Goal: Task Accomplishment & Management: Manage account settings

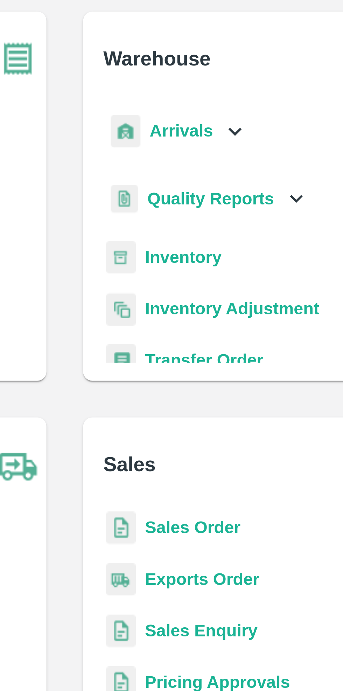
click at [222, 80] on icon at bounding box center [224, 80] width 4 height 2
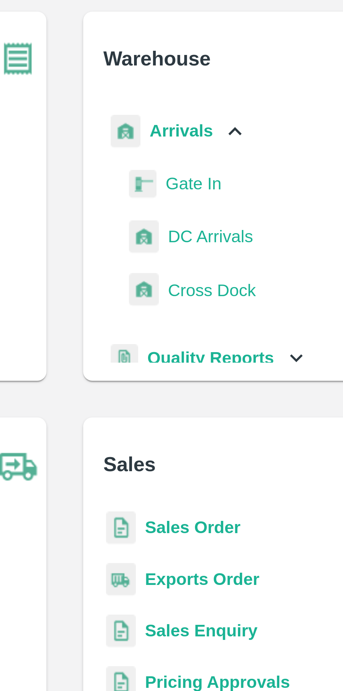
click at [222, 111] on span "DC Arrivals" at bounding box center [216, 112] width 26 height 8
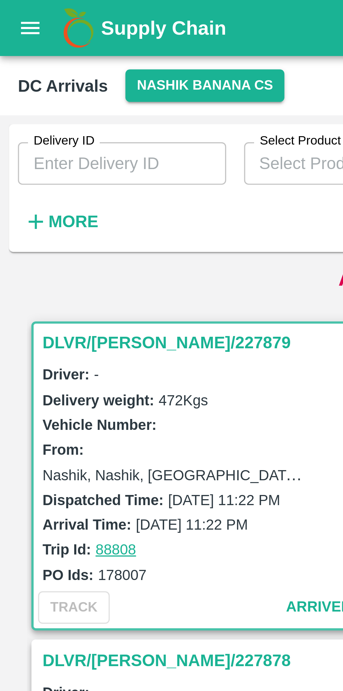
click at [21, 70] on strong "More" at bounding box center [23, 69] width 16 height 6
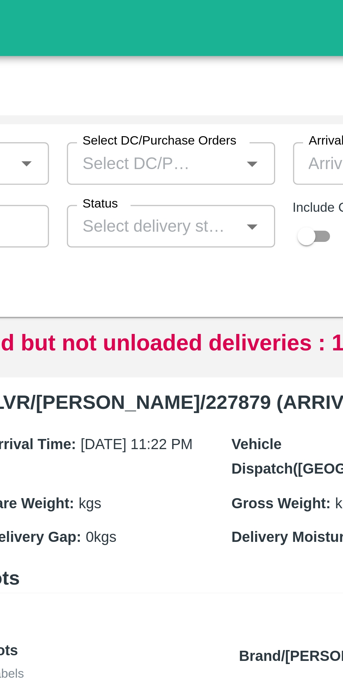
click at [225, 74] on input "checkbox" at bounding box center [221, 74] width 25 height 8
checkbox input "true"
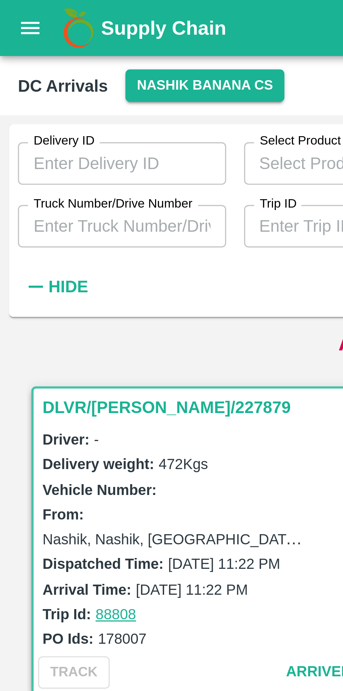
click at [27, 71] on input "Truck Number/Drive Number" at bounding box center [38, 70] width 65 height 13
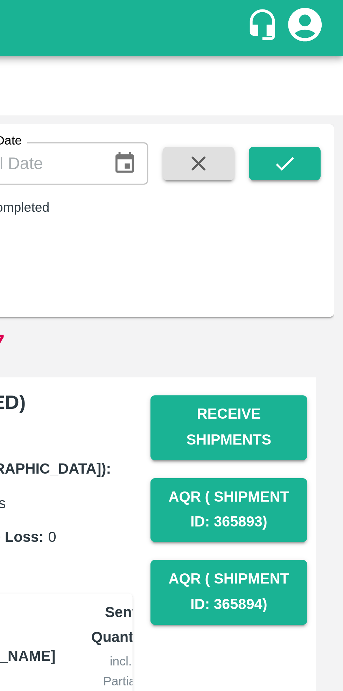
type input "4194"
click at [324, 51] on icon "submit" at bounding box center [325, 51] width 8 height 8
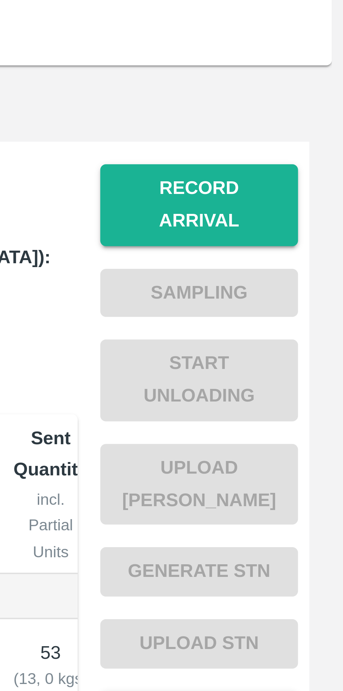
click at [312, 124] on button "Record Arrival" at bounding box center [307, 134] width 49 height 20
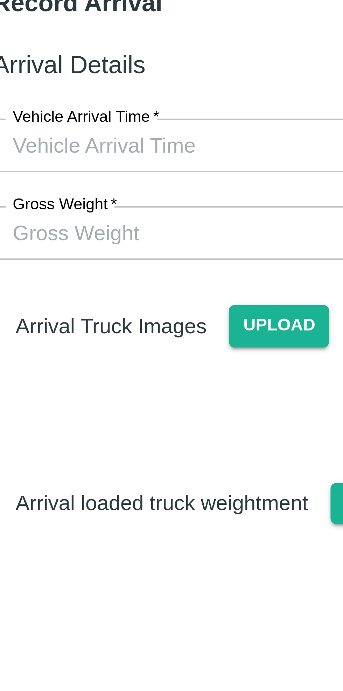
click at [152, 80] on input "Vehicle Arrival Time   *" at bounding box center [169, 81] width 154 height 13
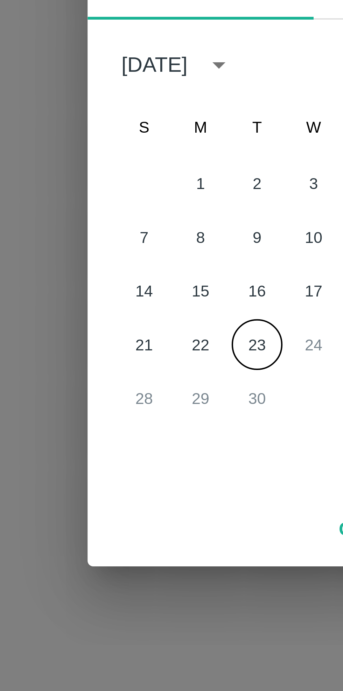
click at [157, 387] on button "23" at bounding box center [157, 388] width 13 height 13
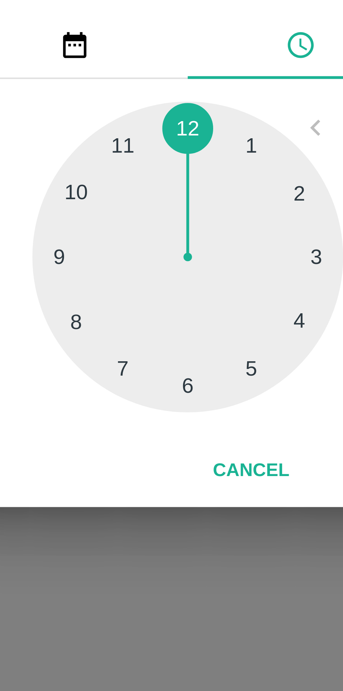
click at [188, 395] on div at bounding box center [171, 366] width 77 height 77
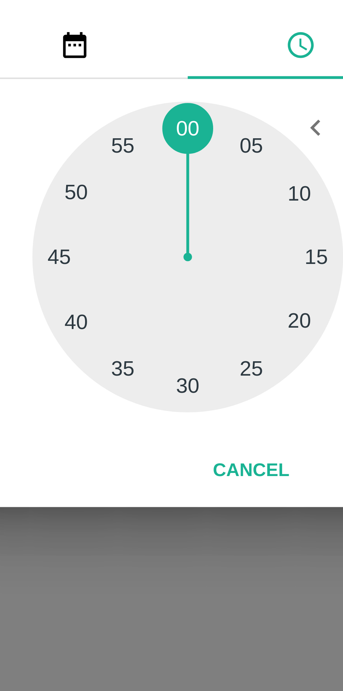
click at [188, 396] on div at bounding box center [171, 366] width 77 height 77
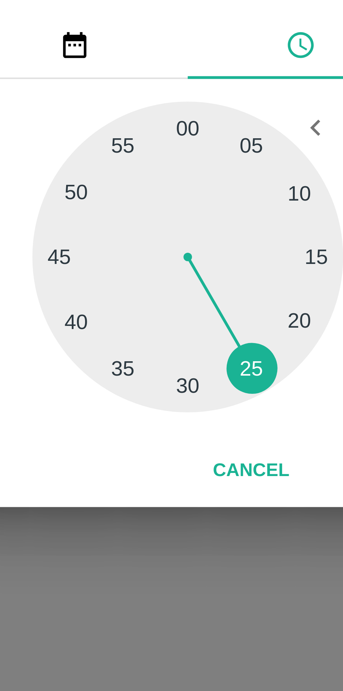
type input "23/09/2025 05:25 AM"
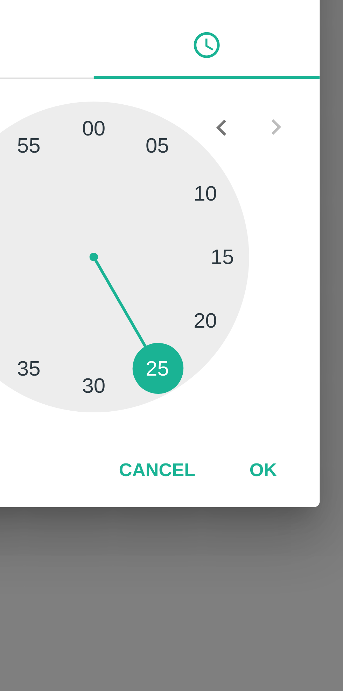
click at [214, 419] on button "OK" at bounding box center [213, 419] width 22 height 12
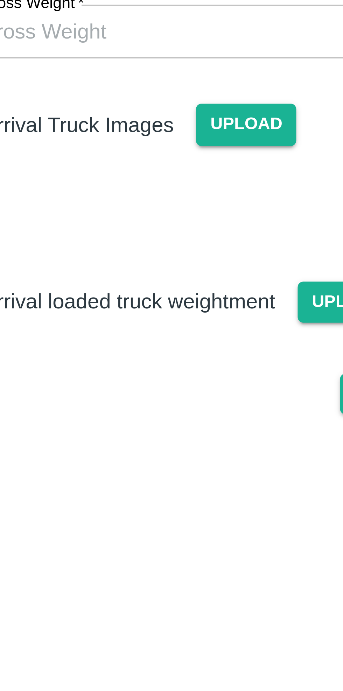
click at [161, 125] on span "Upload" at bounding box center [162, 126] width 25 height 10
click at [0, 0] on input "Upload" at bounding box center [0, 0] width 0 height 0
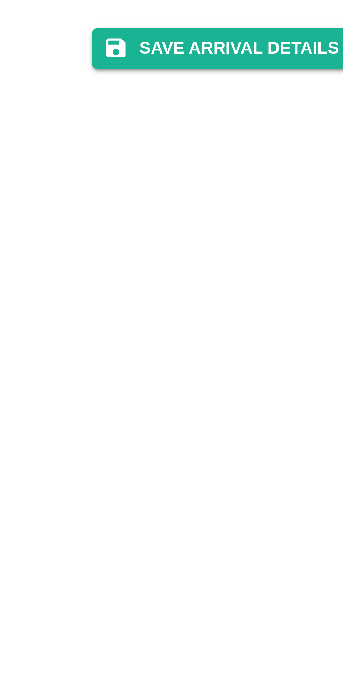
click at [229, 247] on button "Save Arrival Details" at bounding box center [218, 242] width 65 height 10
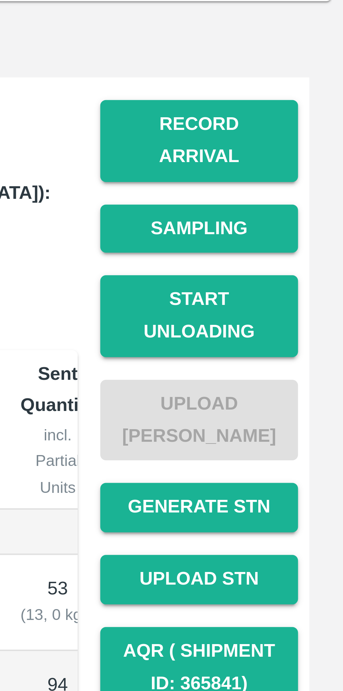
click at [316, 170] on button "Start Unloading" at bounding box center [307, 177] width 49 height 20
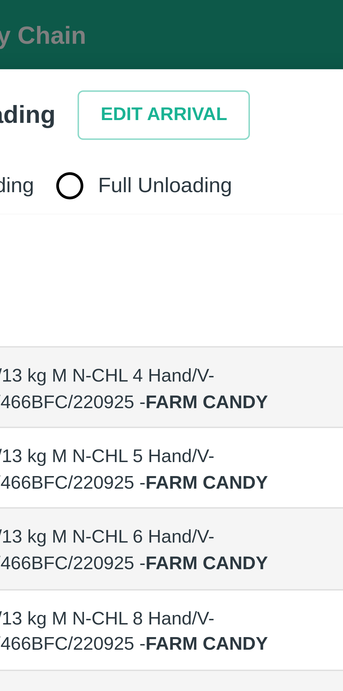
click at [90, 26] on button "Edit Arrival" at bounding box center [90, 28] width 43 height 12
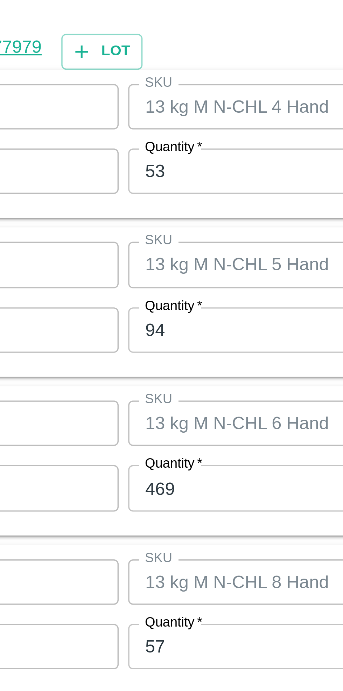
click at [140, 266] on input "53" at bounding box center [158, 265] width 91 height 13
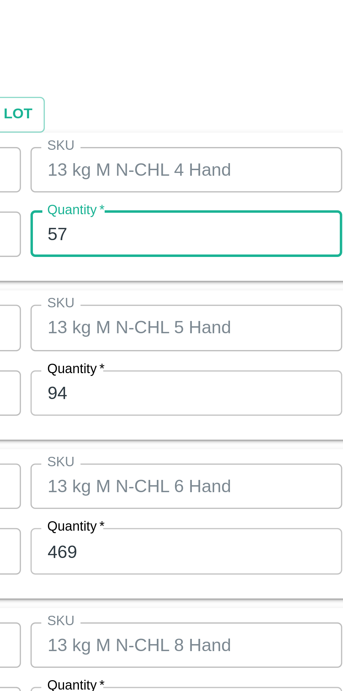
type input "57"
click at [152, 310] on input "94" at bounding box center [158, 311] width 91 height 13
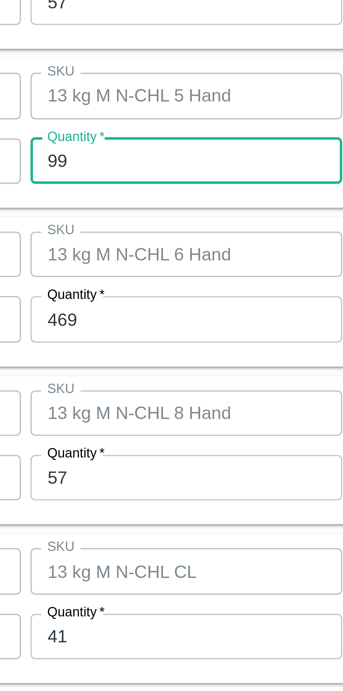
type input "99"
click at [162, 359] on input "469" at bounding box center [158, 358] width 91 height 13
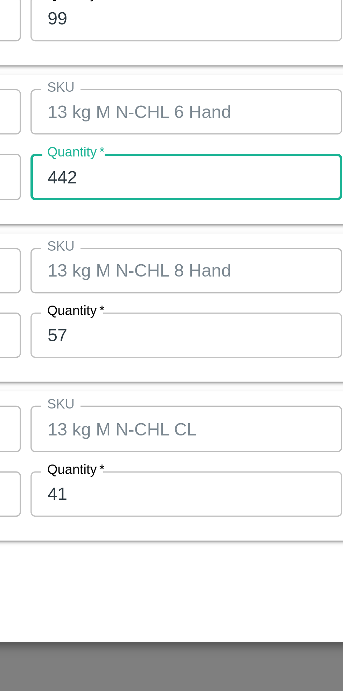
type input "442"
click at [159, 406] on input "57" at bounding box center [158, 404] width 91 height 13
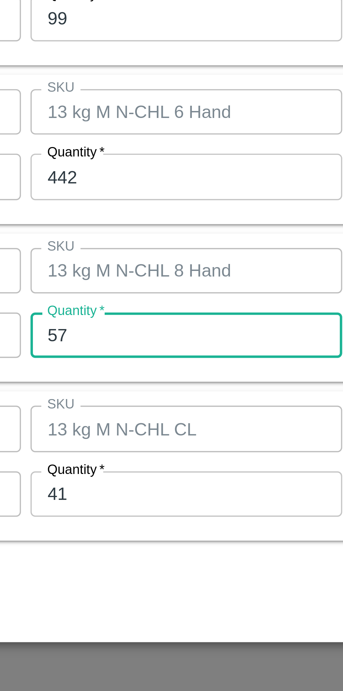
type input "5"
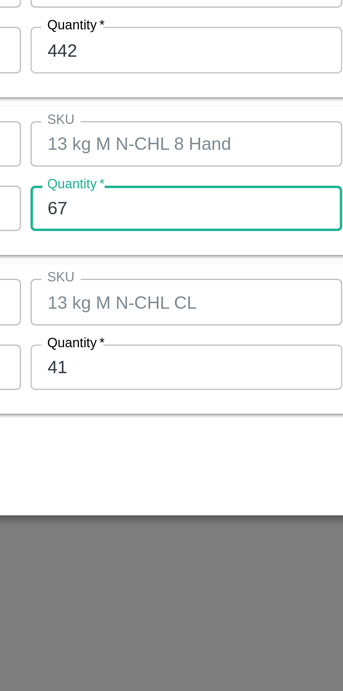
type input "67"
click at [159, 451] on input "41" at bounding box center [158, 451] width 91 height 13
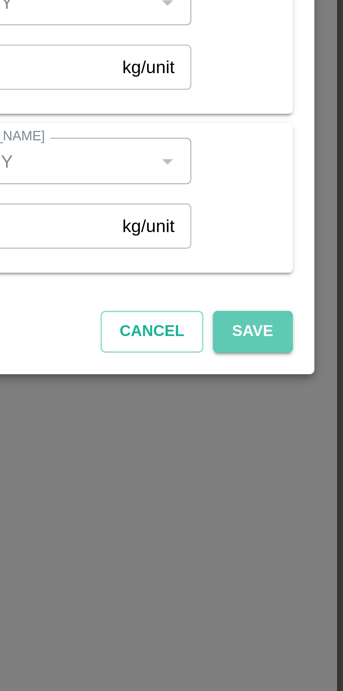
type input "49"
click at [318, 482] on button "Save" at bounding box center [316, 482] width 23 height 12
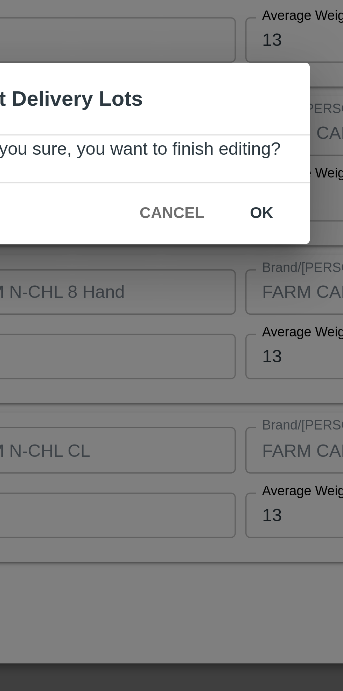
click at [210, 364] on button "ok" at bounding box center [212, 363] width 22 height 12
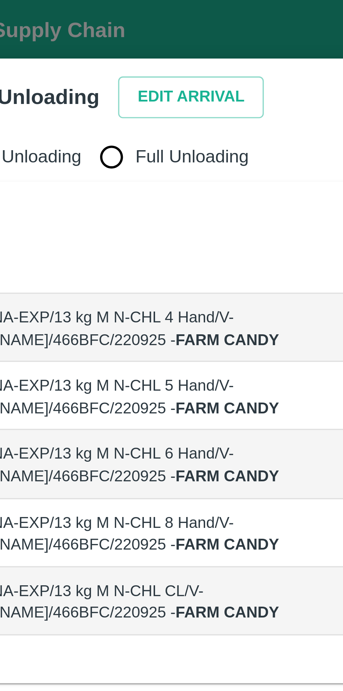
click at [68, 47] on input "Full Unloading" at bounding box center [66, 46] width 14 height 14
radio input "true"
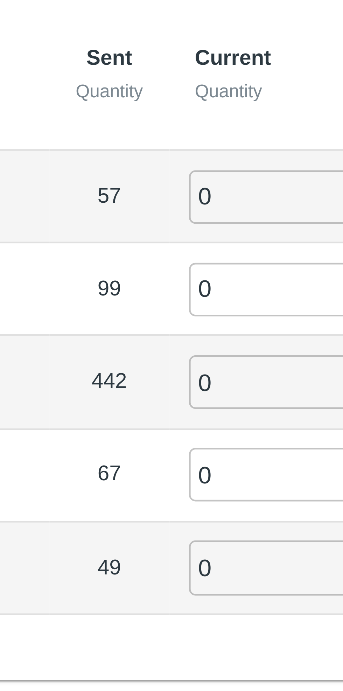
click at [181, 98] on input "0" at bounding box center [195, 96] width 50 height 12
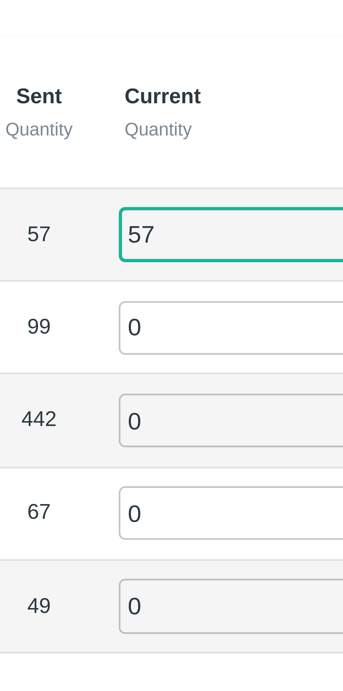
type input "57"
click at [189, 112] on input "0" at bounding box center [195, 116] width 50 height 12
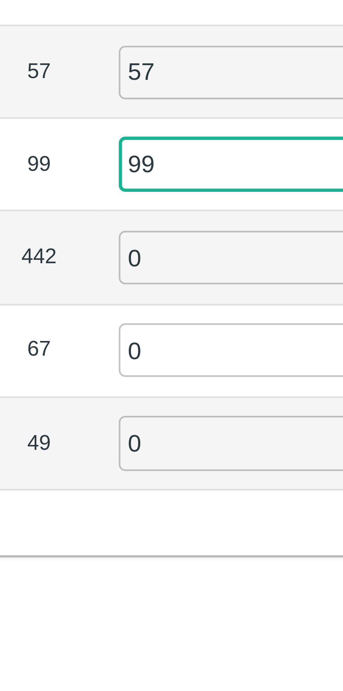
type input "99"
click at [191, 135] on input "0" at bounding box center [195, 136] width 50 height 12
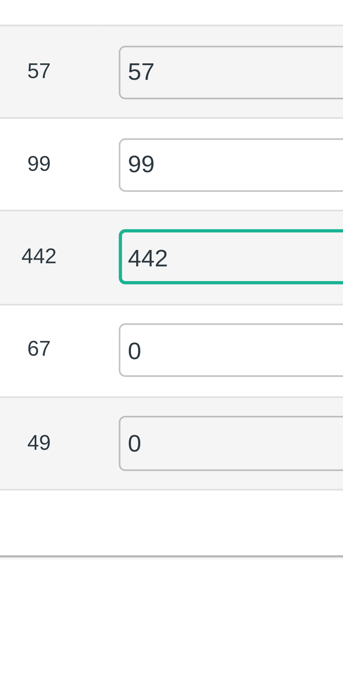
type input "442"
click at [187, 155] on input "0" at bounding box center [195, 156] width 50 height 12
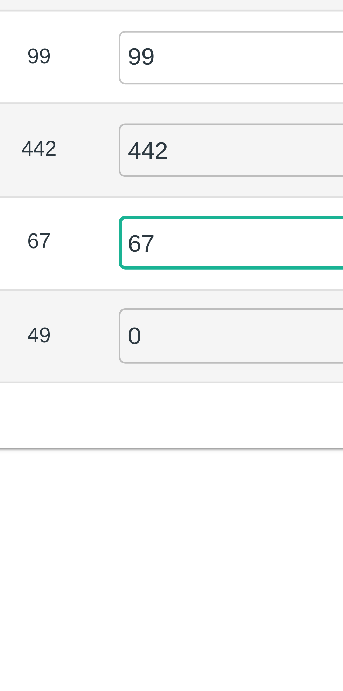
type input "67"
click at [187, 174] on input "0" at bounding box center [195, 176] width 50 height 12
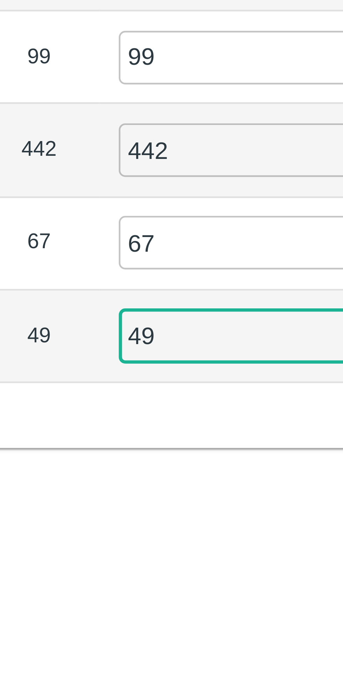
type input "49"
click at [190, 190] on div "Label Sent Quantity Current Quantity Has Partial Lot has Partial Package? Full …" at bounding box center [171, 126] width 327 height 147
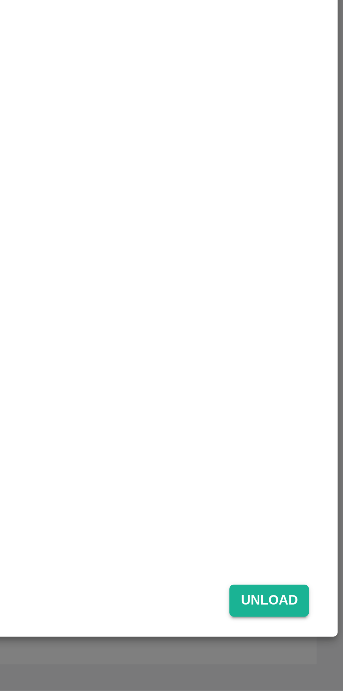
click at [321, 663] on button "Unload" at bounding box center [319, 662] width 25 height 10
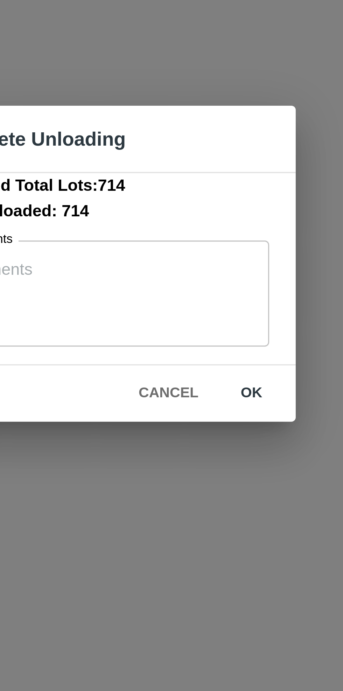
click at [220, 386] on button "ok" at bounding box center [218, 386] width 22 height 12
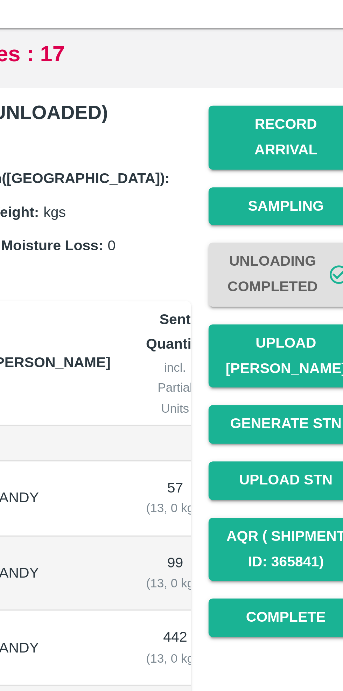
click at [308, 132] on button "Record Arrival" at bounding box center [307, 134] width 49 height 20
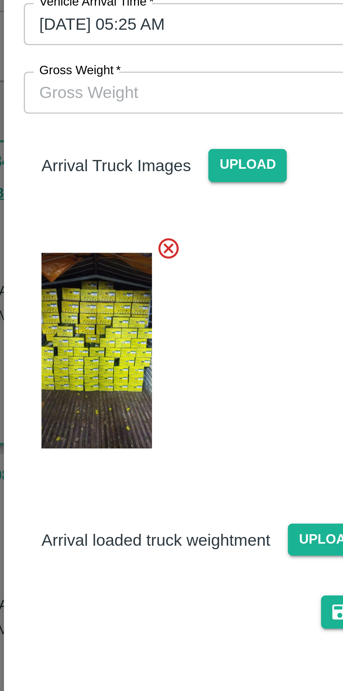
click at [186, 246] on span "Upload" at bounding box center [188, 244] width 25 height 10
click at [0, 0] on input "Upload" at bounding box center [0, 0] width 0 height 0
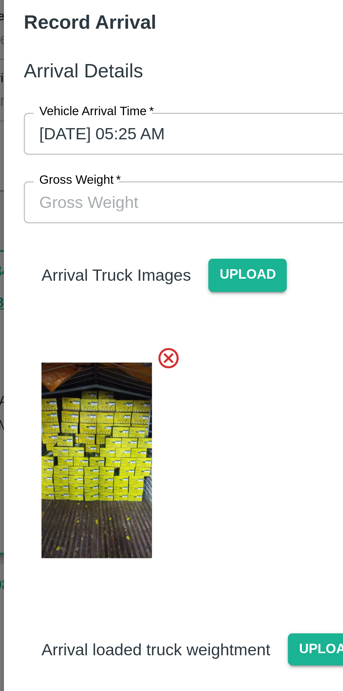
click at [136, 101] on input "Gross Weight   *" at bounding box center [164, 102] width 145 height 13
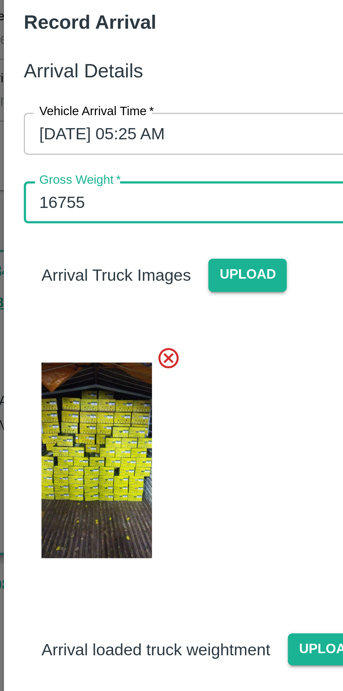
type input "16755"
click at [171, 152] on div at bounding box center [168, 182] width 164 height 80
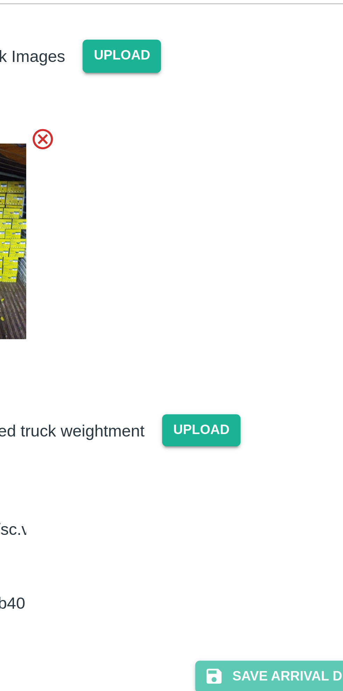
click at [213, 317] on button "Save Arrival Details" at bounding box center [218, 322] width 65 height 10
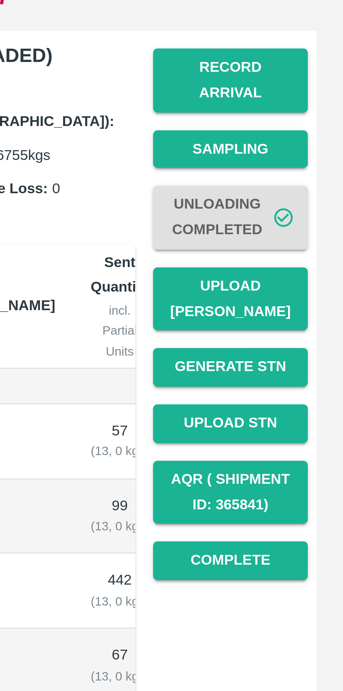
click at [310, 195] on button "Upload Tare Weight" at bounding box center [307, 203] width 49 height 20
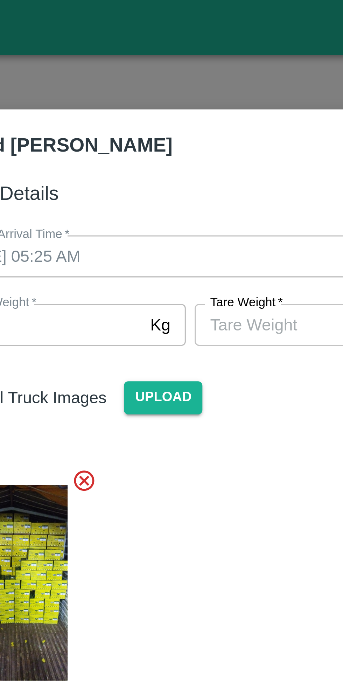
click at [196, 100] on input "Tare Weight   *" at bounding box center [205, 102] width 64 height 13
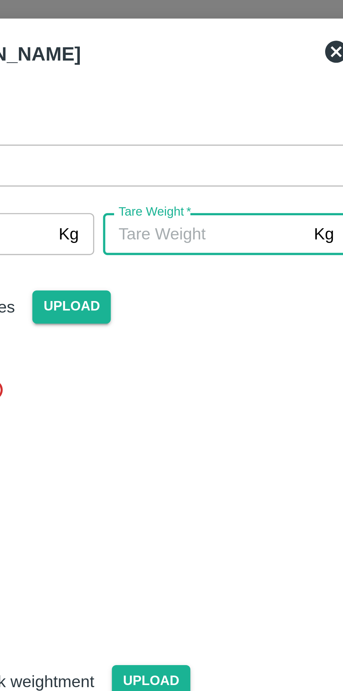
click at [207, 102] on input "Tare Weight   *" at bounding box center [205, 102] width 64 height 13
type input "6685"
click at [220, 133] on div "Arrival Truck Images Upload" at bounding box center [168, 166] width 164 height 124
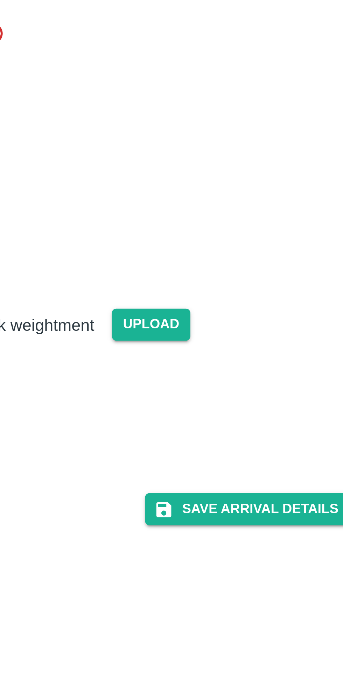
click at [227, 304] on button "Save Arrival Details" at bounding box center [218, 303] width 65 height 10
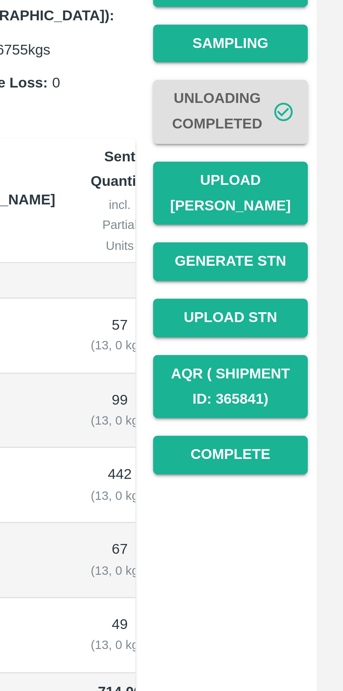
click at [311, 280] on button "Complete" at bounding box center [307, 286] width 49 height 12
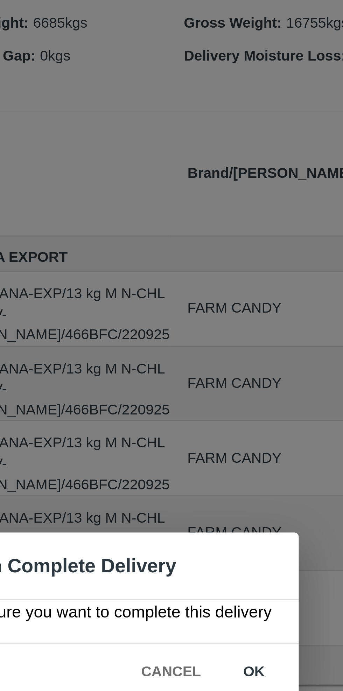
click at [217, 363] on button "ok" at bounding box center [220, 363] width 22 height 12
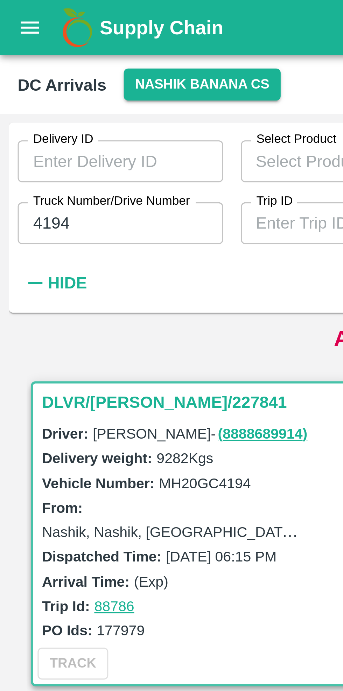
click at [48, 71] on input "4194" at bounding box center [38, 70] width 65 height 13
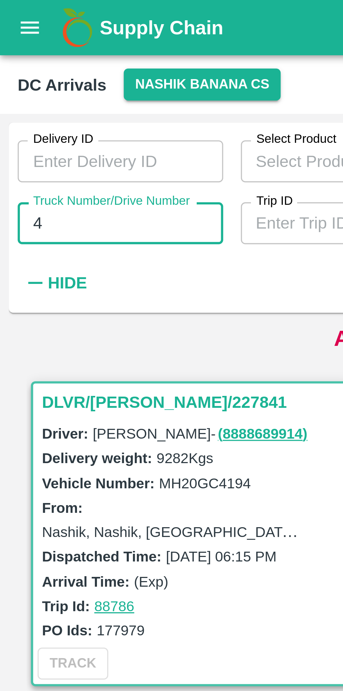
type input "4"
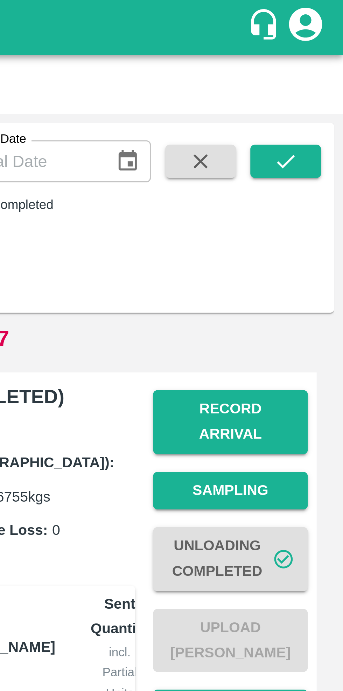
type input "7854"
click at [324, 52] on icon "submit" at bounding box center [325, 51] width 6 height 4
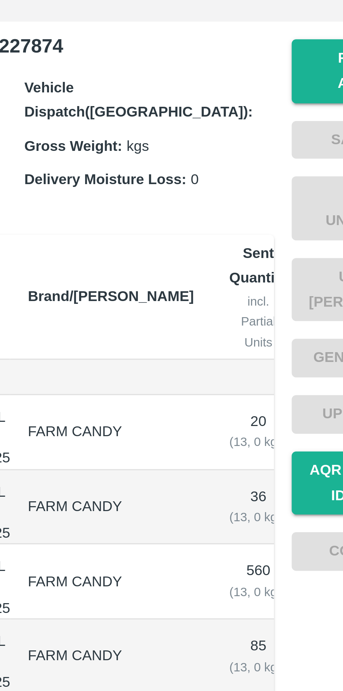
scroll to position [103, 0]
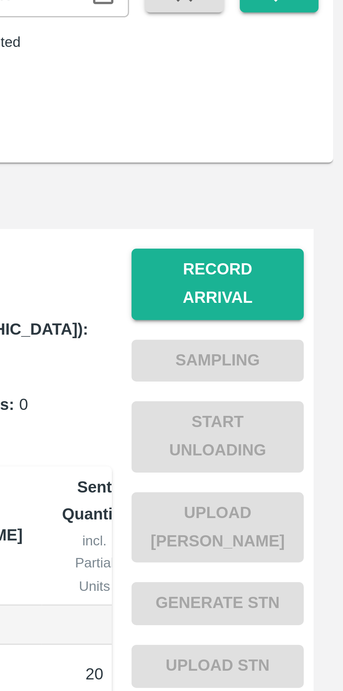
click at [306, 125] on button "Record Arrival" at bounding box center [307, 134] width 49 height 20
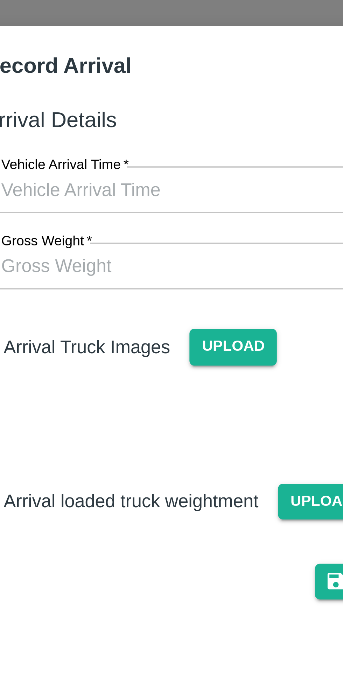
click at [162, 78] on input "Vehicle Arrival Time   *" at bounding box center [169, 81] width 154 height 13
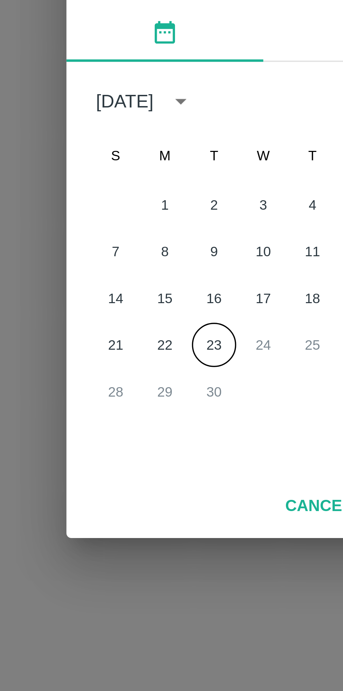
click at [160, 390] on button "23" at bounding box center [157, 388] width 13 height 13
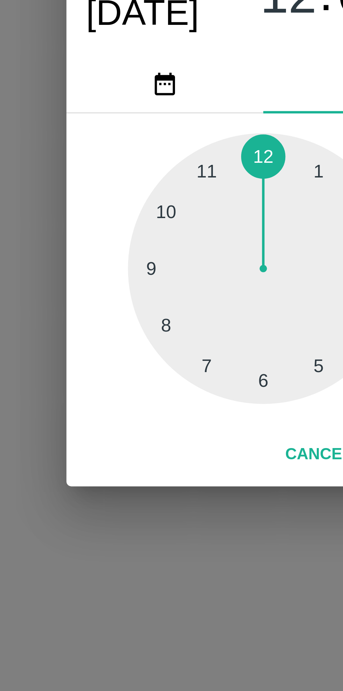
click at [173, 399] on div at bounding box center [171, 366] width 77 height 77
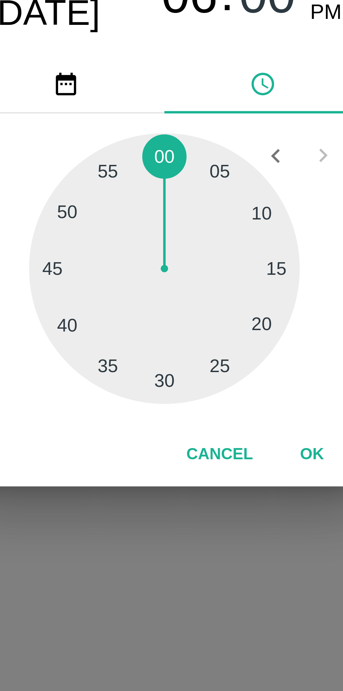
click at [195, 389] on div at bounding box center [171, 366] width 77 height 77
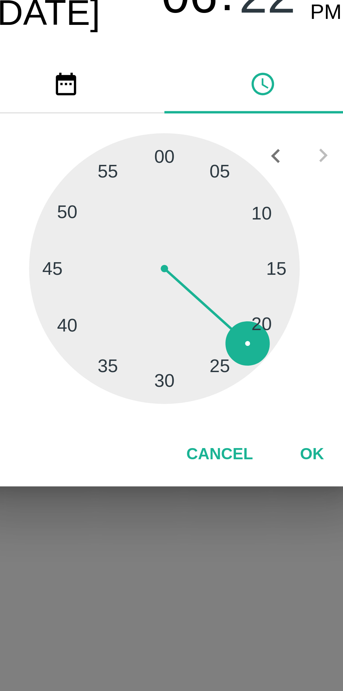
type input "23/09/2025 06:22 AM"
click at [212, 421] on button "OK" at bounding box center [213, 419] width 22 height 12
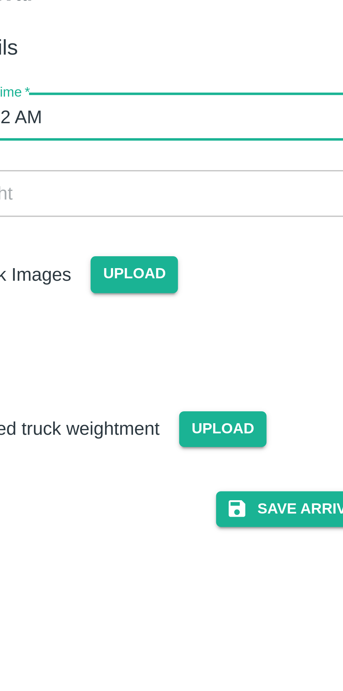
click at [210, 192] on button "Save Arrival Details" at bounding box center [218, 193] width 65 height 10
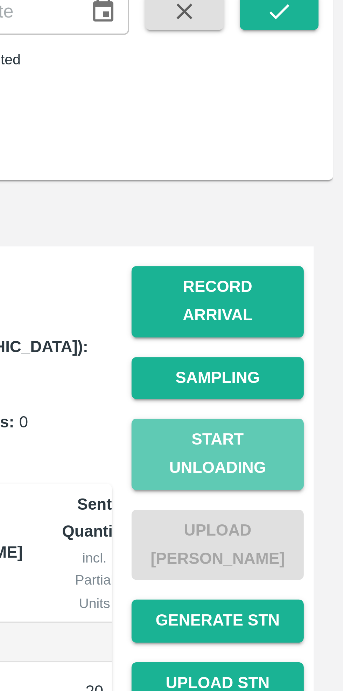
click at [315, 171] on button "Start Unloading" at bounding box center [307, 177] width 49 height 20
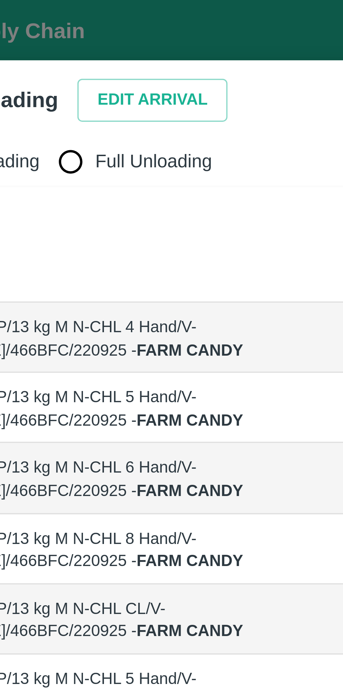
click at [89, 26] on button "Edit Arrival" at bounding box center [90, 28] width 43 height 12
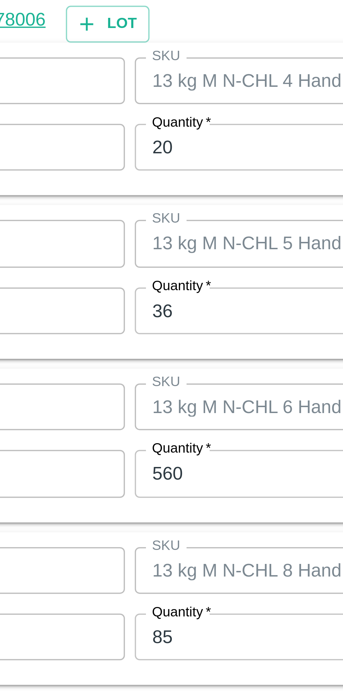
click at [136, 193] on input "20" at bounding box center [158, 195] width 91 height 13
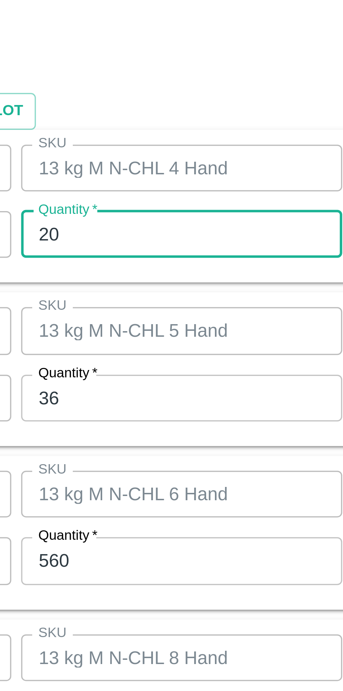
type input "2"
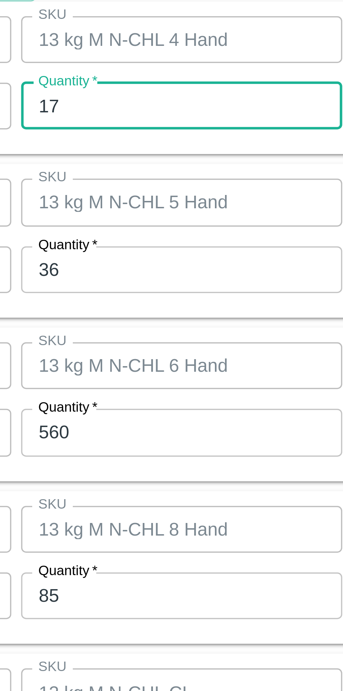
type input "17"
click at [154, 245] on input "36" at bounding box center [158, 242] width 91 height 13
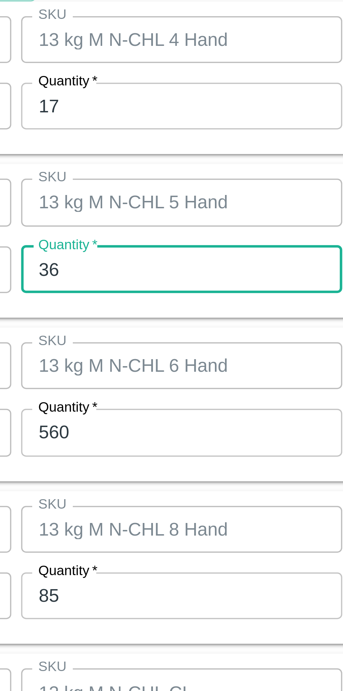
type input "3"
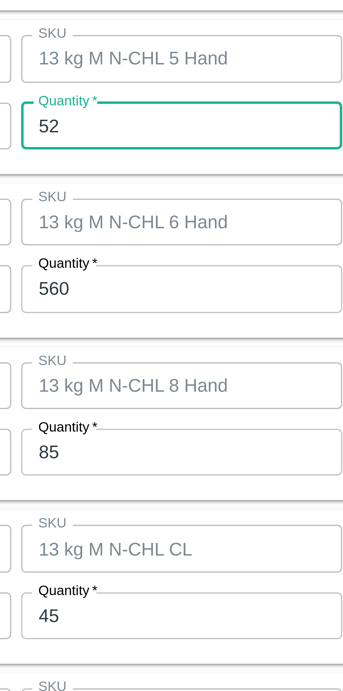
type input "52"
click at [163, 290] on input "560" at bounding box center [158, 288] width 91 height 13
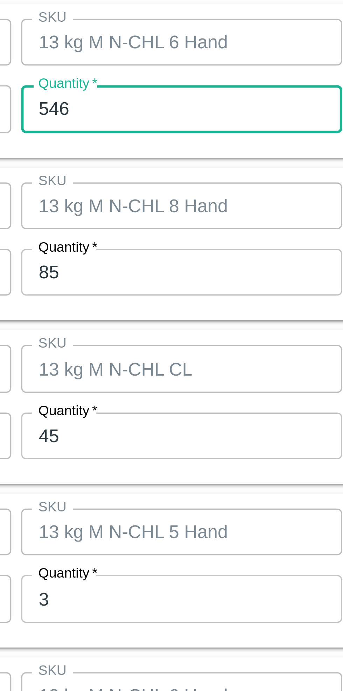
type input "546"
click at [161, 335] on input "85" at bounding box center [158, 335] width 91 height 13
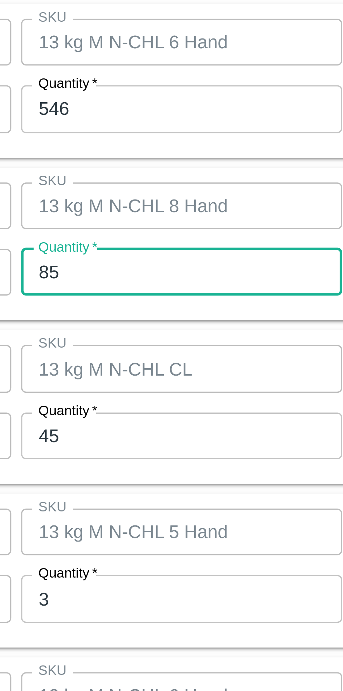
type input "8"
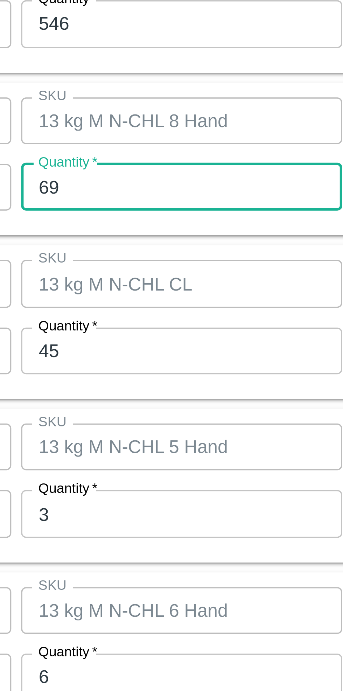
type input "69"
click at [157, 382] on input "45" at bounding box center [158, 381] width 91 height 13
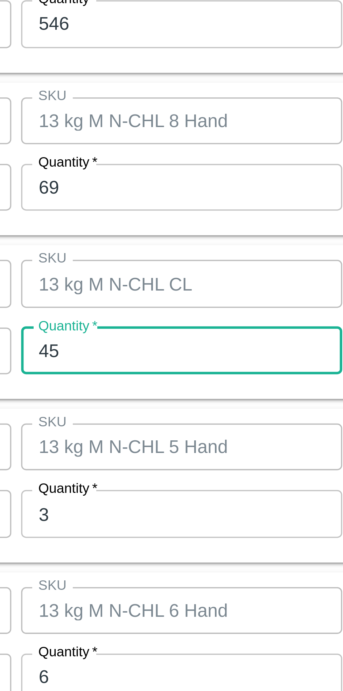
type input "4"
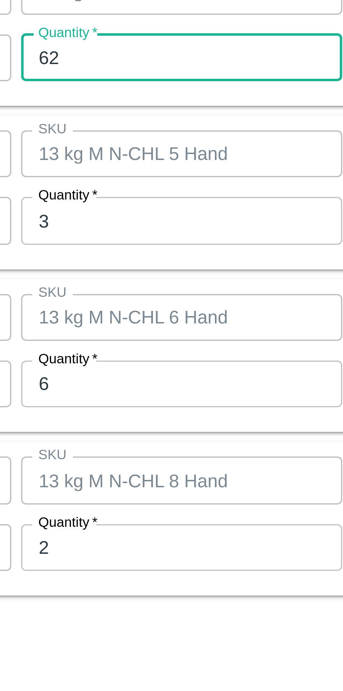
type input "62"
click at [158, 427] on input "3" at bounding box center [158, 427] width 91 height 13
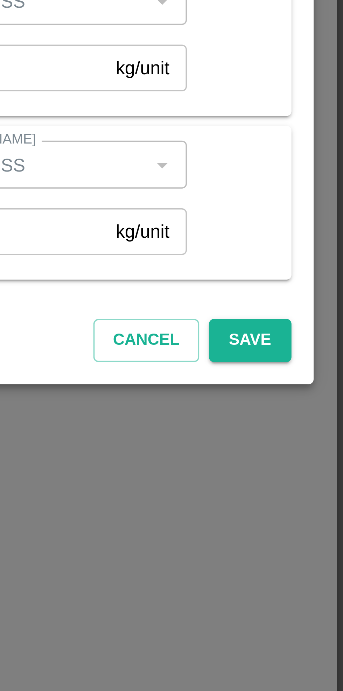
click at [317, 551] on button "Save" at bounding box center [316, 552] width 23 height 12
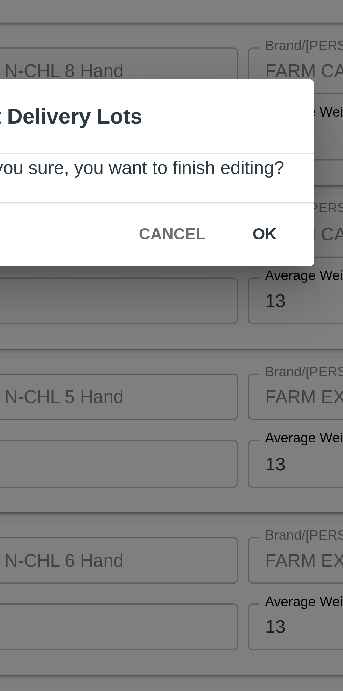
click at [211, 363] on button "ok" at bounding box center [212, 363] width 22 height 12
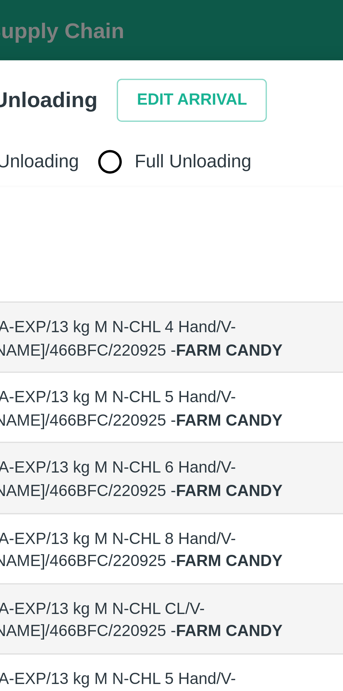
click at [69, 48] on input "Full Unloading" at bounding box center [66, 46] width 14 height 14
radio input "true"
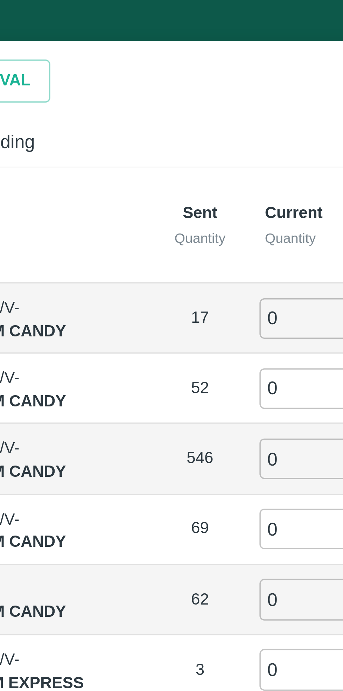
click at [182, 97] on input "0" at bounding box center [196, 96] width 50 height 12
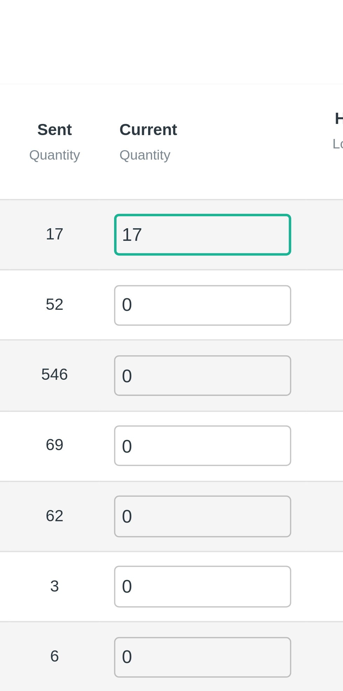
type input "17"
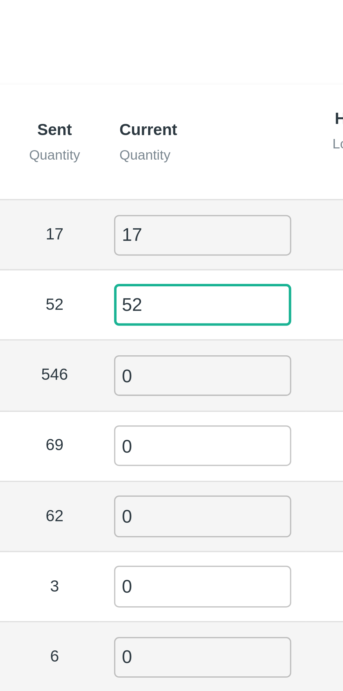
type input "52"
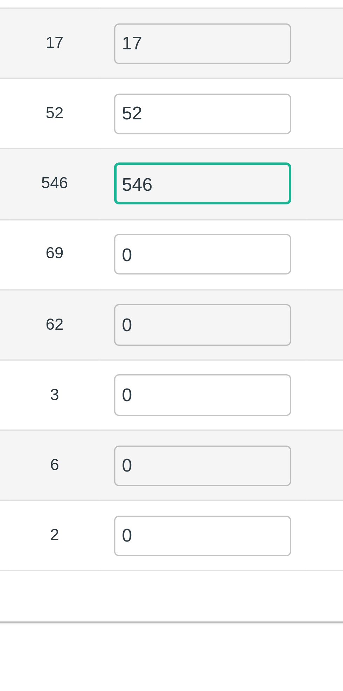
type input "546"
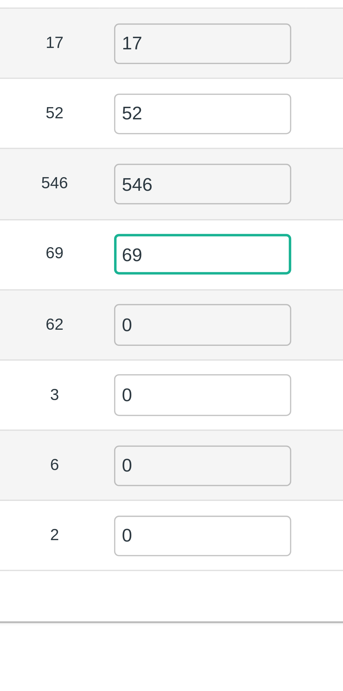
type input "69"
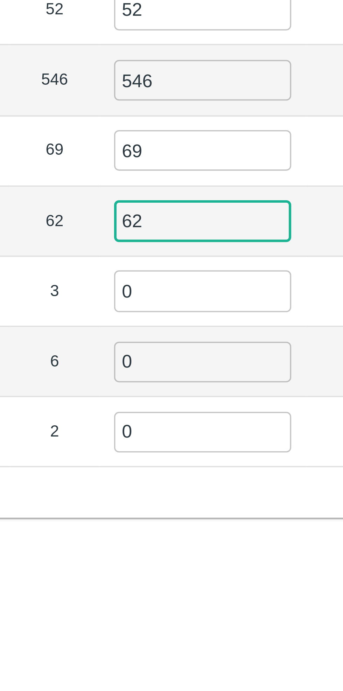
type input "62"
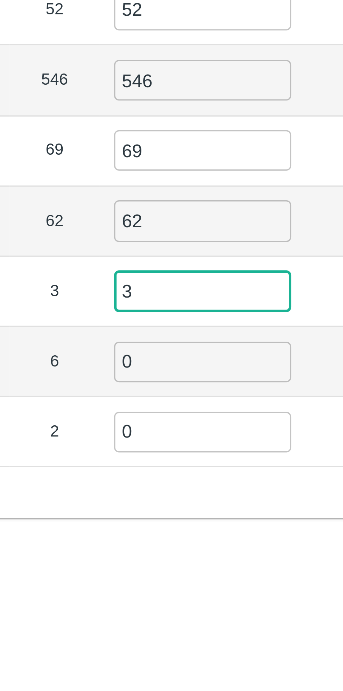
type input "3"
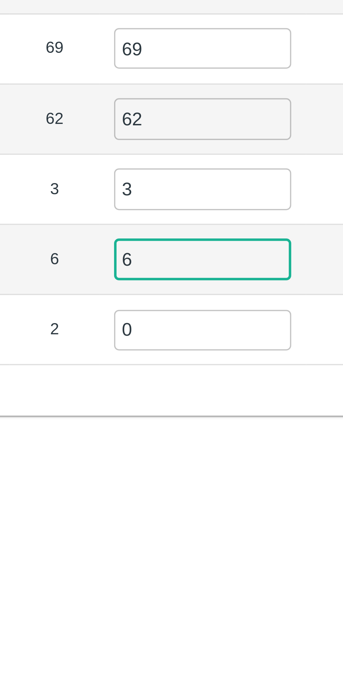
type input "6"
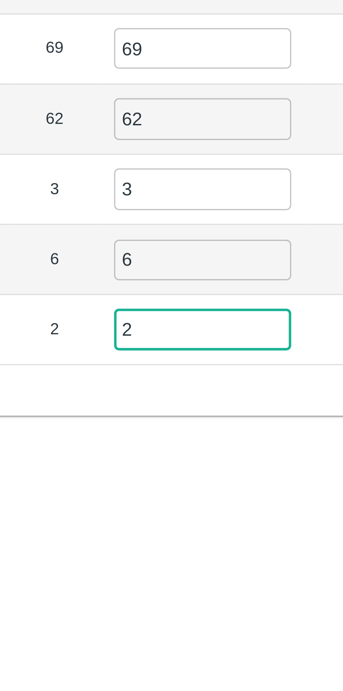
type input "2"
click at [161, 250] on div "Label Sent Quantity Current Quantity Has Partial Lot has Partial Package? Full …" at bounding box center [171, 156] width 327 height 207
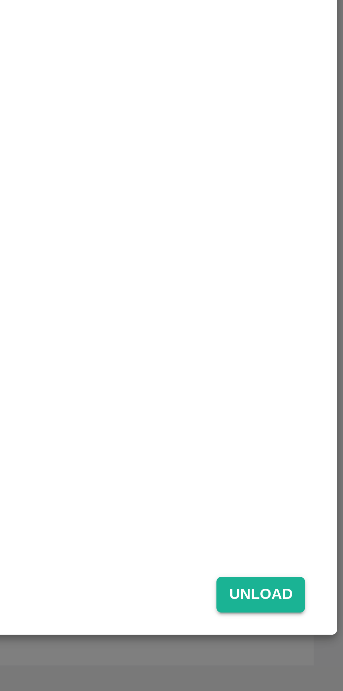
scroll to position [0, 0]
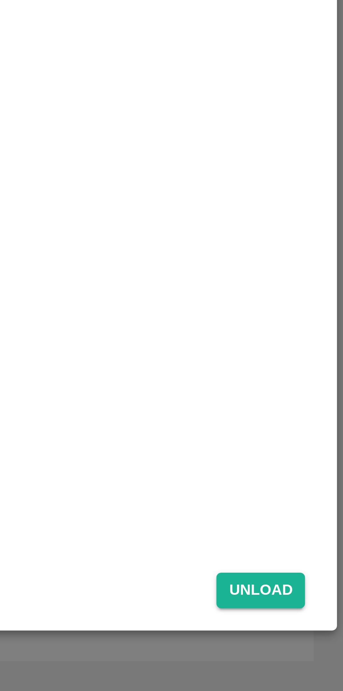
click at [322, 663] on button "Unload" at bounding box center [319, 662] width 25 height 10
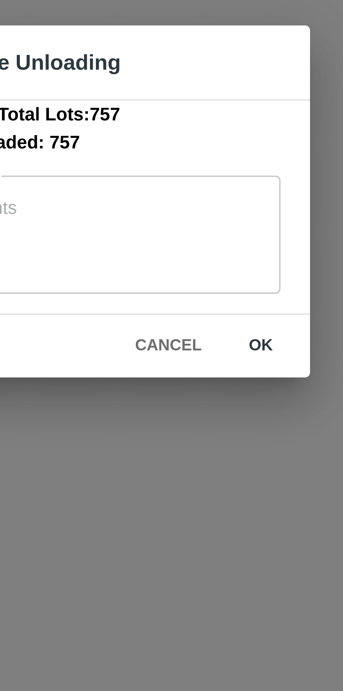
click at [222, 385] on button "ok" at bounding box center [218, 386] width 22 height 12
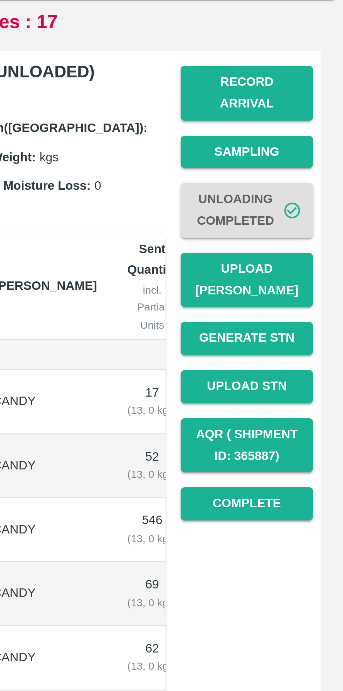
click at [314, 196] on button "Upload Tare Weight" at bounding box center [307, 203] width 49 height 20
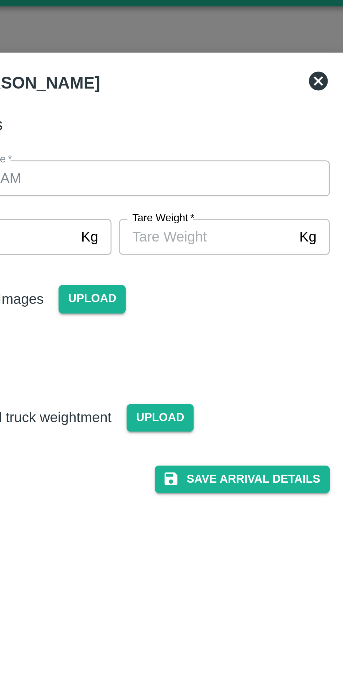
click at [250, 47] on icon at bounding box center [247, 45] width 8 height 8
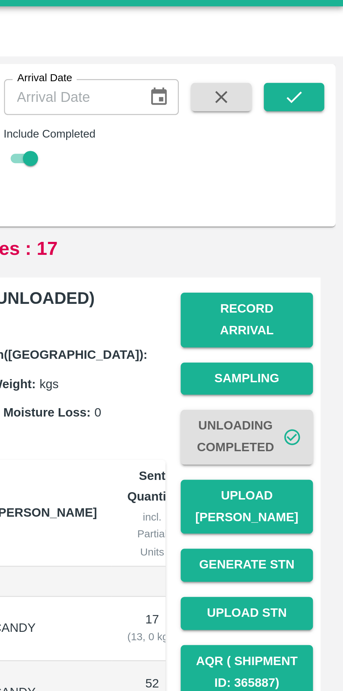
click at [312, 127] on button "Record Arrival" at bounding box center [307, 134] width 49 height 20
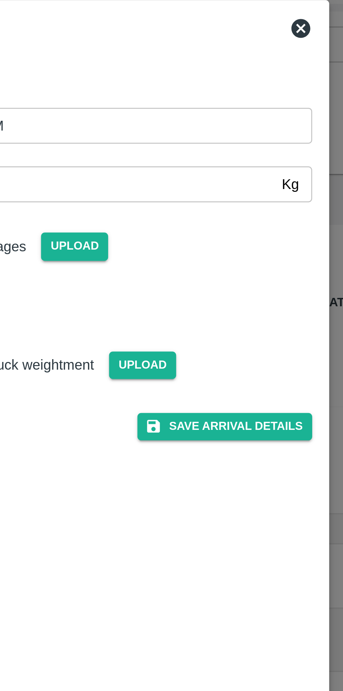
click at [209, 104] on input "Gross Weight   *" at bounding box center [164, 102] width 145 height 13
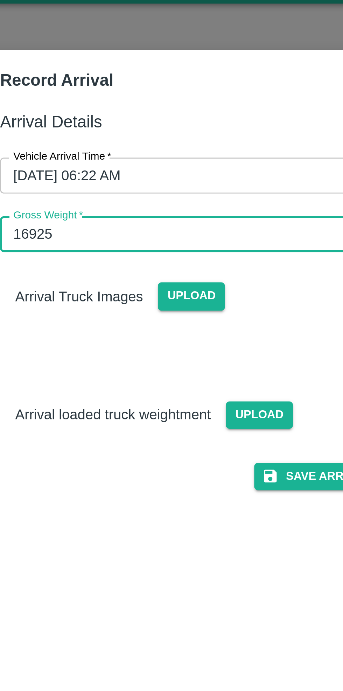
type input "16925"
click at [191, 170] on span "Upload" at bounding box center [188, 170] width 25 height 10
click at [0, 0] on input "Upload" at bounding box center [0, 0] width 0 height 0
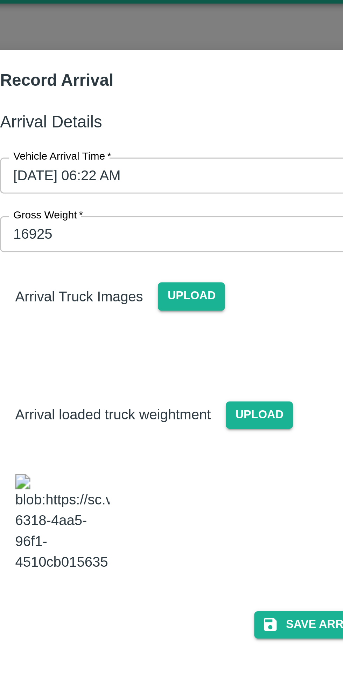
click at [189, 171] on span "Upload" at bounding box center [188, 170] width 25 height 10
click at [0, 0] on input "Upload" at bounding box center [0, 0] width 0 height 0
click at [158, 125] on span "Upload" at bounding box center [162, 126] width 25 height 10
click at [0, 0] on input "Upload" at bounding box center [0, 0] width 0 height 0
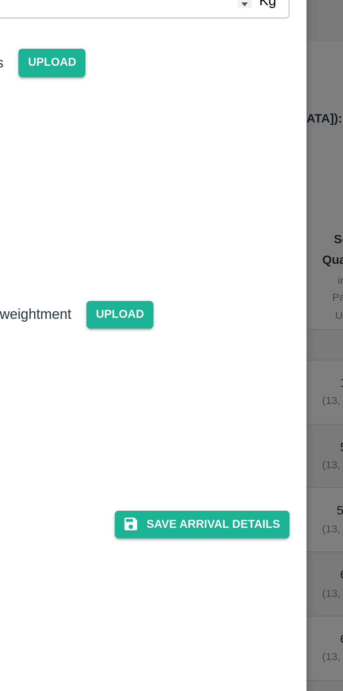
click at [222, 302] on button "Save Arrival Details" at bounding box center [218, 297] width 65 height 10
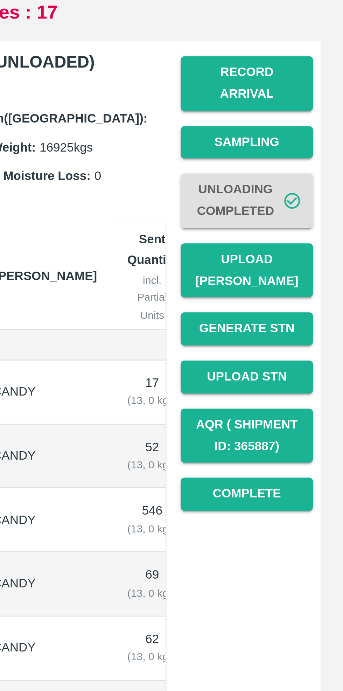
click at [310, 196] on button "Upload Tare Weight" at bounding box center [307, 203] width 49 height 20
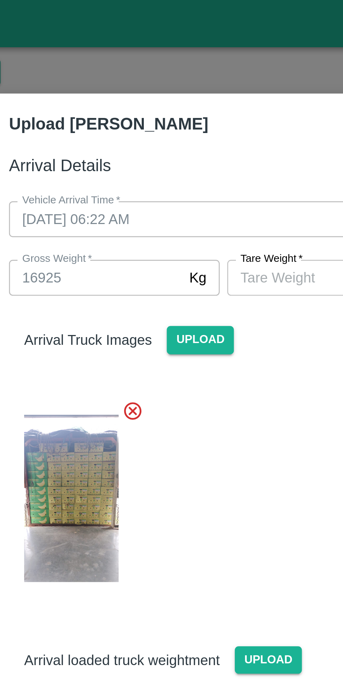
click at [197, 97] on label "Tare Weight   *" at bounding box center [189, 96] width 23 height 6
click at [197, 97] on input "Tare Weight   *" at bounding box center [205, 102] width 64 height 13
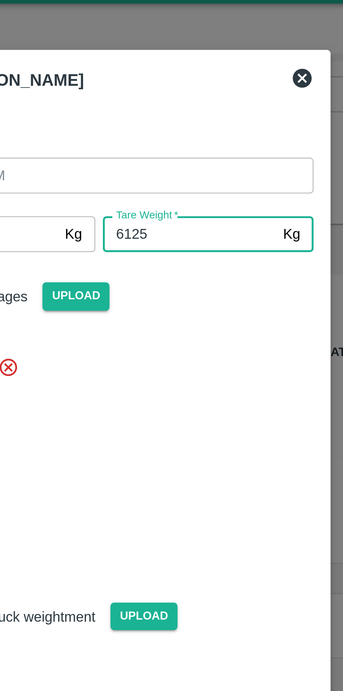
type input "6125"
click at [229, 145] on div at bounding box center [168, 182] width 164 height 80
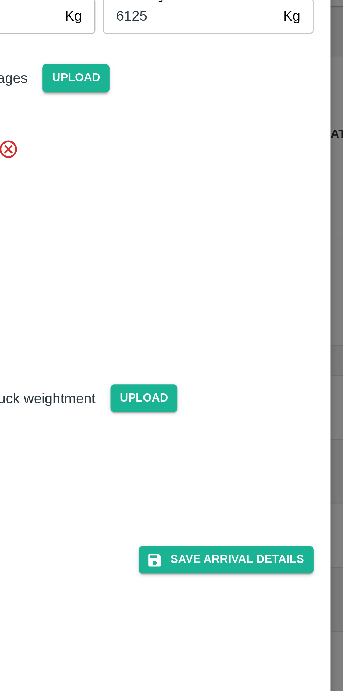
click at [224, 306] on button "Save Arrival Details" at bounding box center [218, 304] width 65 height 10
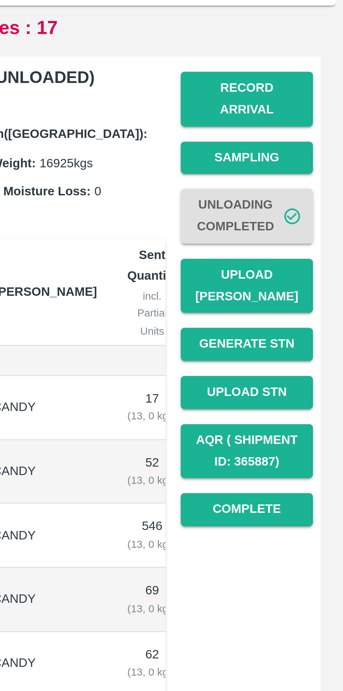
click at [311, 280] on button "Complete" at bounding box center [307, 286] width 49 height 12
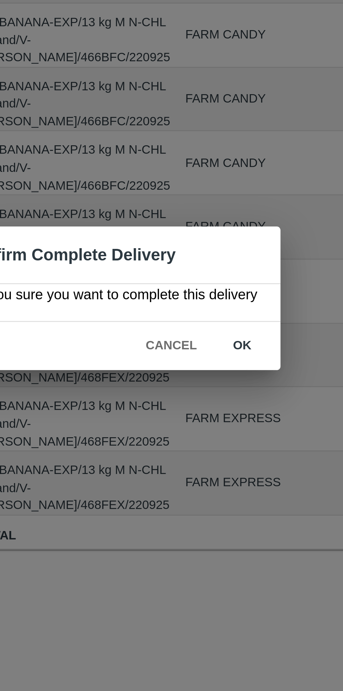
click at [222, 362] on button "ok" at bounding box center [220, 363] width 22 height 12
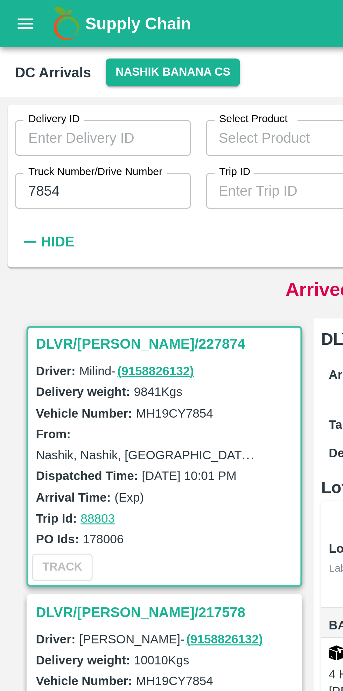
click at [41, 72] on input "7854" at bounding box center [38, 70] width 65 height 13
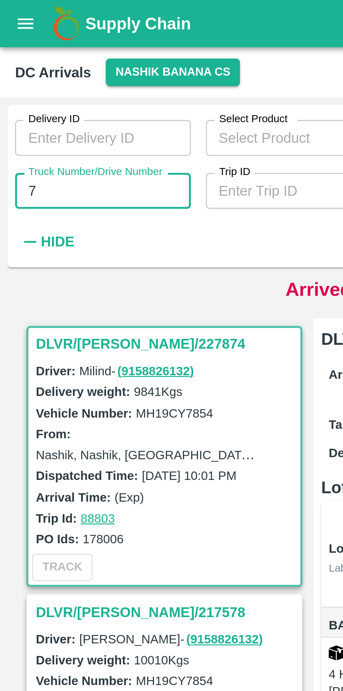
type input "7"
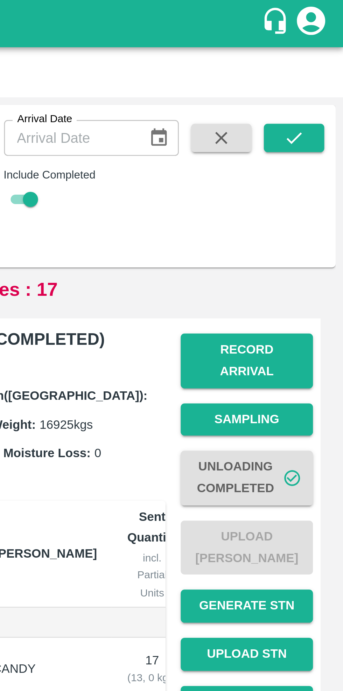
type input "2759"
click at [327, 51] on icon "submit" at bounding box center [325, 51] width 8 height 8
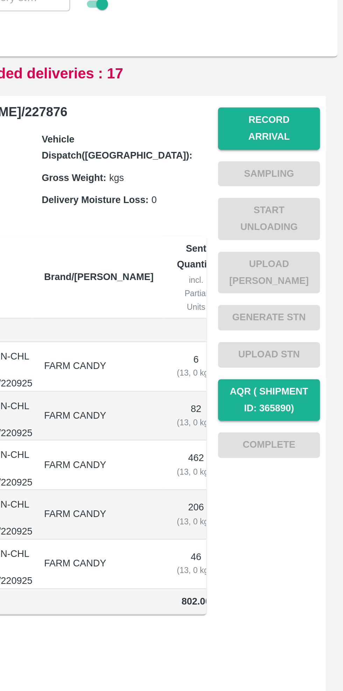
click at [314, 134] on button "Record Arrival" at bounding box center [307, 134] width 49 height 20
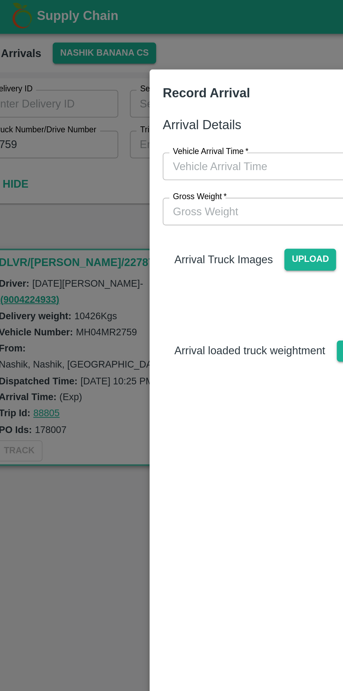
click at [146, 77] on input "Vehicle Arrival Time   *" at bounding box center [169, 81] width 154 height 13
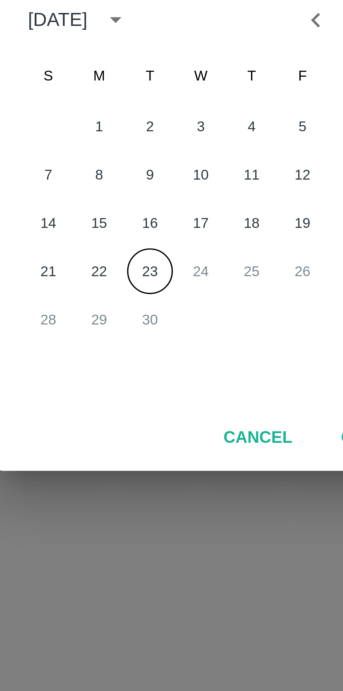
click at [160, 387] on button "23" at bounding box center [157, 388] width 13 height 13
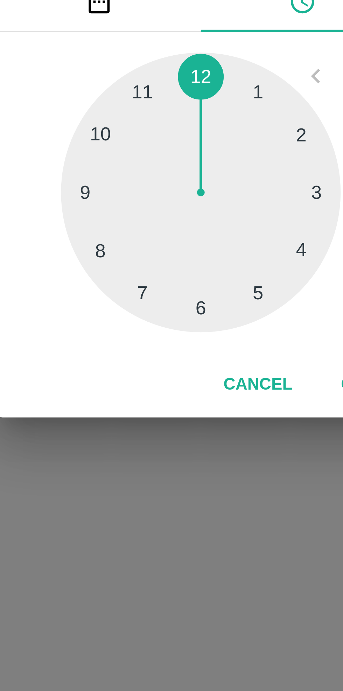
click at [154, 395] on div at bounding box center [171, 366] width 77 height 77
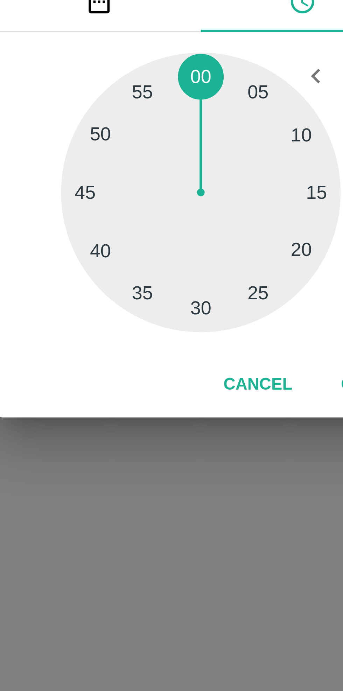
click at [201, 384] on div at bounding box center [171, 366] width 77 height 77
type input "23/09/2025 07:20 AM"
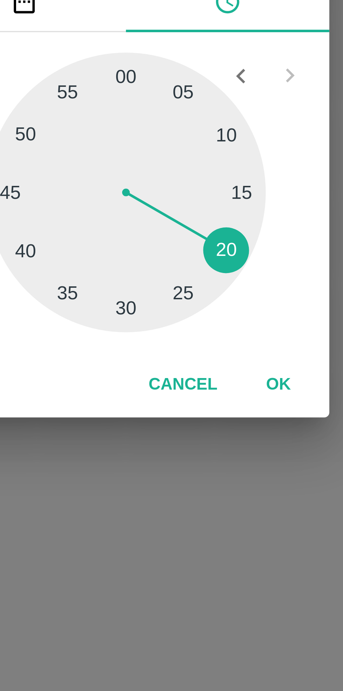
click at [213, 419] on button "OK" at bounding box center [213, 419] width 22 height 12
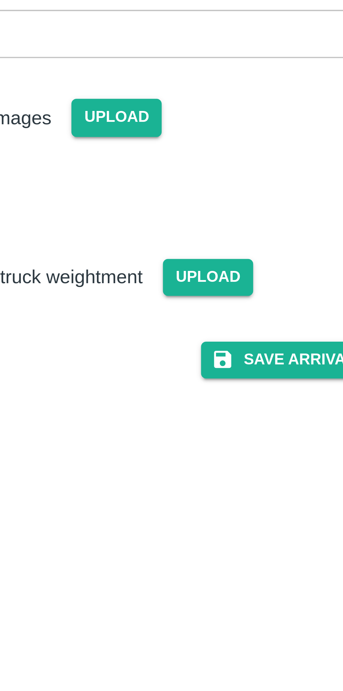
click at [190, 169] on span "Upload" at bounding box center [188, 170] width 25 height 10
click at [0, 0] on input "Upload" at bounding box center [0, 0] width 0 height 0
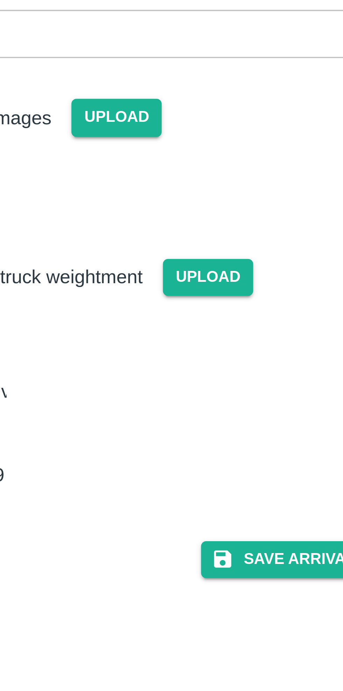
click at [212, 253] on button "Save Arrival Details" at bounding box center [218, 248] width 65 height 10
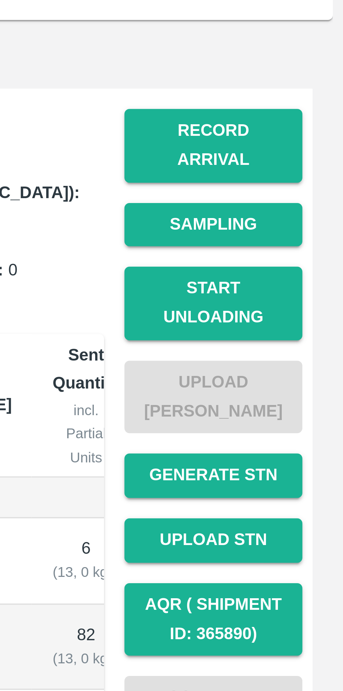
click at [314, 168] on button "Start Unloading" at bounding box center [307, 177] width 49 height 20
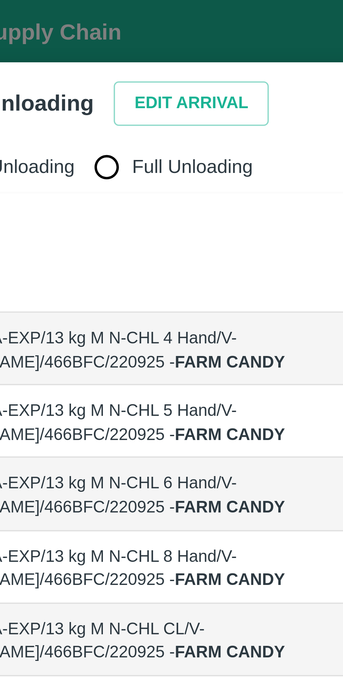
click at [89, 27] on button "Edit Arrival" at bounding box center [90, 28] width 43 height 12
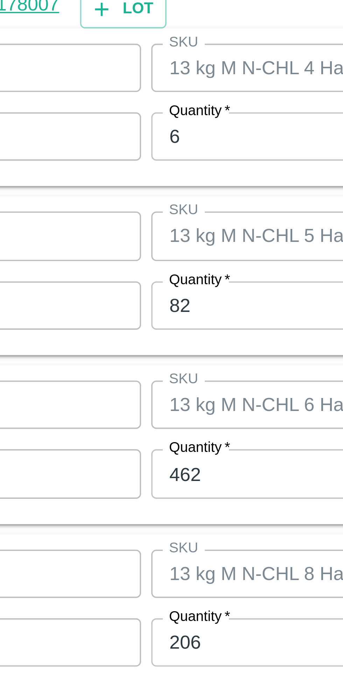
click at [139, 266] on input "6" at bounding box center [158, 265] width 91 height 13
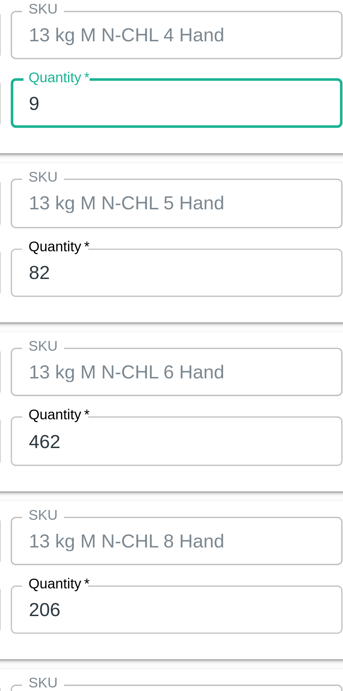
type input "9"
click at [156, 311] on input "82" at bounding box center [158, 311] width 91 height 13
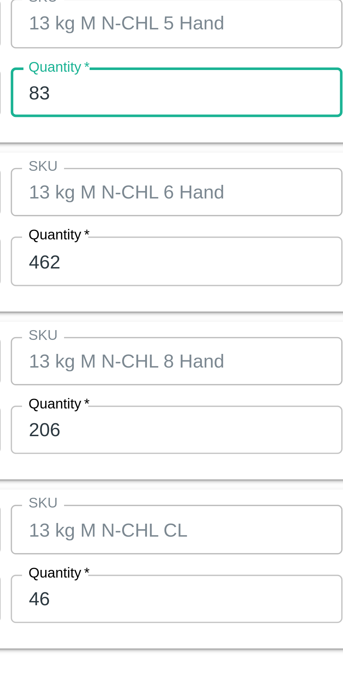
type input "83"
click at [162, 359] on input "462" at bounding box center [158, 358] width 91 height 13
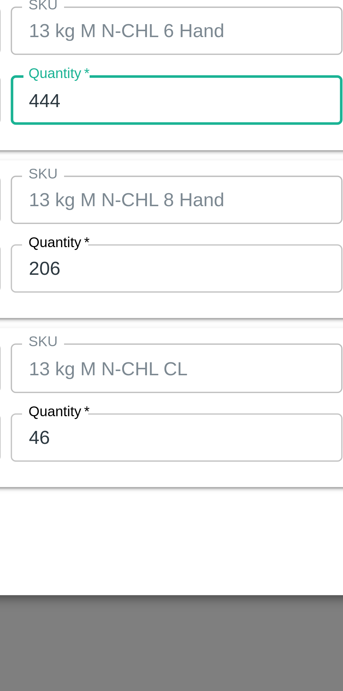
type input "444"
click at [160, 404] on input "206" at bounding box center [158, 404] width 91 height 13
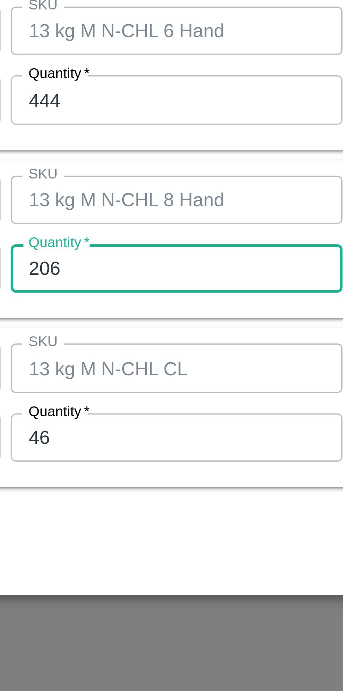
click at [159, 405] on input "206" at bounding box center [158, 404] width 91 height 13
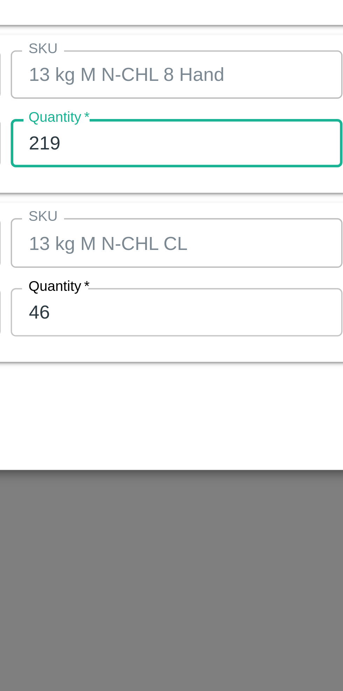
type input "219"
click at [160, 451] on input "46" at bounding box center [158, 451] width 91 height 13
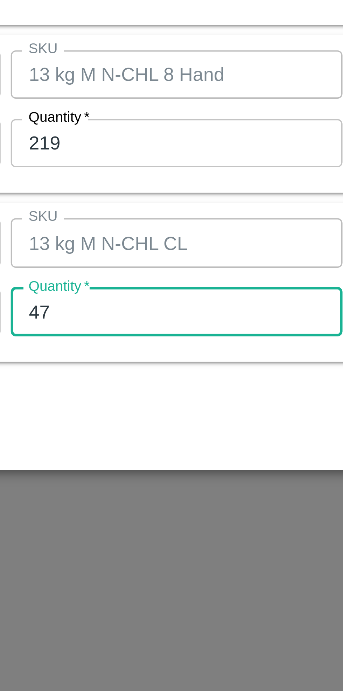
type input "47"
click at [164, 473] on div "Cancel Save" at bounding box center [171, 481] width 319 height 21
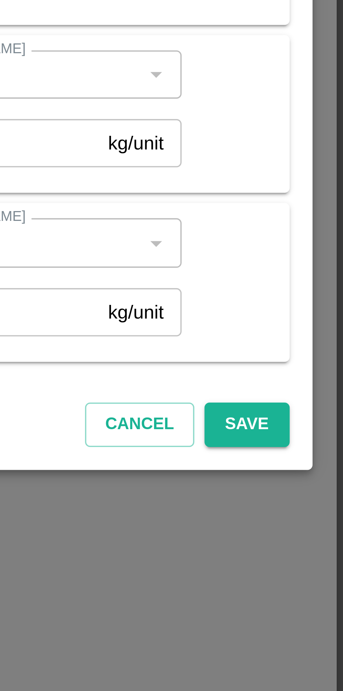
click at [319, 481] on button "Save" at bounding box center [316, 482] width 23 height 12
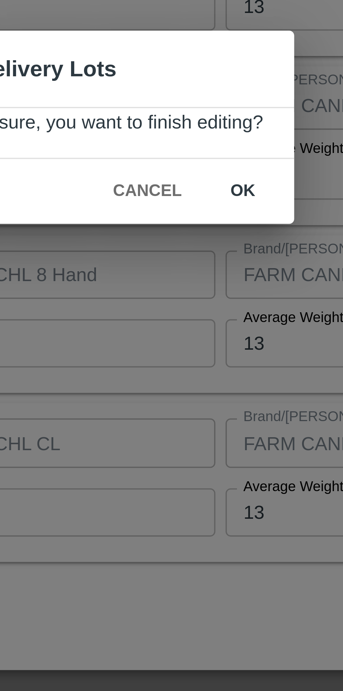
click at [211, 363] on button "ok" at bounding box center [212, 363] width 22 height 12
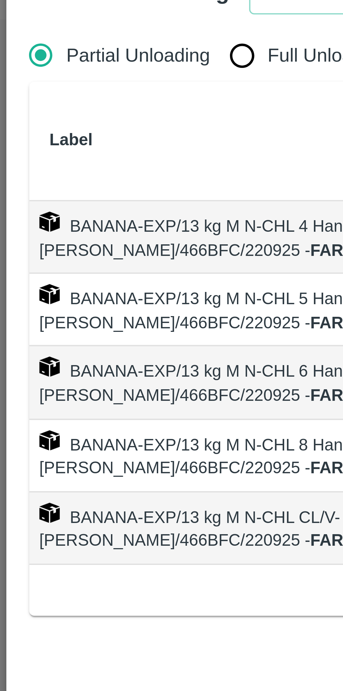
click at [66, 43] on input "Full Unloading" at bounding box center [66, 46] width 14 height 14
radio input "true"
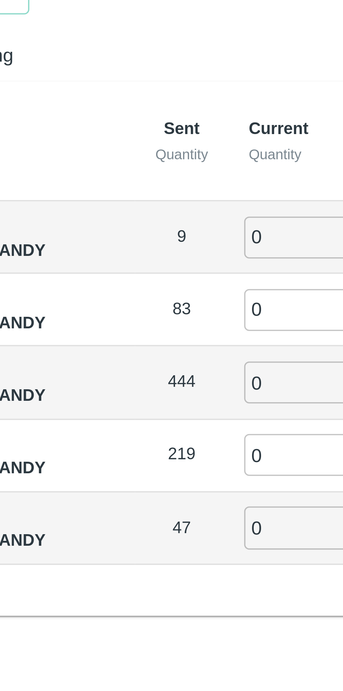
click at [179, 96] on input "0" at bounding box center [195, 96] width 50 height 12
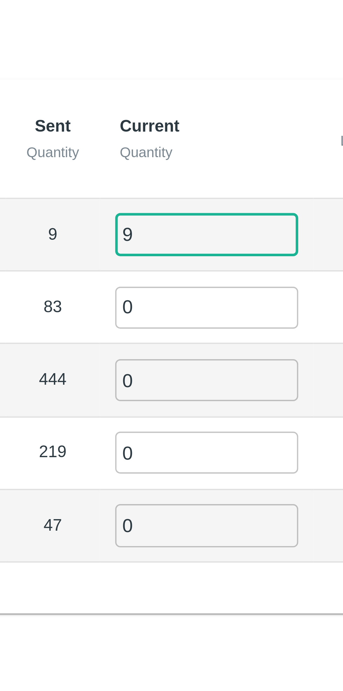
type input "9"
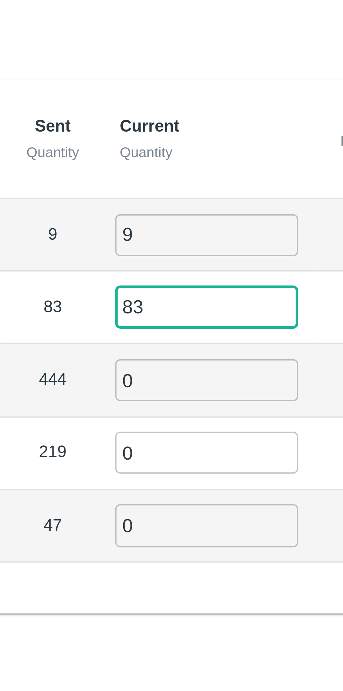
type input "83"
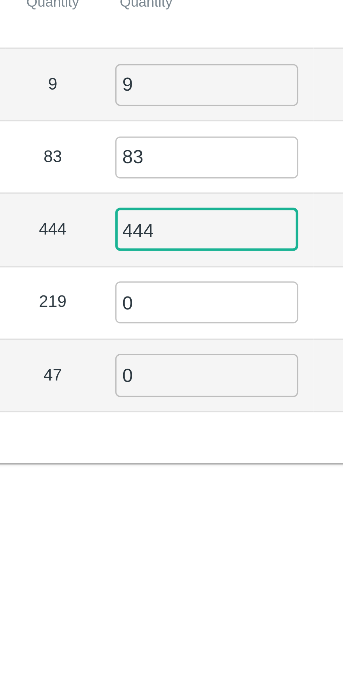
type input "444"
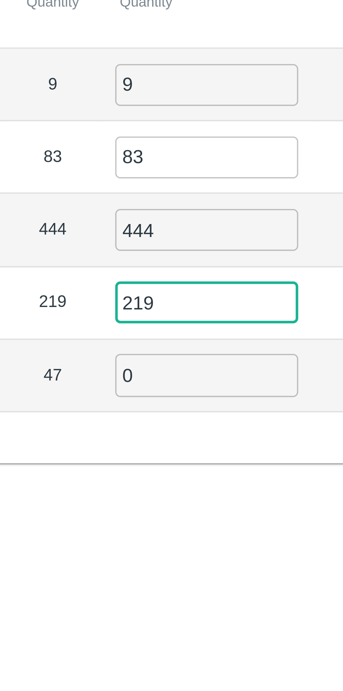
type input "219"
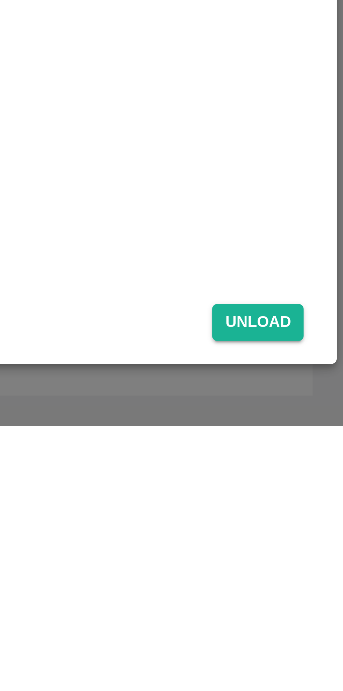
type input "47"
click at [319, 660] on button "Unload" at bounding box center [319, 662] width 25 height 10
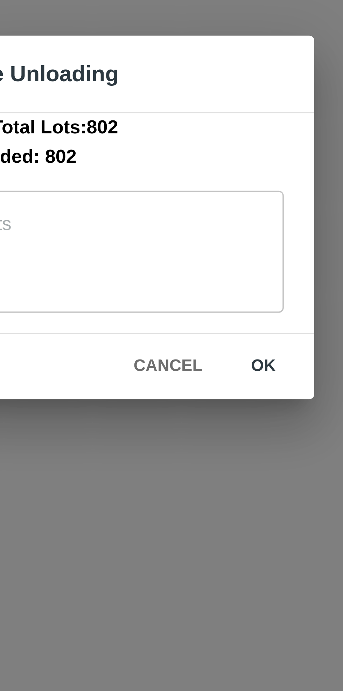
click at [220, 385] on button "ok" at bounding box center [218, 386] width 22 height 12
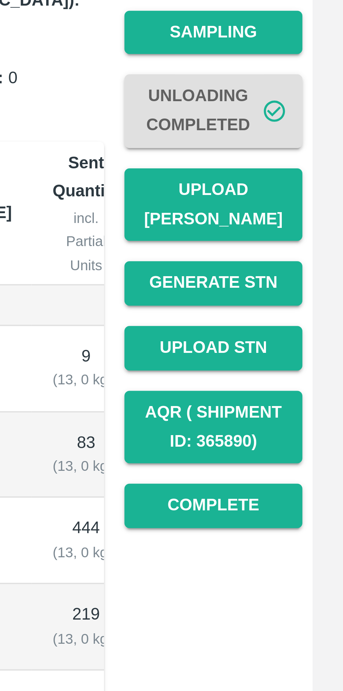
click at [313, 195] on button "Upload Tare Weight" at bounding box center [307, 203] width 49 height 20
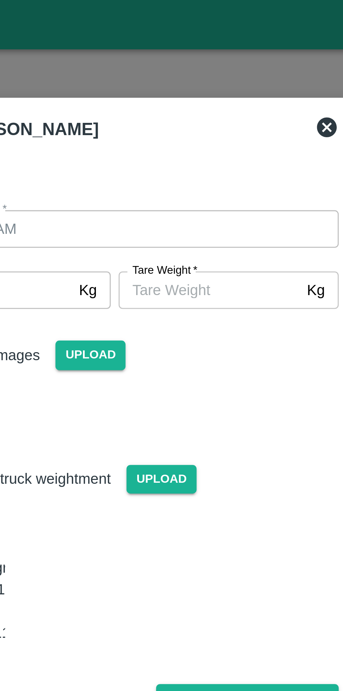
click at [248, 45] on icon at bounding box center [246, 45] width 7 height 7
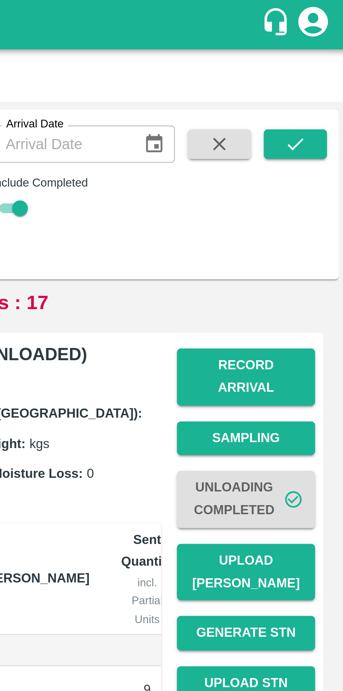
click at [314, 131] on button "Record Arrival" at bounding box center [307, 134] width 49 height 20
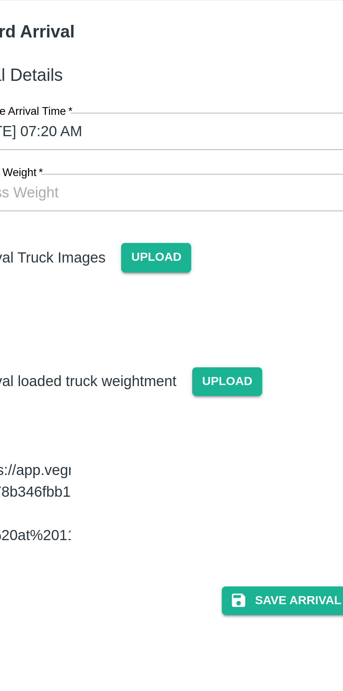
click at [184, 106] on input "Gross Weight   *" at bounding box center [164, 102] width 145 height 13
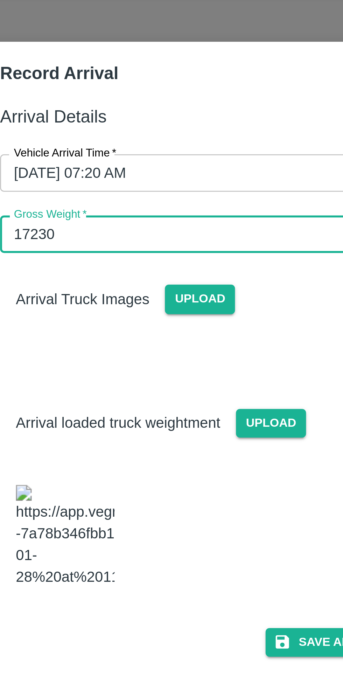
type input "17230"
click at [167, 128] on span "Upload" at bounding box center [162, 126] width 25 height 10
click at [0, 0] on input "Upload" at bounding box center [0, 0] width 0 height 0
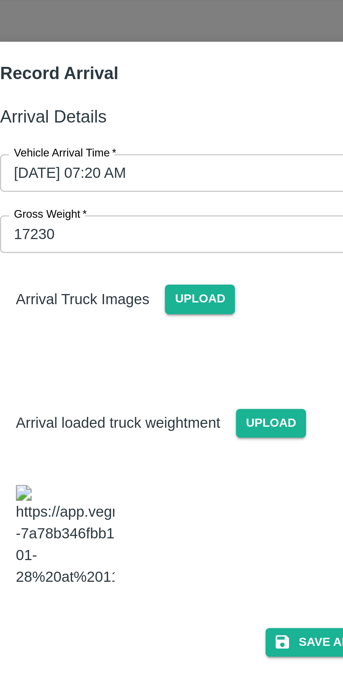
click at [188, 168] on span "Upload" at bounding box center [188, 170] width 25 height 10
click at [0, 0] on input "Upload" at bounding box center [0, 0] width 0 height 0
click at [165, 126] on span "Upload" at bounding box center [162, 126] width 25 height 10
click at [0, 0] on input "Upload" at bounding box center [0, 0] width 0 height 0
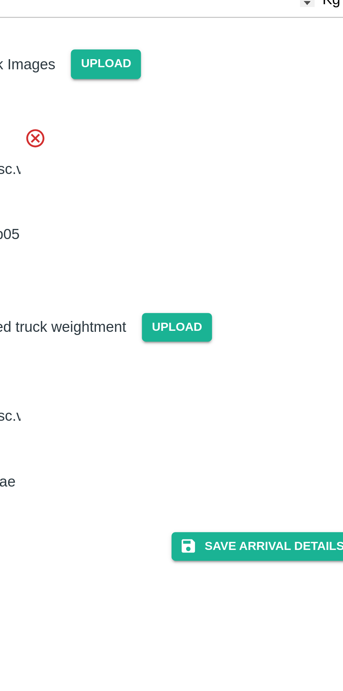
click at [220, 292] on button "Save Arrival Details" at bounding box center [218, 297] width 65 height 10
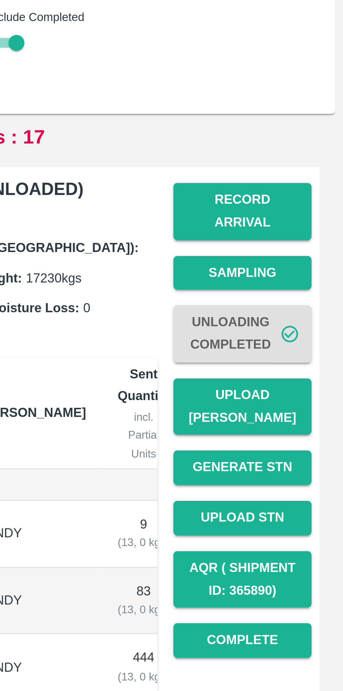
click at [312, 194] on button "Upload Tare Weight" at bounding box center [307, 203] width 49 height 20
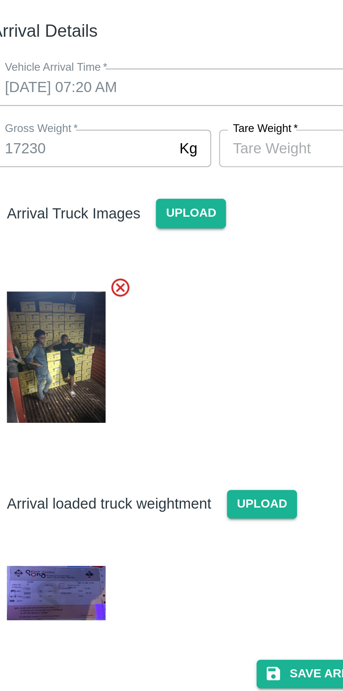
click at [203, 105] on input "Tare Weight   *" at bounding box center [205, 102] width 64 height 13
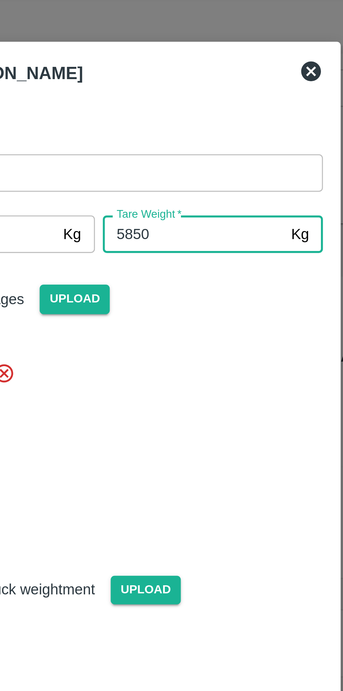
type input "5850"
click at [232, 140] on div "Arrival Truck Images Upload" at bounding box center [168, 158] width 164 height 108
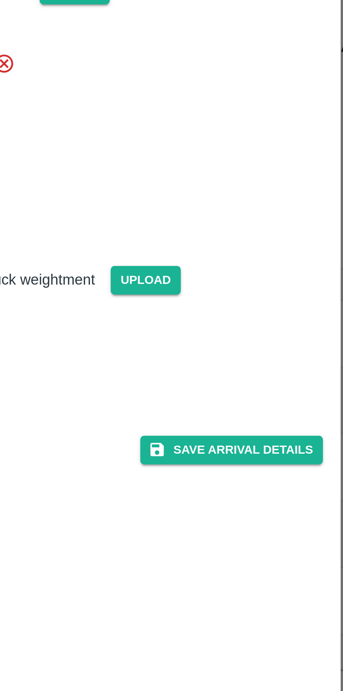
click at [228, 290] on button "Save Arrival Details" at bounding box center [218, 289] width 65 height 10
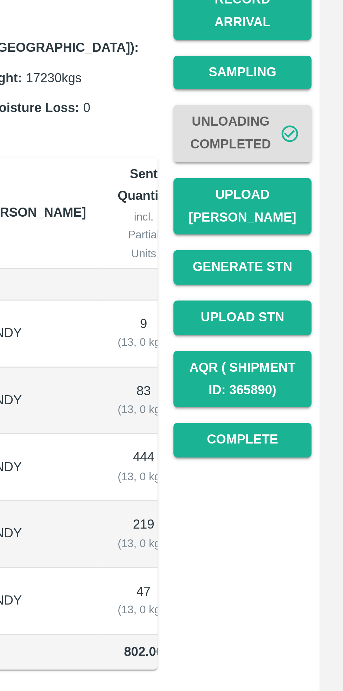
click at [311, 262] on td "83 ( 13, 0 kgs)" at bounding box center [326, 272] width 31 height 24
click at [315, 281] on button "Complete" at bounding box center [307, 286] width 49 height 12
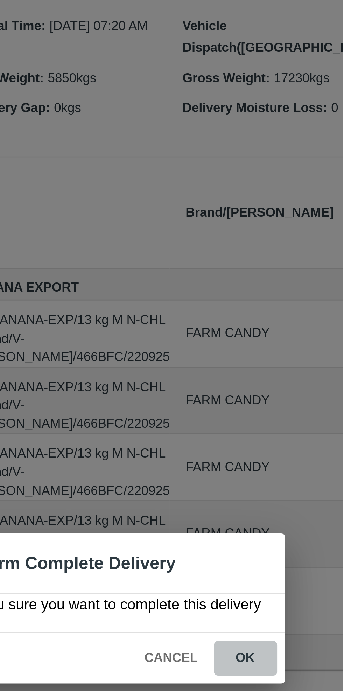
click at [219, 363] on button "ok" at bounding box center [220, 363] width 22 height 12
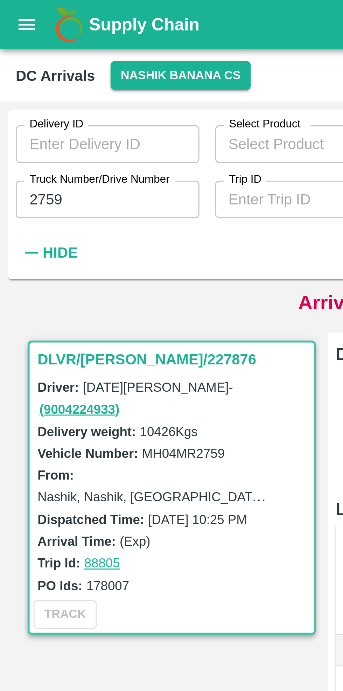
click at [45, 69] on input "2759" at bounding box center [38, 70] width 65 height 13
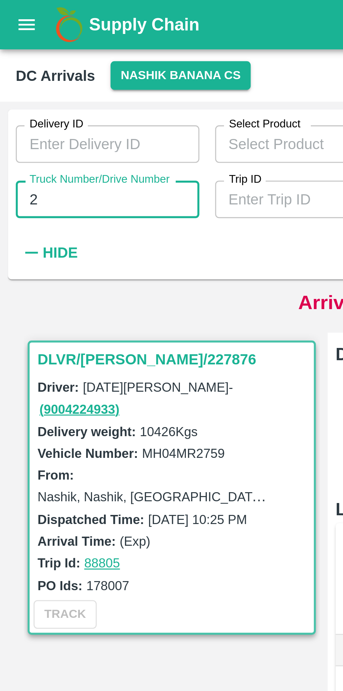
type input "2"
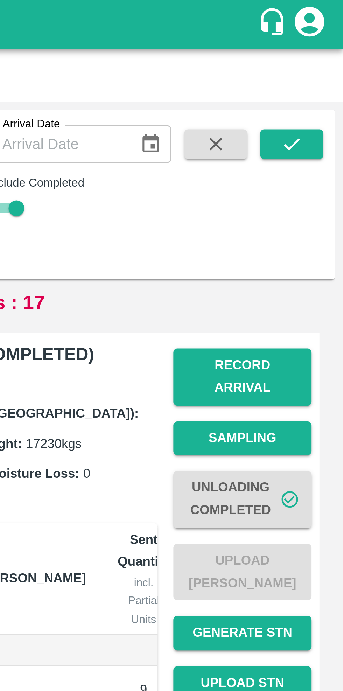
type input "6622"
click at [325, 54] on icon "submit" at bounding box center [325, 51] width 8 height 8
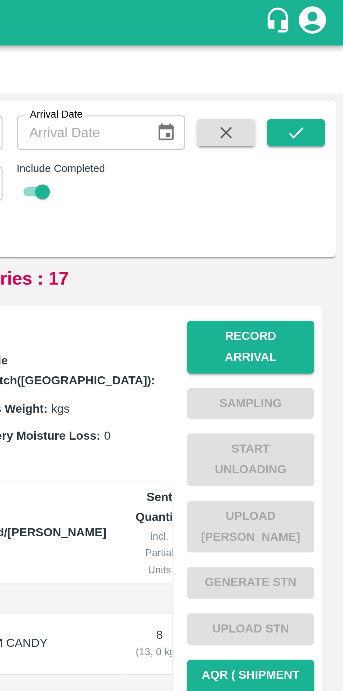
click at [310, 132] on button "Record Arrival" at bounding box center [307, 134] width 49 height 20
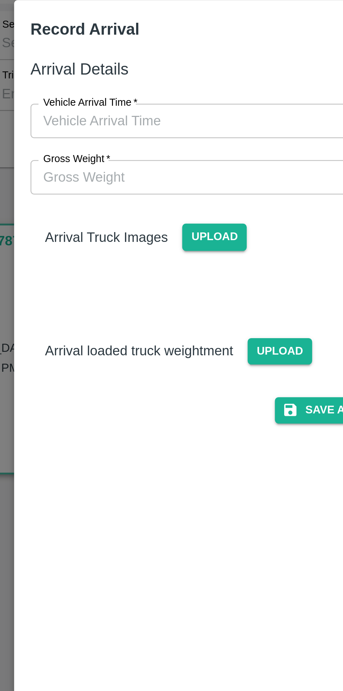
click at [180, 78] on input "Vehicle Arrival Time   *" at bounding box center [169, 81] width 154 height 13
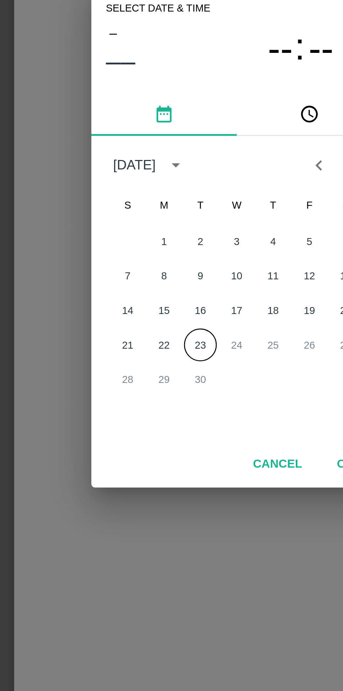
click at [158, 388] on button "23" at bounding box center [157, 388] width 13 height 13
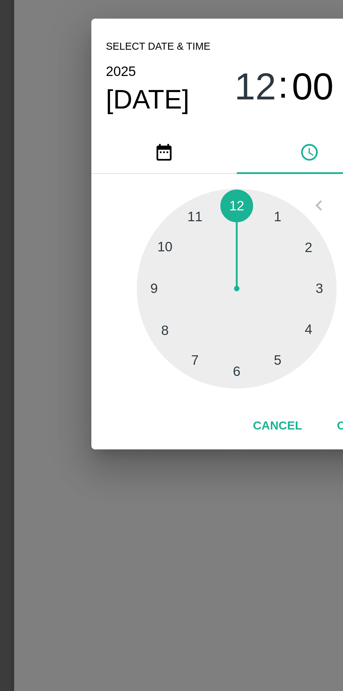
click at [157, 393] on div at bounding box center [171, 366] width 77 height 77
type input "23/09/2025 07:00 AM"
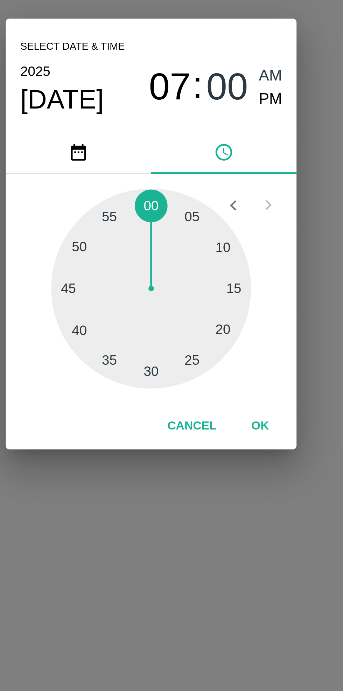
click at [219, 423] on button "OK" at bounding box center [213, 419] width 22 height 12
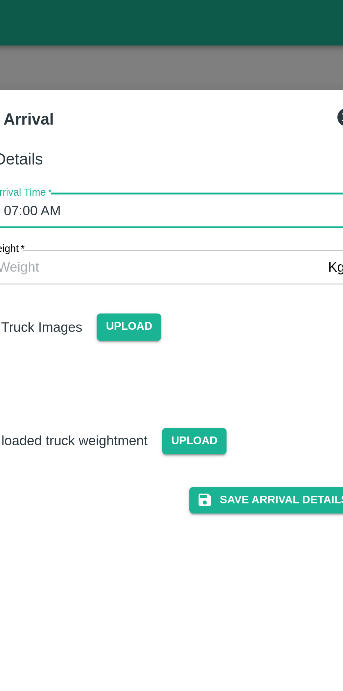
click at [163, 130] on span "Upload" at bounding box center [162, 126] width 25 height 10
click at [0, 0] on input "Upload" at bounding box center [0, 0] width 0 height 0
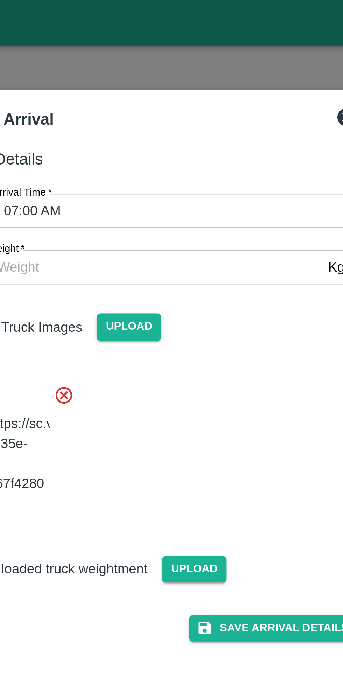
click at [227, 247] on button "Save Arrival Details" at bounding box center [218, 242] width 65 height 10
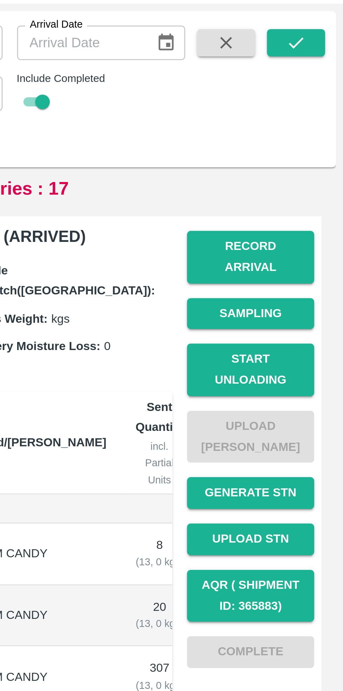
click at [311, 170] on button "Start Unloading" at bounding box center [307, 177] width 49 height 20
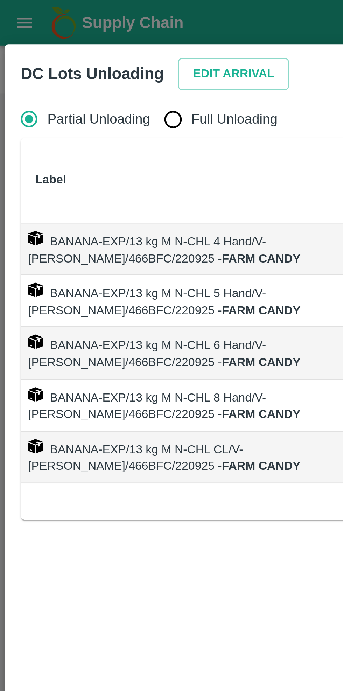
click at [84, 28] on button "Edit Arrival" at bounding box center [90, 28] width 43 height 12
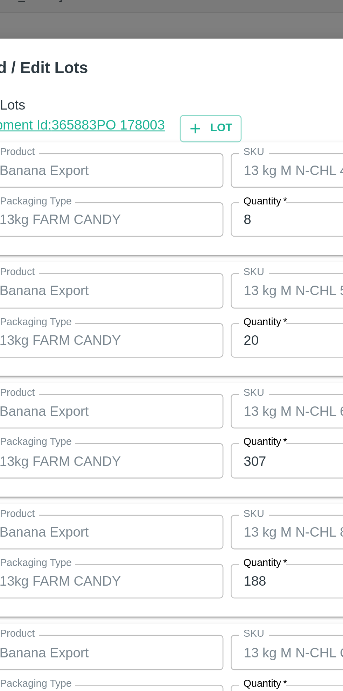
click at [129, 265] on input "8" at bounding box center [158, 265] width 91 height 13
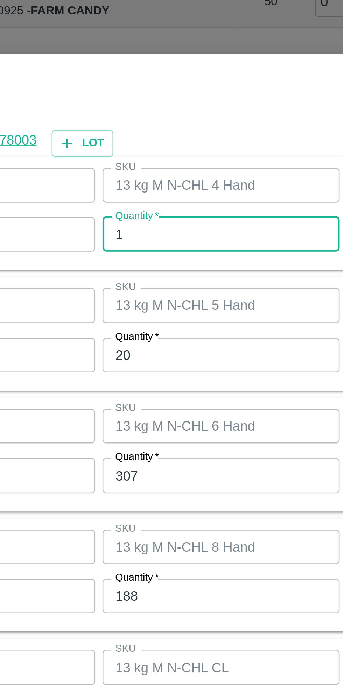
type input "1"
click at [138, 312] on input "20" at bounding box center [158, 311] width 91 height 13
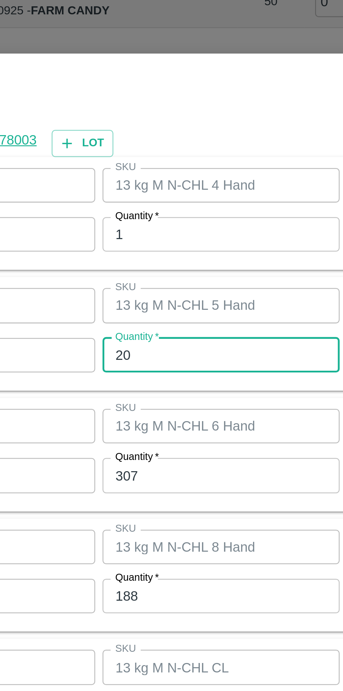
type input "2"
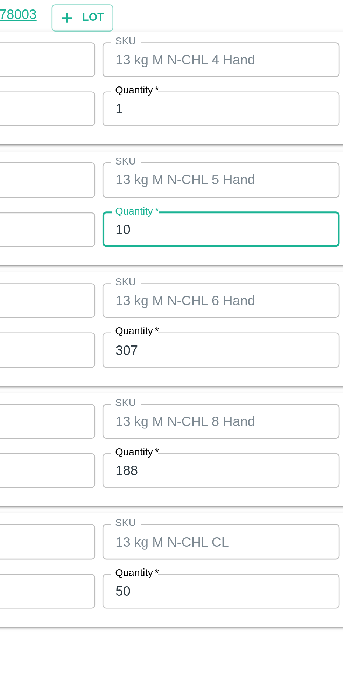
type input "10"
click at [140, 359] on input "307" at bounding box center [158, 358] width 91 height 13
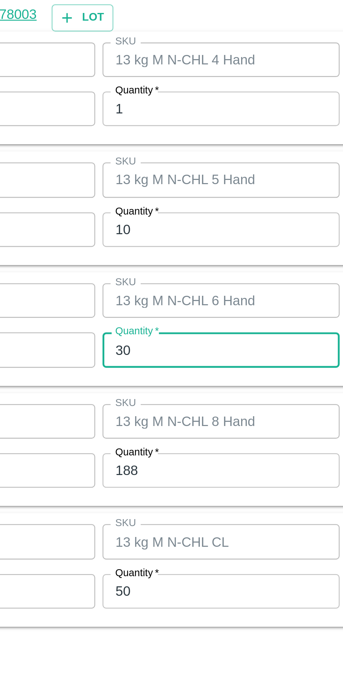
type input "3"
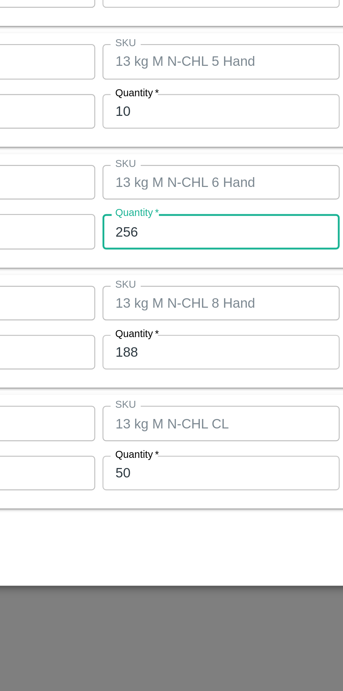
type input "256"
click at [149, 406] on input "188" at bounding box center [158, 404] width 91 height 13
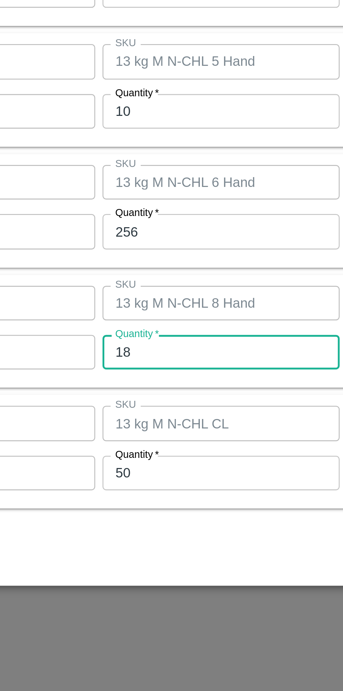
type input "1"
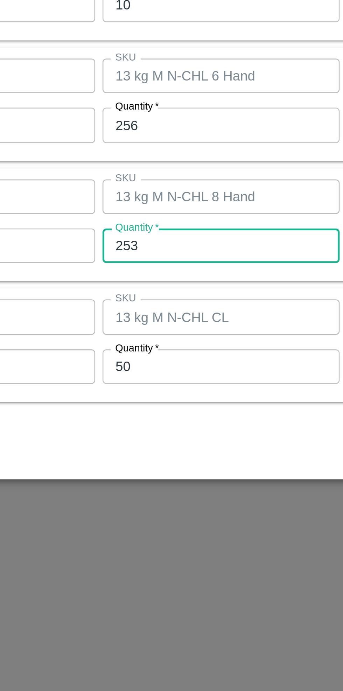
type input "253"
click at [148, 451] on input "50" at bounding box center [158, 451] width 91 height 13
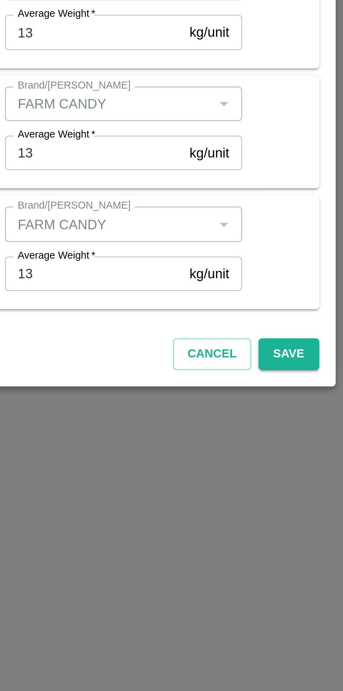
type input "53"
click at [320, 483] on button "Save" at bounding box center [316, 482] width 23 height 12
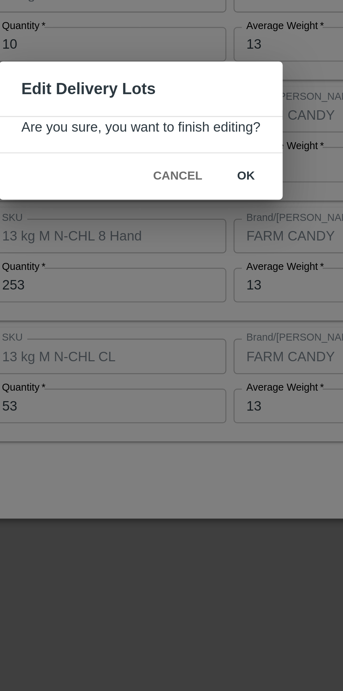
click at [212, 364] on button "ok" at bounding box center [212, 363] width 22 height 12
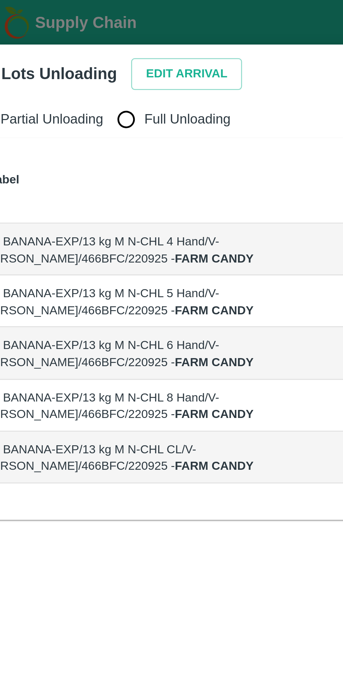
click at [61, 49] on input "Full Unloading" at bounding box center [66, 46] width 14 height 14
radio input "true"
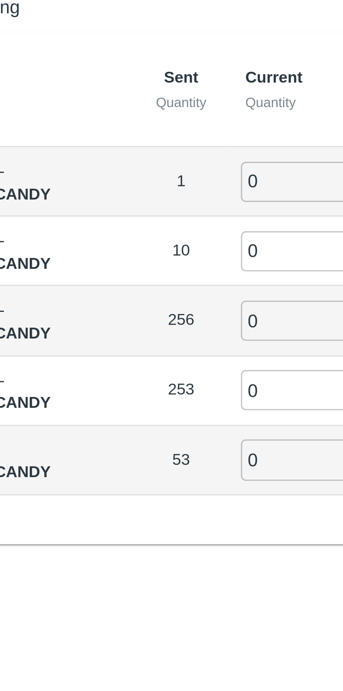
click at [182, 94] on input "0" at bounding box center [195, 96] width 50 height 12
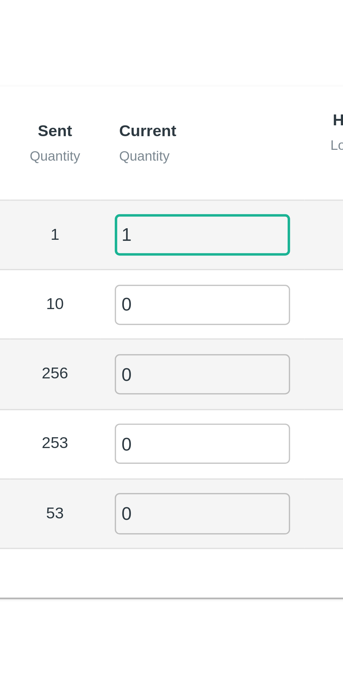
type input "1"
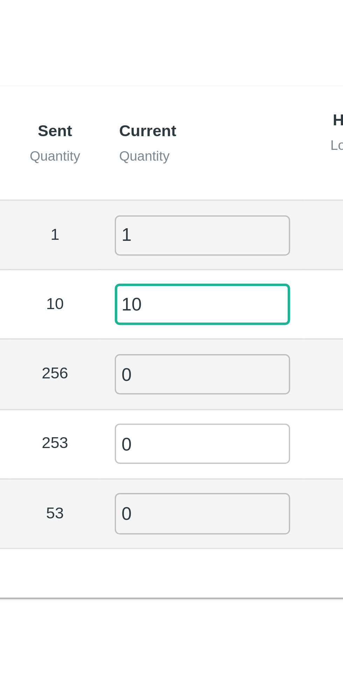
type input "10"
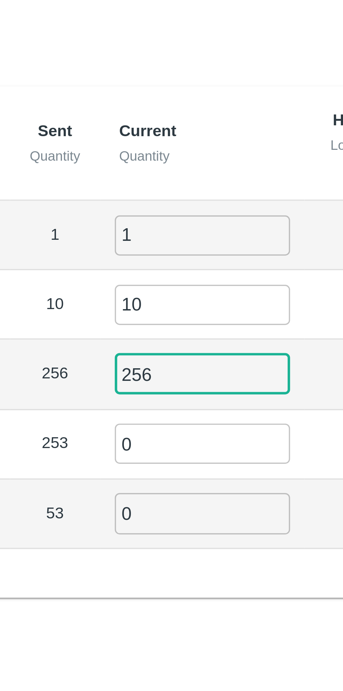
type input "256"
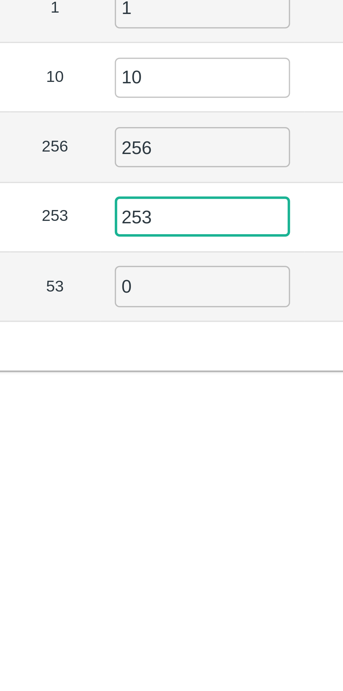
type input "253"
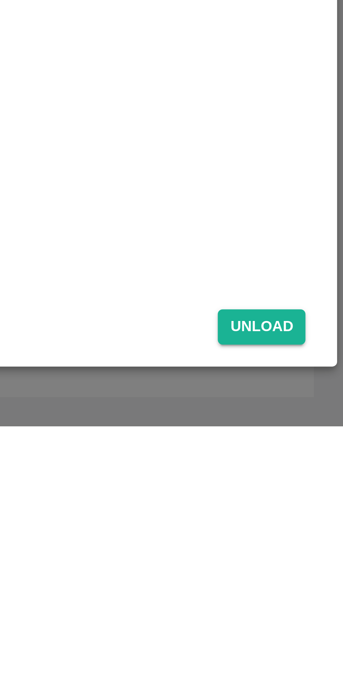
type input "53"
click at [322, 660] on button "Unload" at bounding box center [319, 662] width 25 height 10
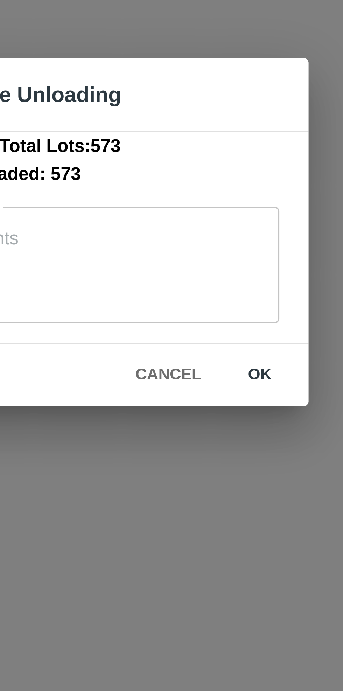
click at [219, 385] on button "ok" at bounding box center [218, 386] width 22 height 12
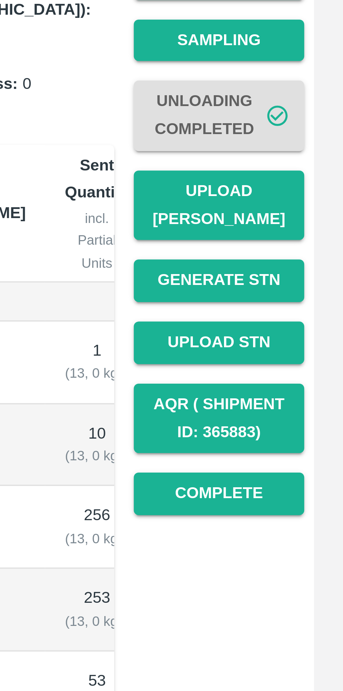
click at [308, 197] on button "Upload Tare Weight" at bounding box center [307, 203] width 49 height 20
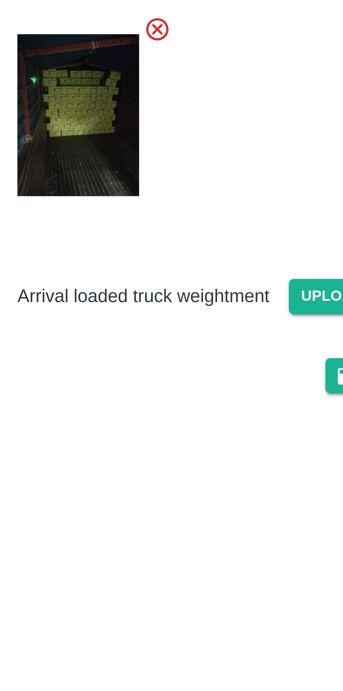
click at [185, 228] on span "Upload" at bounding box center [188, 229] width 25 height 10
click at [0, 0] on input "Upload" at bounding box center [0, 0] width 0 height 0
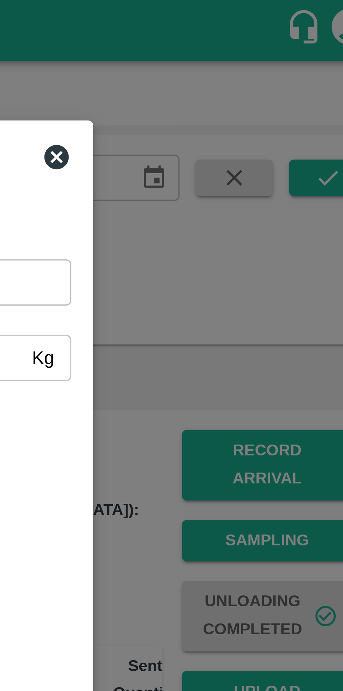
click at [246, 44] on icon at bounding box center [247, 45] width 8 height 8
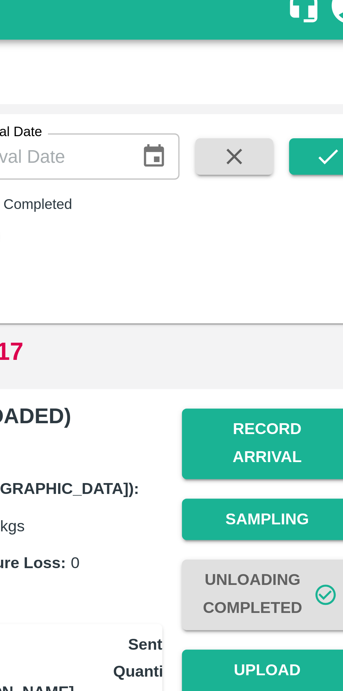
click at [310, 127] on button "Record Arrival" at bounding box center [307, 134] width 49 height 20
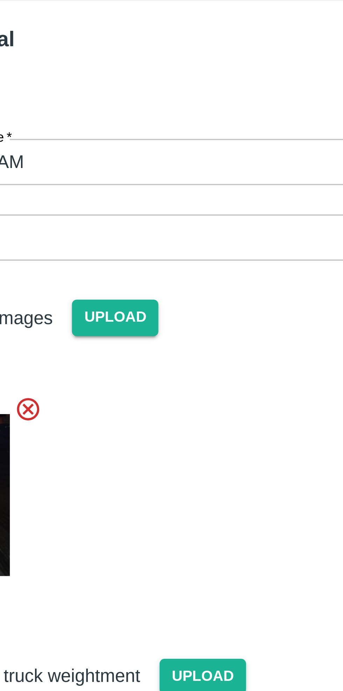
click at [144, 105] on input "Gross Weight   *" at bounding box center [164, 102] width 145 height 13
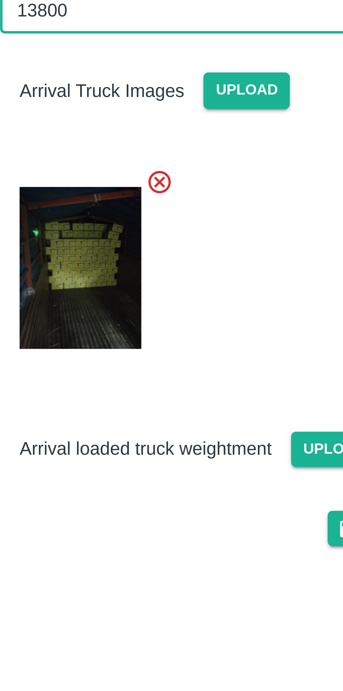
type input "13800"
click at [184, 224] on span "Upload" at bounding box center [188, 229] width 25 height 10
click at [0, 0] on input "Upload" at bounding box center [0, 0] width 0 height 0
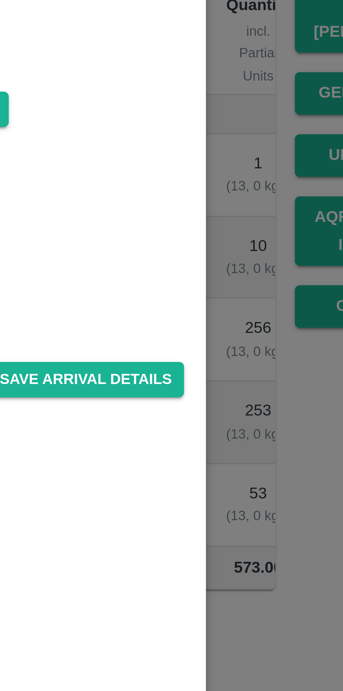
click at [220, 302] on button "Save Arrival Details" at bounding box center [218, 307] width 65 height 10
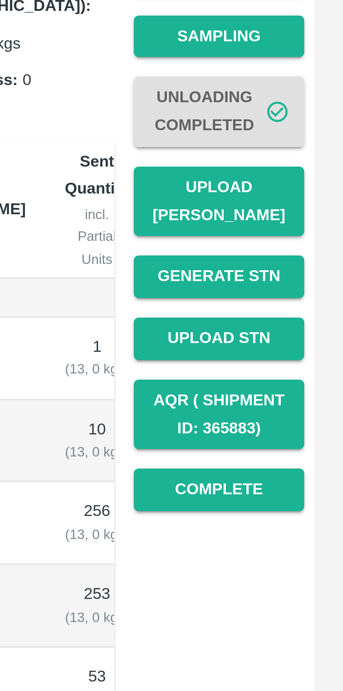
click at [313, 197] on button "Upload Tare Weight" at bounding box center [307, 203] width 49 height 20
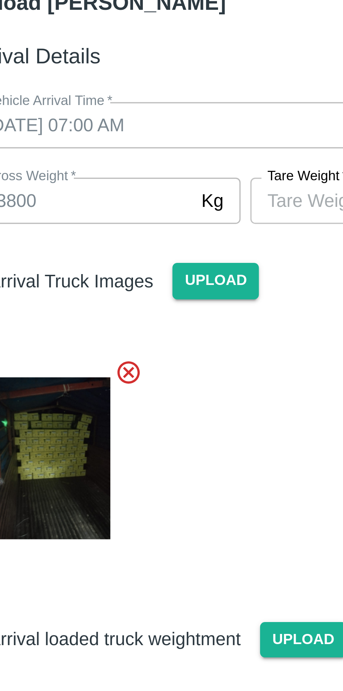
click at [189, 100] on input "Tare Weight   *" at bounding box center [205, 102] width 64 height 13
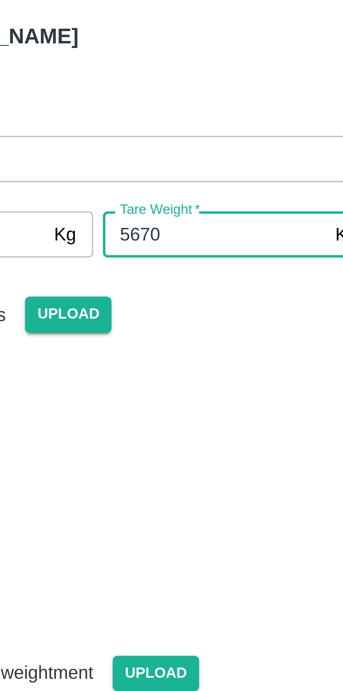
type input "5670"
click at [218, 145] on div at bounding box center [168, 174] width 164 height 65
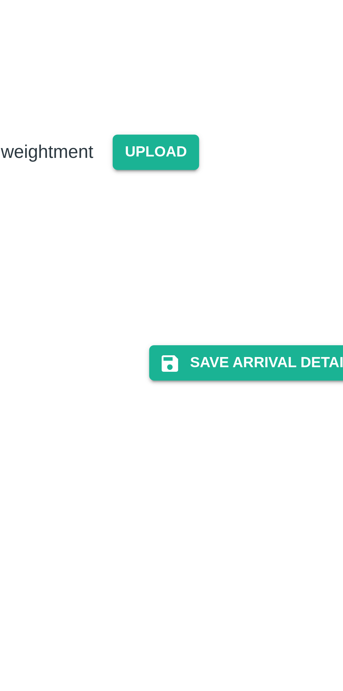
click at [222, 290] on button "Save Arrival Details" at bounding box center [218, 289] width 65 height 10
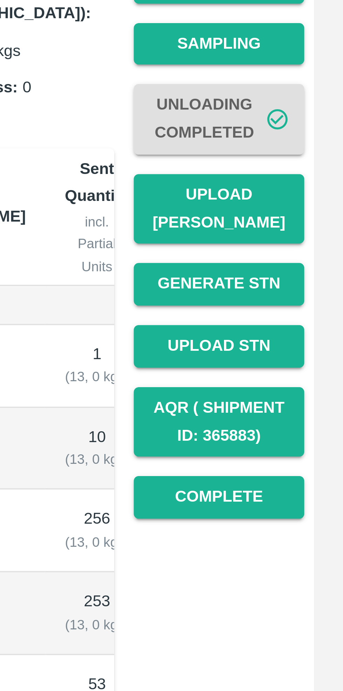
click at [310, 280] on button "Complete" at bounding box center [307, 286] width 49 height 12
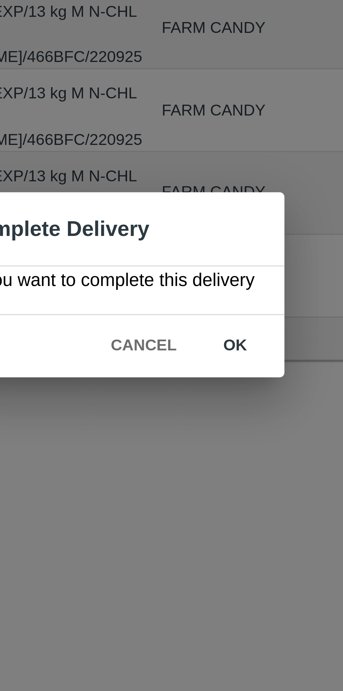
click at [222, 365] on button "ok" at bounding box center [220, 363] width 22 height 12
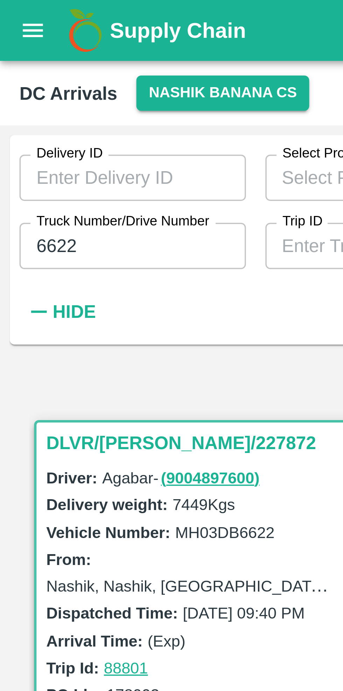
click at [47, 69] on input "6622" at bounding box center [38, 70] width 65 height 13
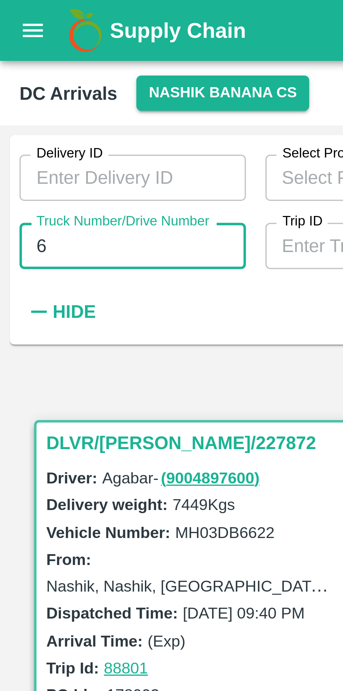
type input "6"
type input "7973"
click at [77, 87] on div "Delivery ID Delivery ID Select Product Select Product   * Select DC/Purchase Or…" at bounding box center [141, 67] width 282 height 57
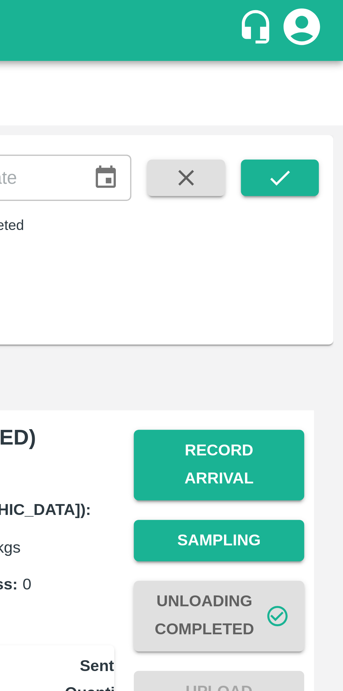
click at [326, 48] on icon "submit" at bounding box center [325, 51] width 8 height 8
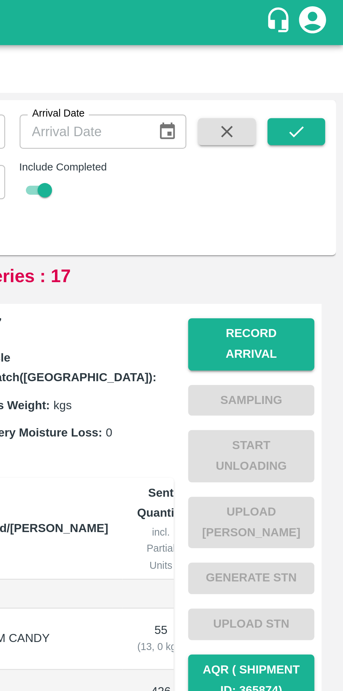
click at [309, 127] on button "Record Arrival" at bounding box center [307, 134] width 49 height 20
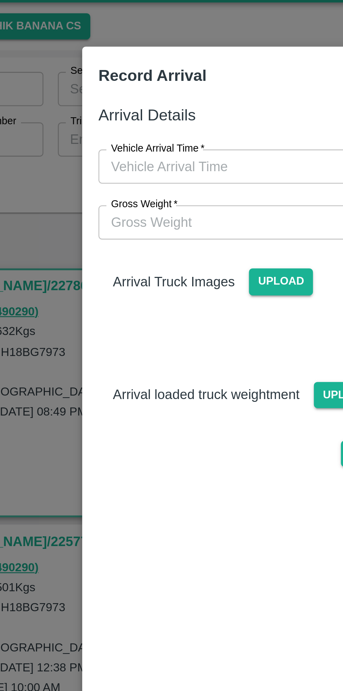
click at [156, 78] on input "Vehicle Arrival Time   *" at bounding box center [169, 81] width 154 height 13
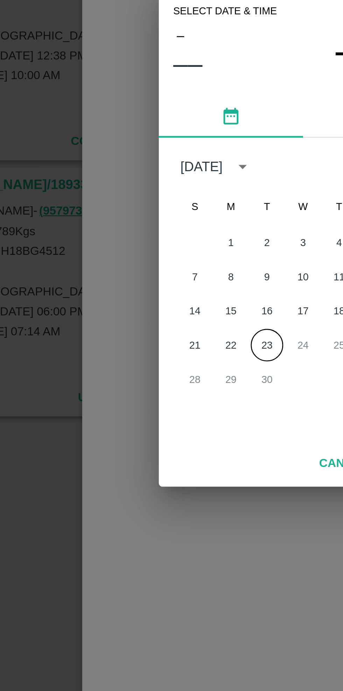
click at [160, 387] on button "23" at bounding box center [157, 388] width 13 height 13
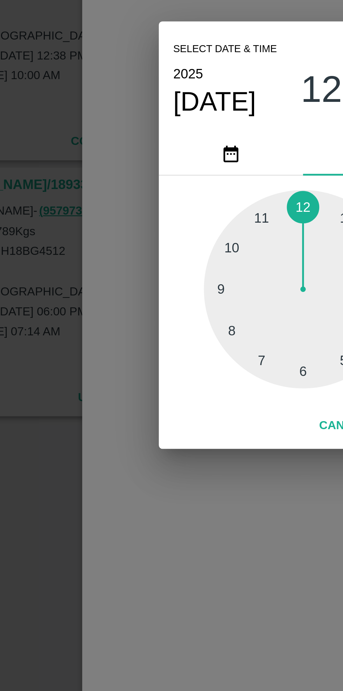
click at [144, 368] on div at bounding box center [171, 366] width 77 height 77
click at [142, 367] on div at bounding box center [171, 366] width 77 height 77
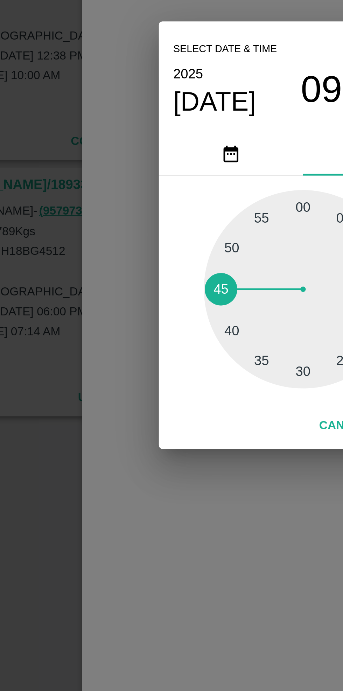
type input "23/09/2025 09:45 AM"
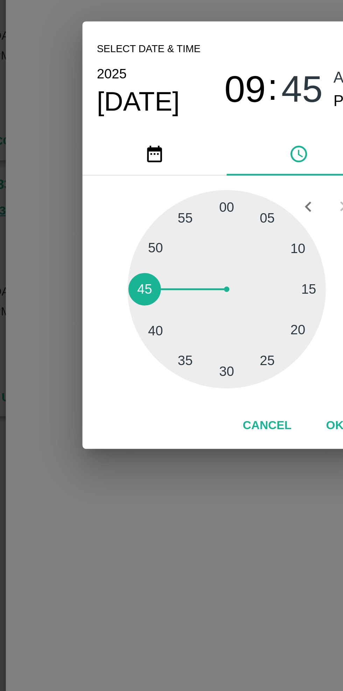
click at [215, 416] on button "OK" at bounding box center [213, 419] width 22 height 12
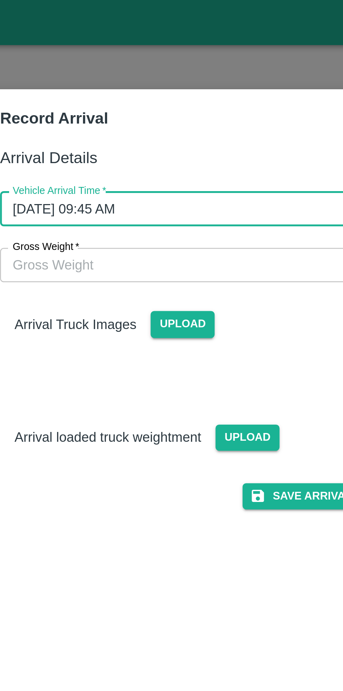
click at [159, 127] on span "Upload" at bounding box center [162, 126] width 25 height 10
click at [0, 0] on input "Upload" at bounding box center [0, 0] width 0 height 0
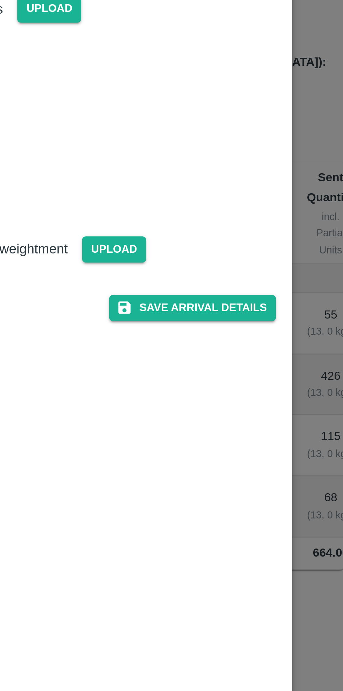
click at [229, 247] on button "Save Arrival Details" at bounding box center [218, 242] width 65 height 10
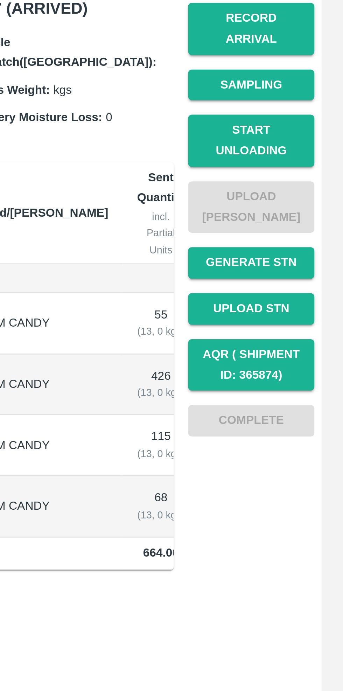
click at [309, 174] on button "Start Unloading" at bounding box center [307, 177] width 49 height 20
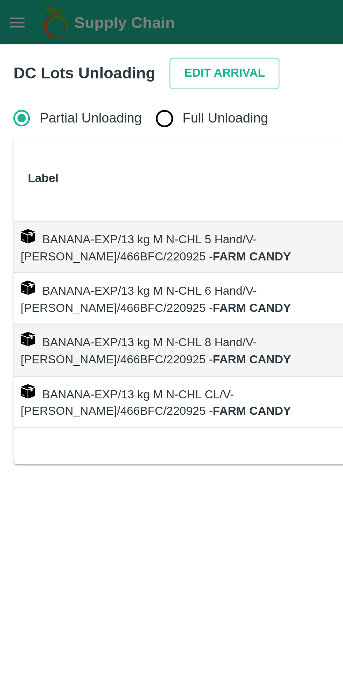
click at [86, 27] on button "Edit Arrival" at bounding box center [90, 28] width 43 height 12
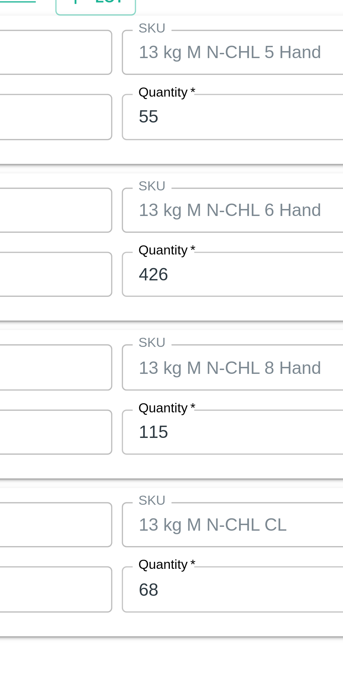
click at [138, 288] on input "55" at bounding box center [158, 288] width 91 height 13
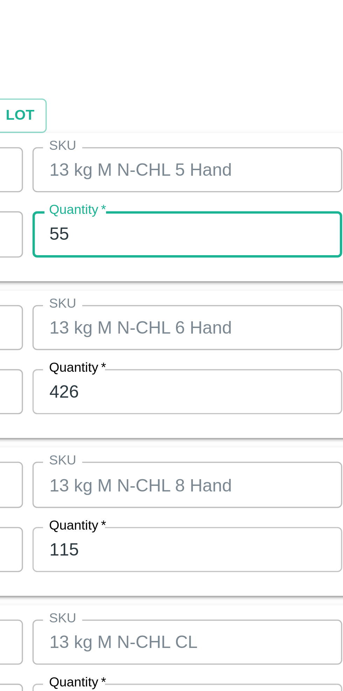
type input "5"
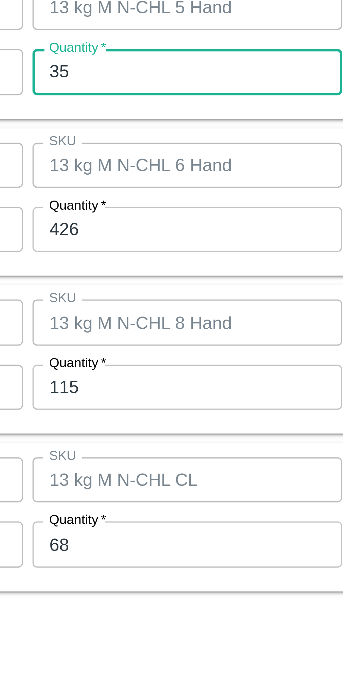
type input "35"
click at [150, 336] on input "426" at bounding box center [158, 335] width 91 height 13
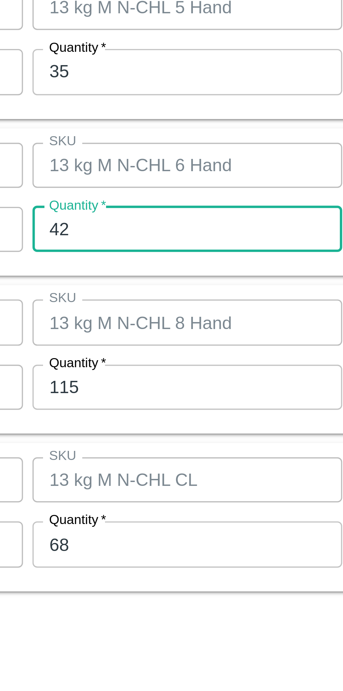
type input "4"
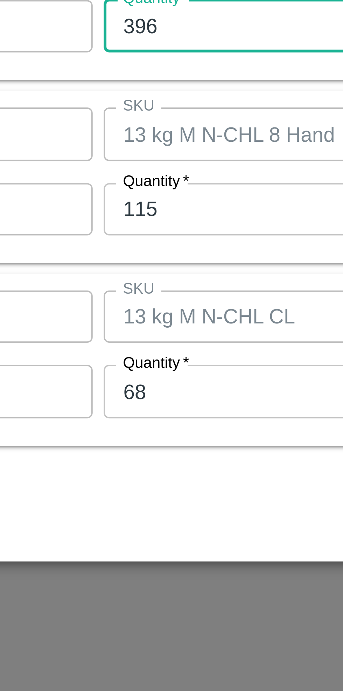
type input "396"
click at [141, 382] on input "115" at bounding box center [158, 381] width 91 height 13
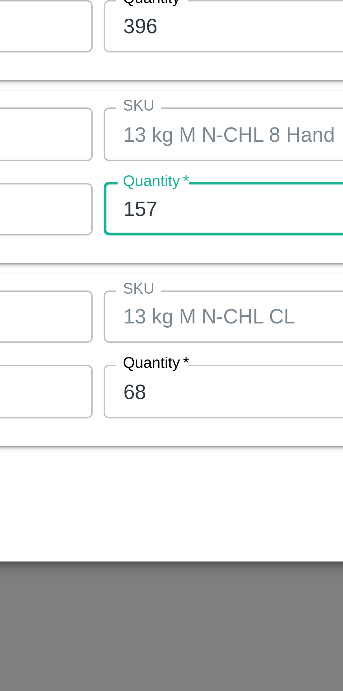
type input "157"
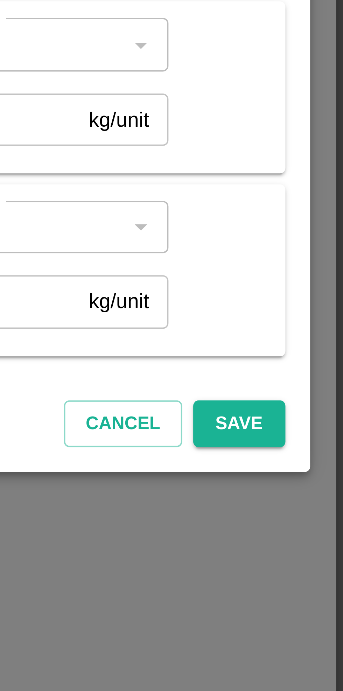
click at [318, 461] on button "Save" at bounding box center [316, 459] width 23 height 12
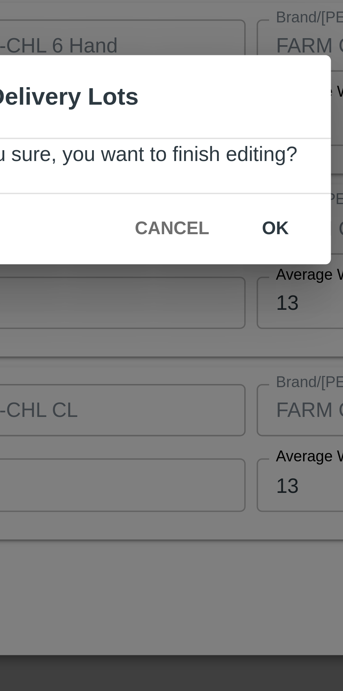
click at [211, 363] on button "ok" at bounding box center [212, 363] width 22 height 12
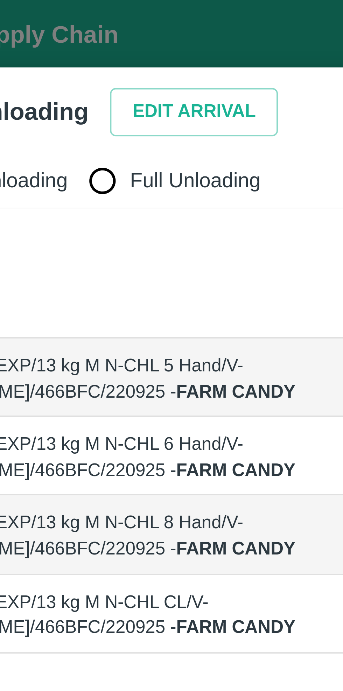
click at [65, 47] on input "Full Unloading" at bounding box center [66, 46] width 14 height 14
radio input "true"
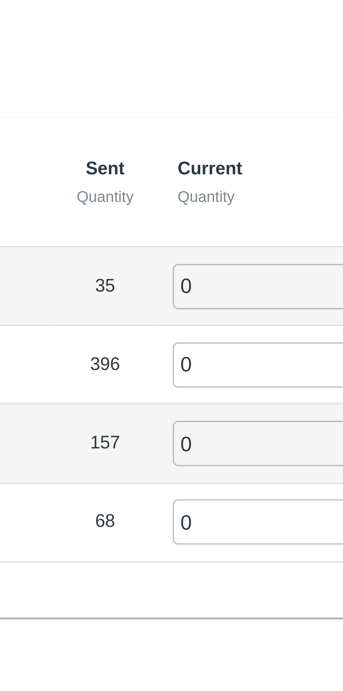
click at [178, 95] on input "0" at bounding box center [195, 96] width 50 height 12
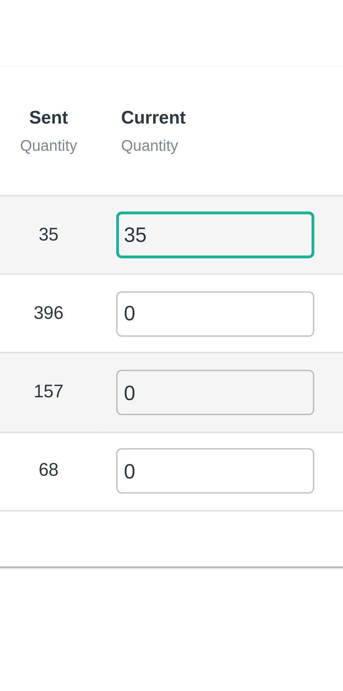
type input "35"
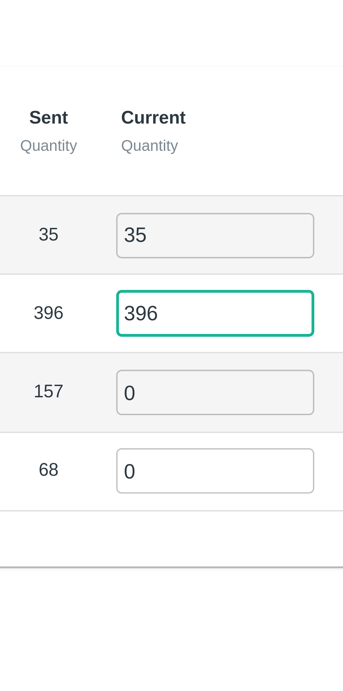
type input "396"
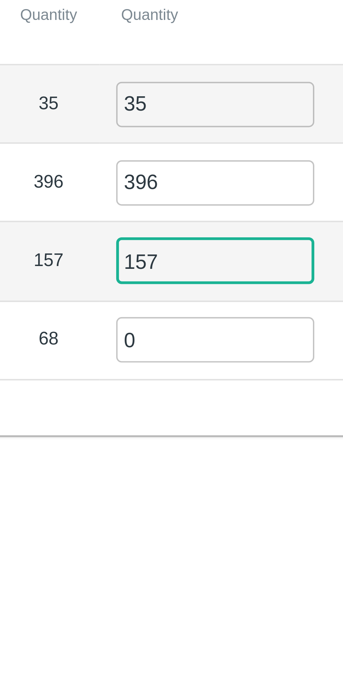
type input "157"
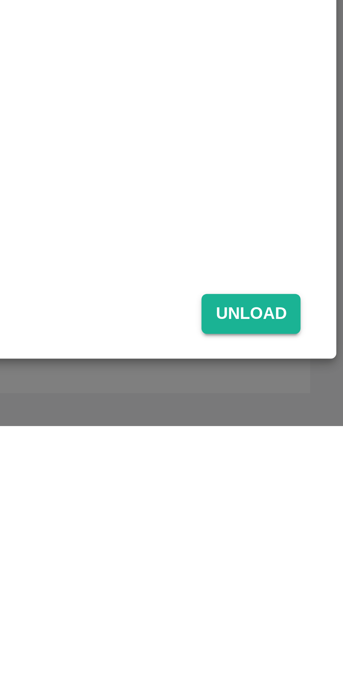
type input "68"
click at [321, 663] on button "Unload" at bounding box center [319, 662] width 25 height 10
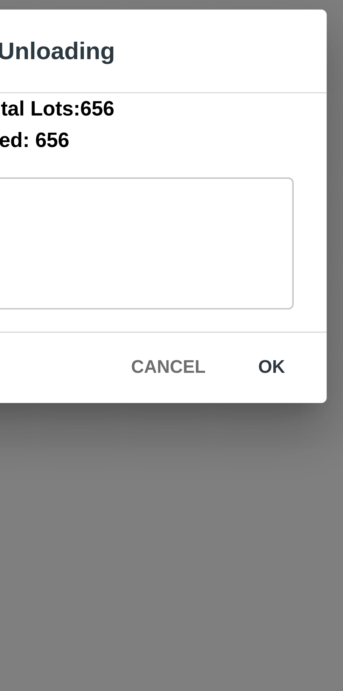
click at [220, 386] on button "ok" at bounding box center [218, 386] width 22 height 12
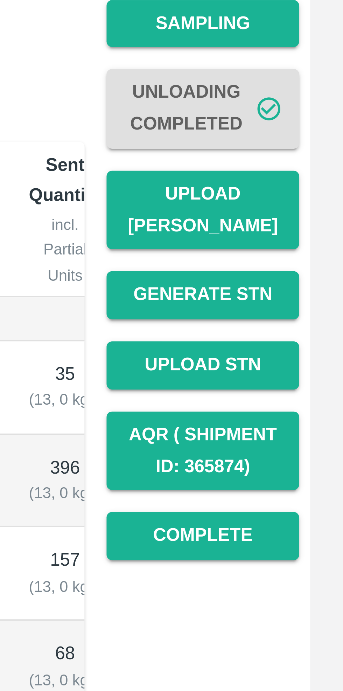
click at [312, 195] on button "Upload Tare Weight" at bounding box center [307, 203] width 49 height 20
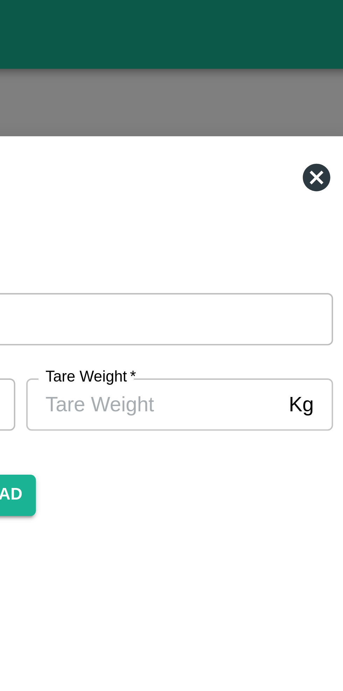
click at [246, 47] on icon at bounding box center [246, 45] width 7 height 7
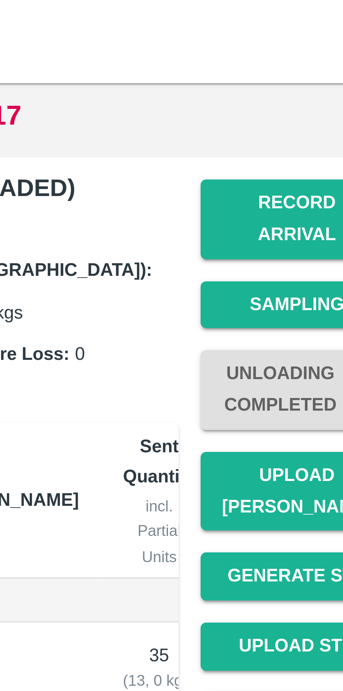
click at [307, 130] on button "Record Arrival" at bounding box center [307, 134] width 49 height 20
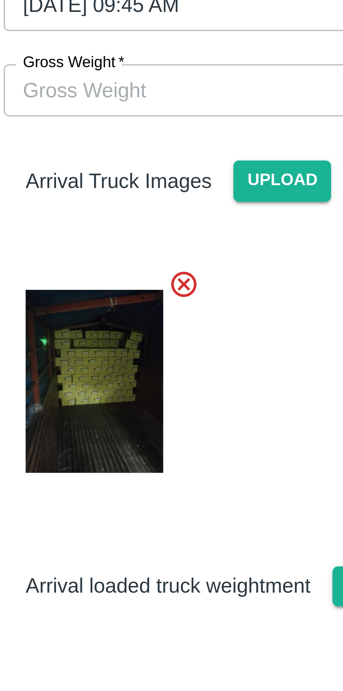
click at [141, 104] on input "Gross Weight   *" at bounding box center [164, 102] width 145 height 13
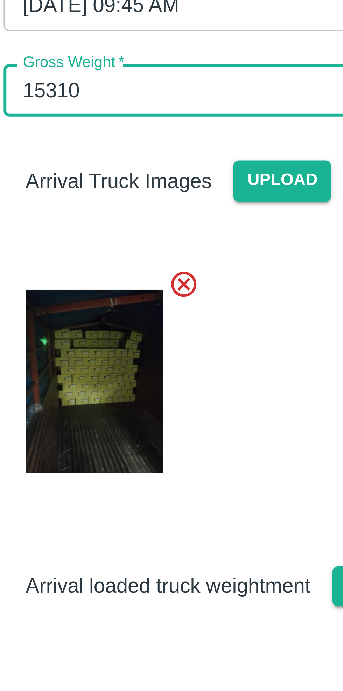
type input "15310"
click at [164, 162] on div at bounding box center [168, 174] width 164 height 65
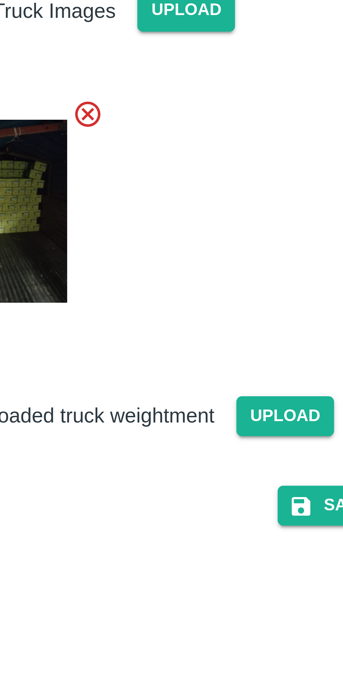
click at [190, 227] on span "Upload" at bounding box center [188, 229] width 25 height 10
click at [0, 0] on input "Upload" at bounding box center [0, 0] width 0 height 0
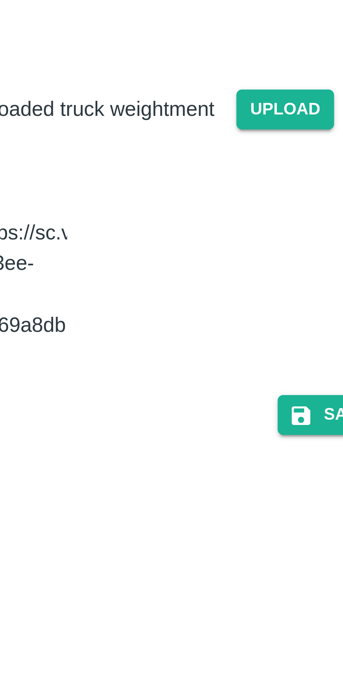
click at [199, 312] on button "Save Arrival Details" at bounding box center [218, 307] width 65 height 10
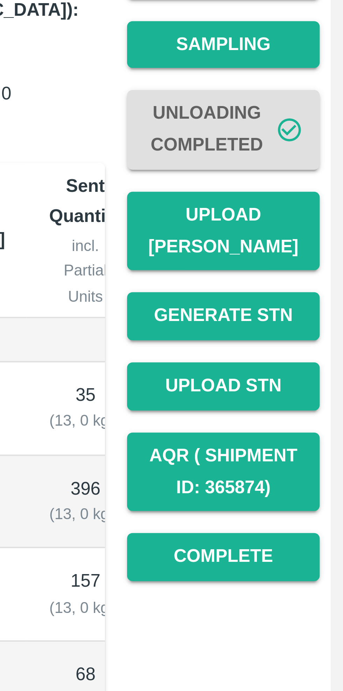
click at [311, 193] on button "Upload Tare Weight" at bounding box center [307, 203] width 49 height 20
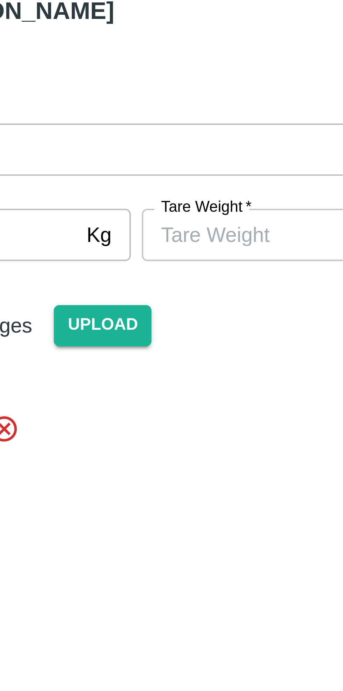
click at [199, 100] on input "Tare Weight   *" at bounding box center [205, 102] width 64 height 13
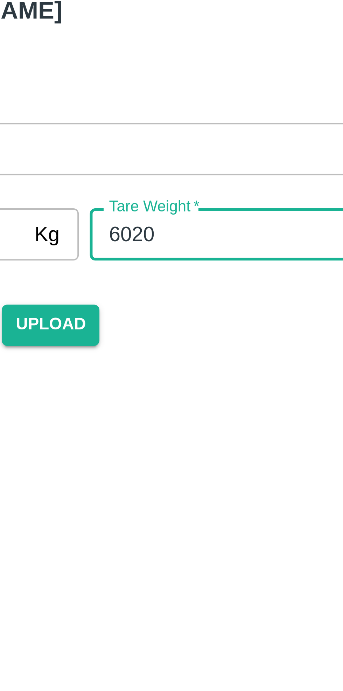
type input "6020"
click at [215, 136] on div "Arrival Truck Images Upload" at bounding box center [168, 158] width 164 height 108
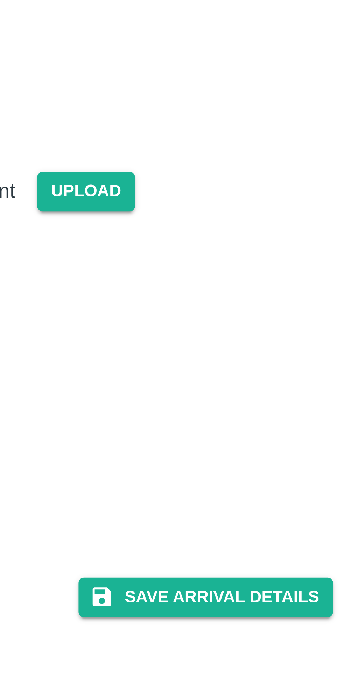
click at [226, 335] on button "Save Arrival Details" at bounding box center [218, 332] width 65 height 10
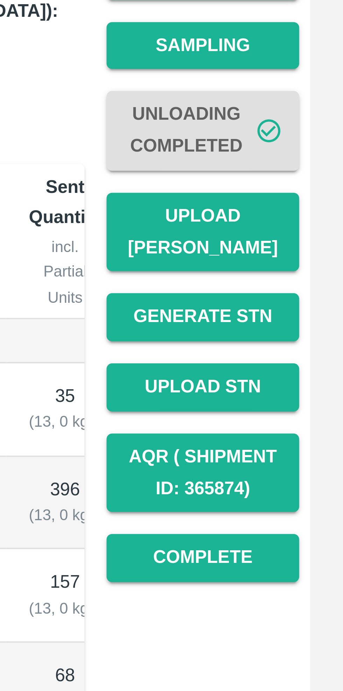
click at [313, 280] on button "Complete" at bounding box center [307, 286] width 49 height 12
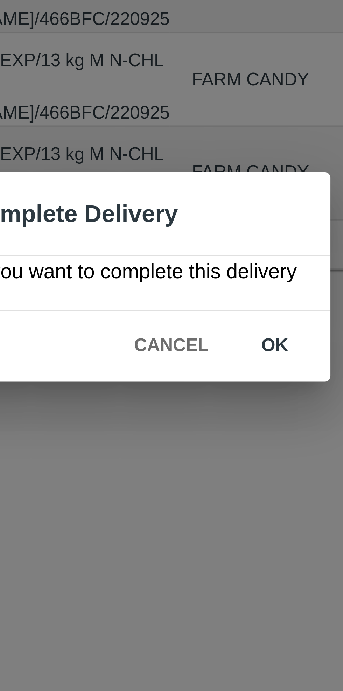
click at [219, 360] on button "ok" at bounding box center [220, 363] width 22 height 12
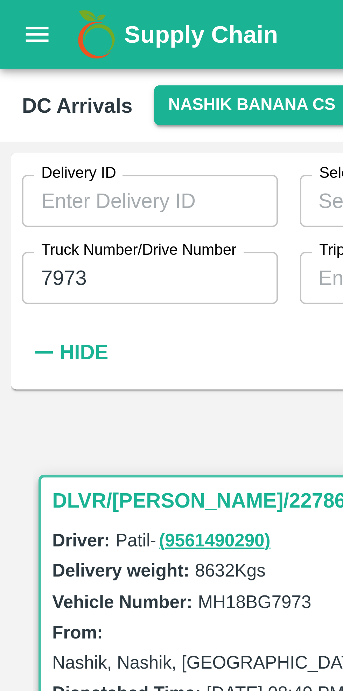
click at [43, 70] on input "7973" at bounding box center [38, 70] width 65 height 13
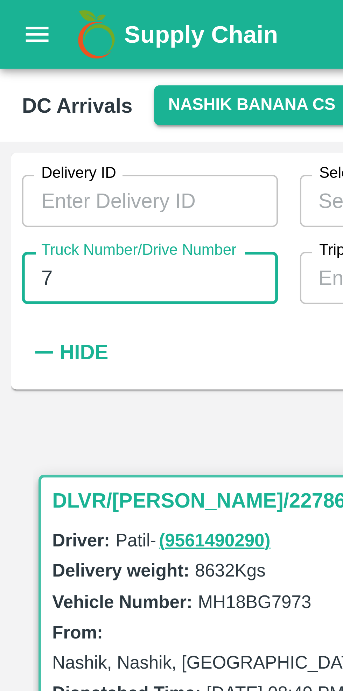
type input "7"
type input "8544"
click at [60, 86] on div "Delivery ID Delivery ID Select Product Select Product   * Select DC/Purchase Or…" at bounding box center [141, 67] width 282 height 57
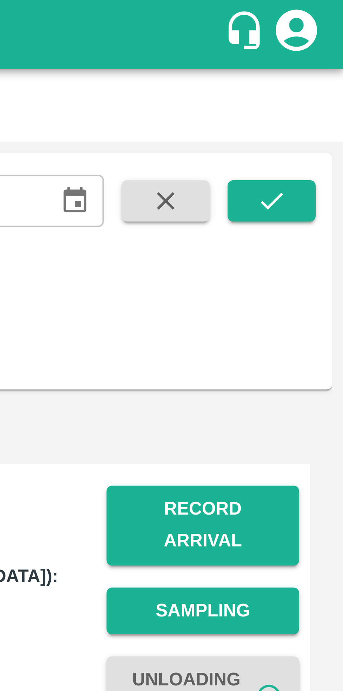
click at [323, 50] on icon "submit" at bounding box center [325, 51] width 8 height 8
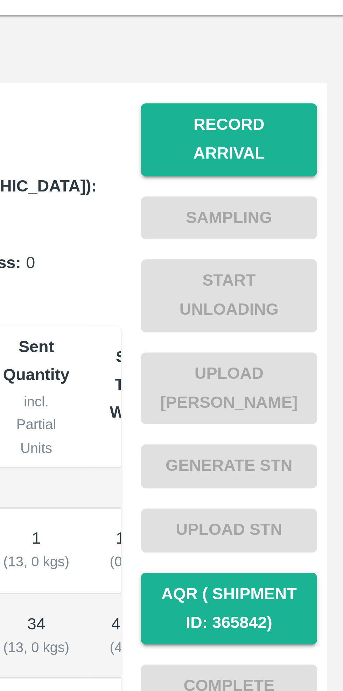
click at [312, 131] on button "Record Arrival" at bounding box center [307, 134] width 49 height 20
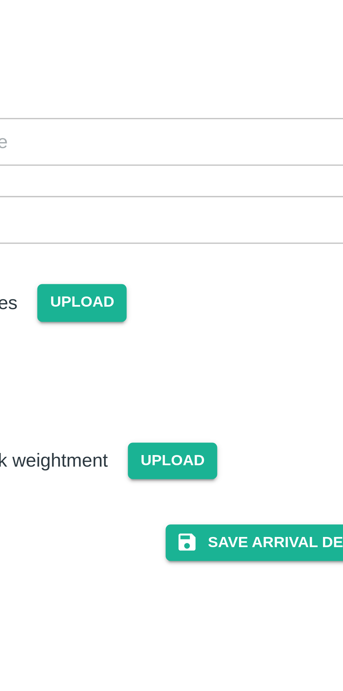
click at [206, 77] on input "Vehicle Arrival Time   *" at bounding box center [169, 81] width 154 height 13
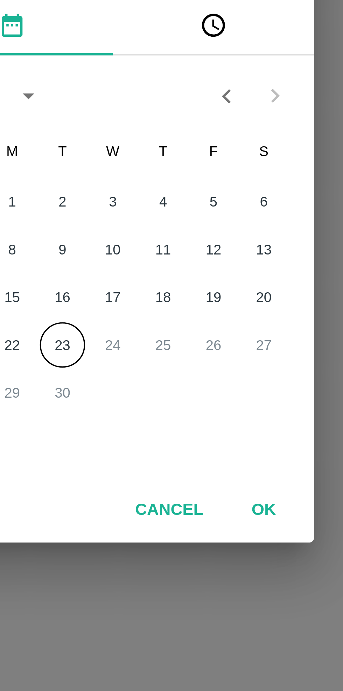
click at [157, 389] on button "23" at bounding box center [157, 388] width 13 height 13
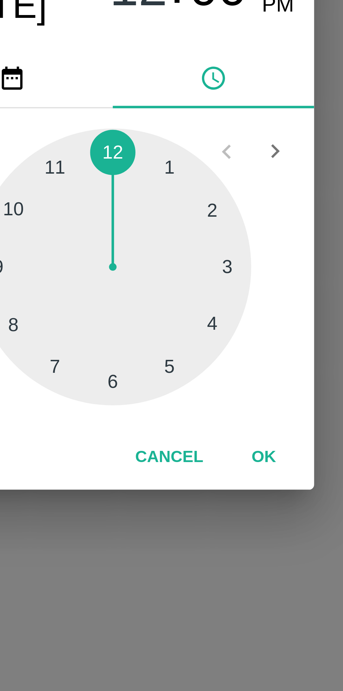
click at [145, 384] on div at bounding box center [171, 366] width 77 height 77
type input "23/09/2025 08:00 AM"
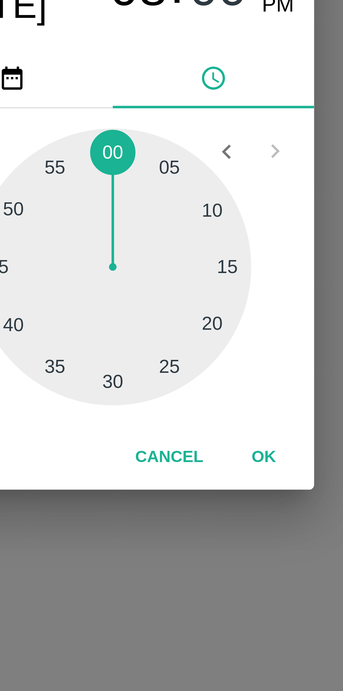
click at [215, 419] on button "OK" at bounding box center [213, 419] width 22 height 12
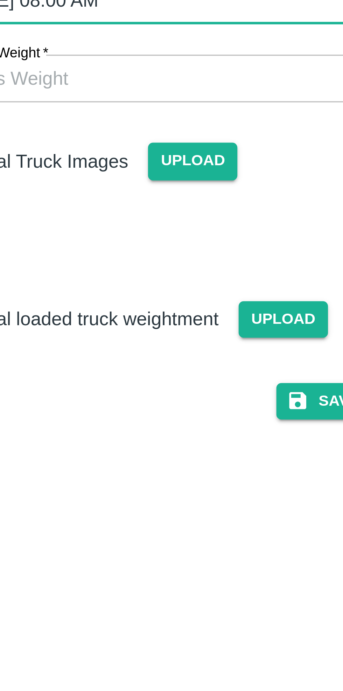
click at [164, 127] on span "Upload" at bounding box center [162, 126] width 25 height 10
click at [0, 0] on input "Upload" at bounding box center [0, 0] width 0 height 0
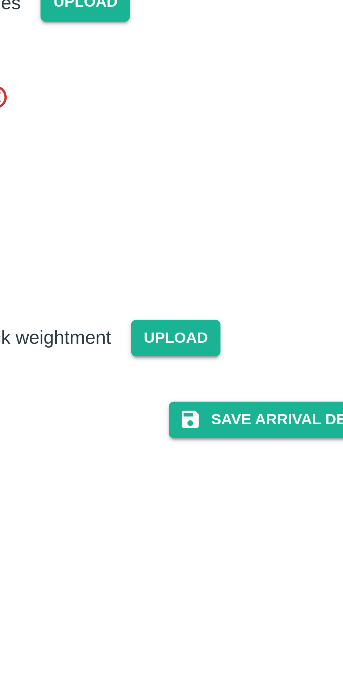
click at [221, 247] on button "Save Arrival Details" at bounding box center [218, 242] width 65 height 10
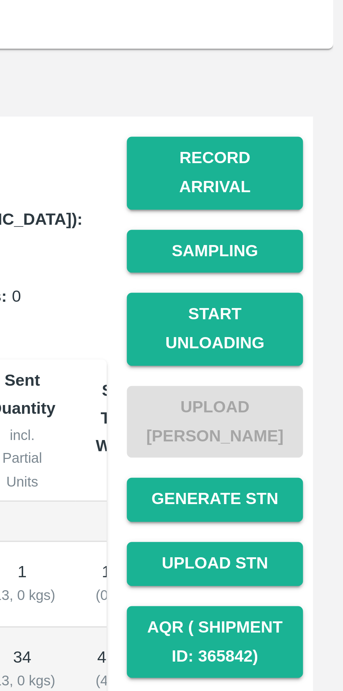
click at [312, 169] on button "Start Unloading" at bounding box center [307, 177] width 49 height 20
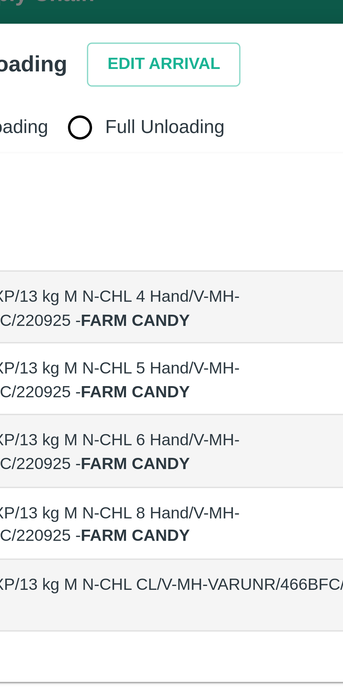
click at [87, 26] on button "Edit Arrival" at bounding box center [90, 28] width 43 height 12
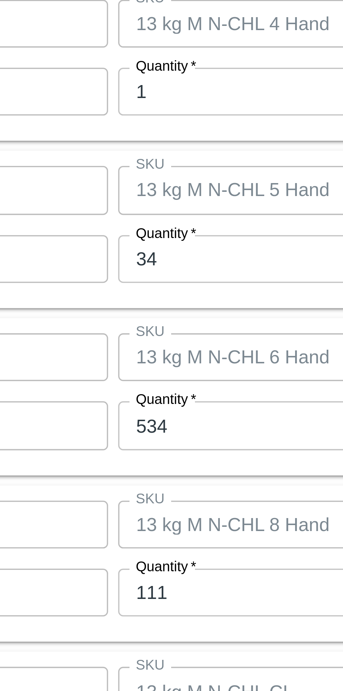
click at [141, 310] on input "34" at bounding box center [158, 311] width 91 height 13
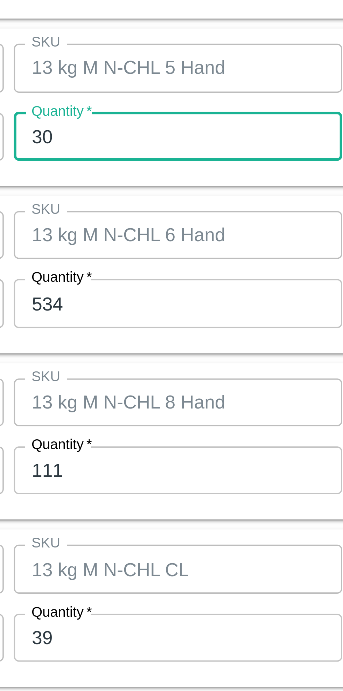
type input "30"
click at [152, 360] on input "534" at bounding box center [158, 358] width 91 height 13
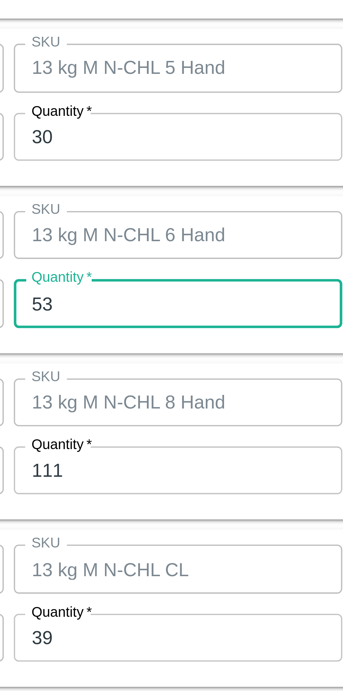
type input "5"
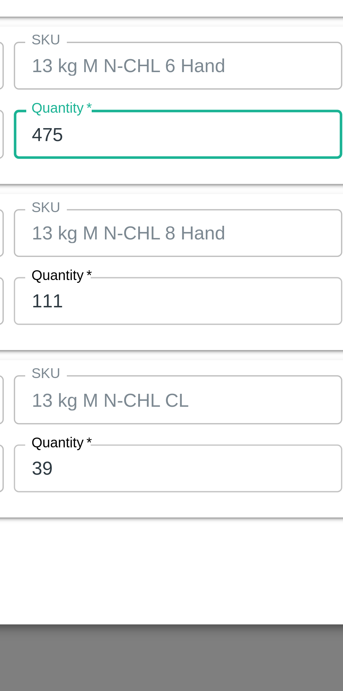
type input "475"
click at [150, 407] on input "111" at bounding box center [158, 404] width 91 height 13
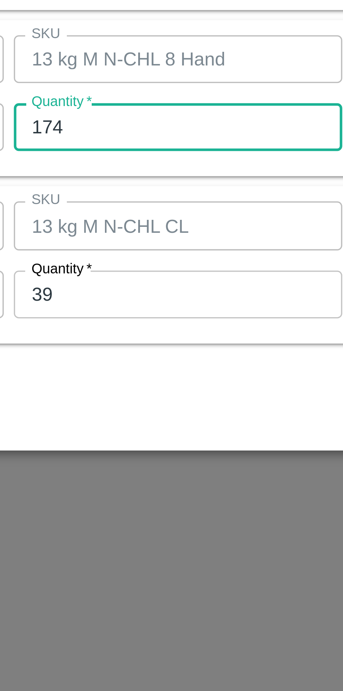
type input "174"
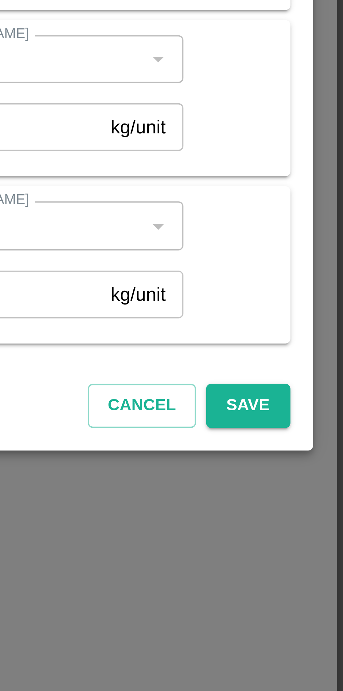
click at [320, 481] on button "Save" at bounding box center [316, 482] width 23 height 12
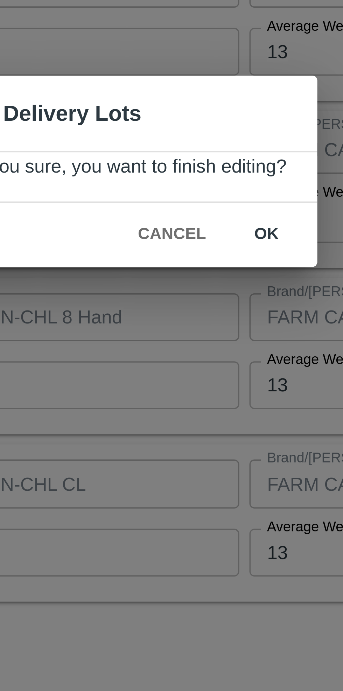
click at [211, 361] on button "ok" at bounding box center [212, 363] width 22 height 12
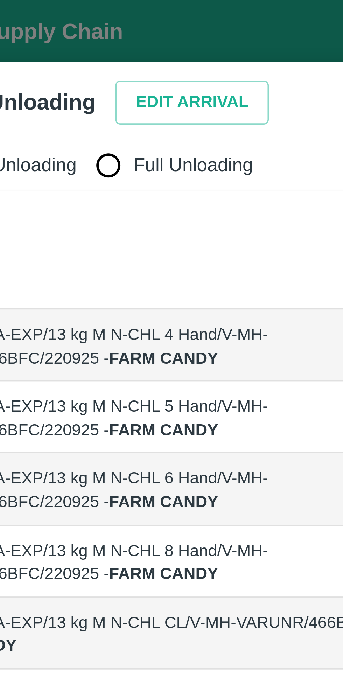
click at [64, 48] on input "Full Unloading" at bounding box center [66, 46] width 14 height 14
radio input "true"
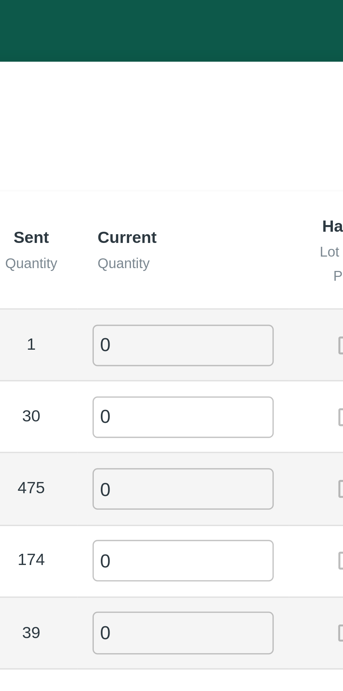
click at [188, 96] on input "0" at bounding box center [191, 96] width 50 height 12
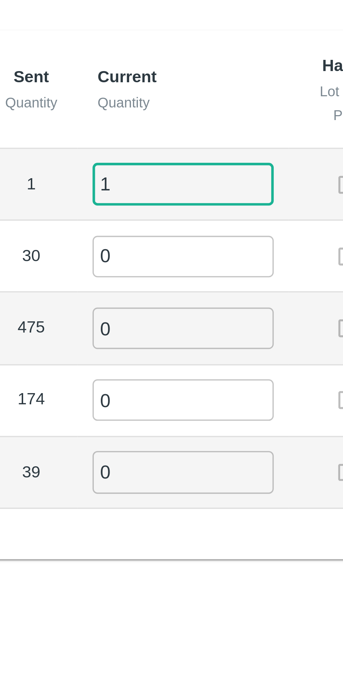
type input "1"
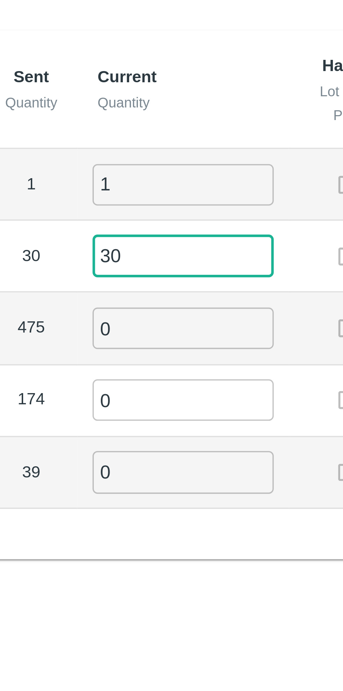
type input "30"
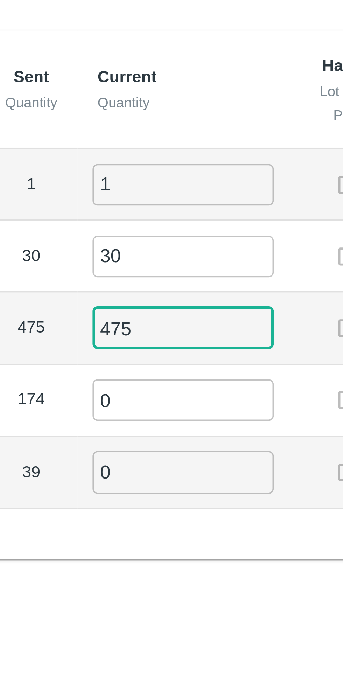
type input "475"
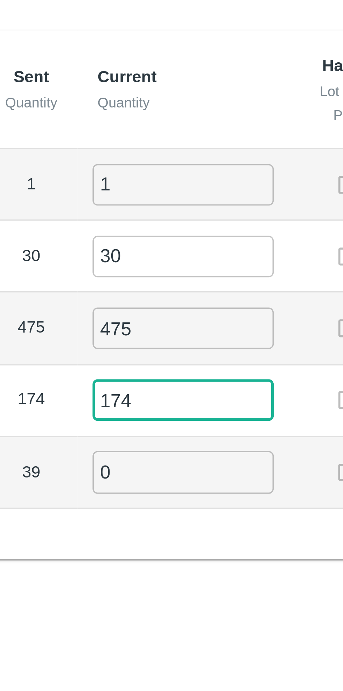
type input "174"
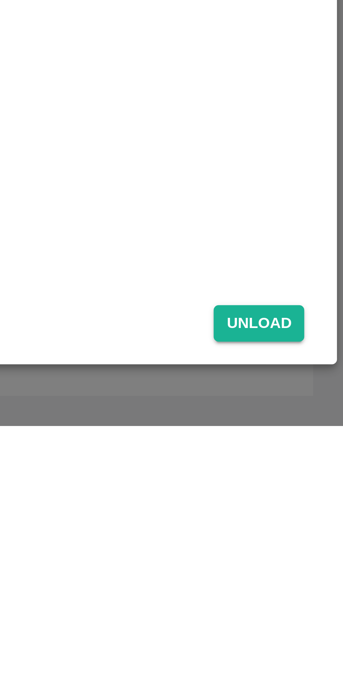
type input "39"
click at [321, 661] on button "Unload" at bounding box center [319, 662] width 25 height 10
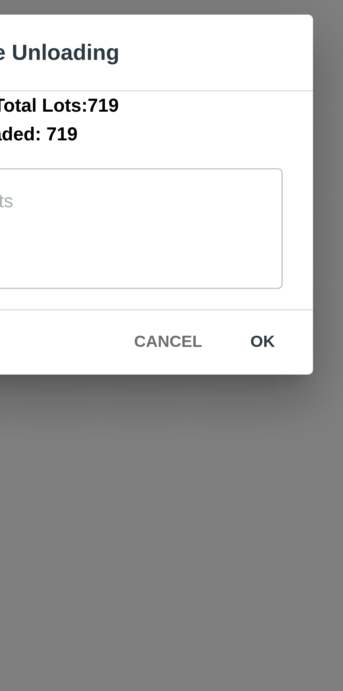
click at [219, 385] on button "ok" at bounding box center [218, 386] width 22 height 12
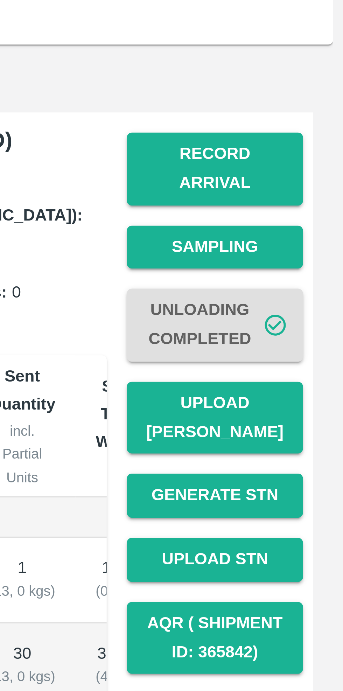
click at [316, 129] on button "Record Arrival" at bounding box center [307, 134] width 49 height 20
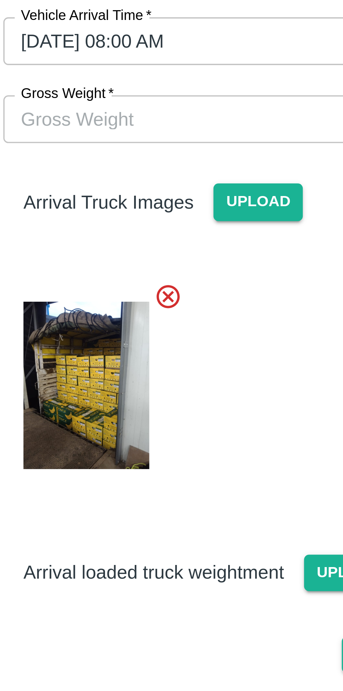
click at [143, 101] on input "Gross Weight   *" at bounding box center [164, 102] width 145 height 13
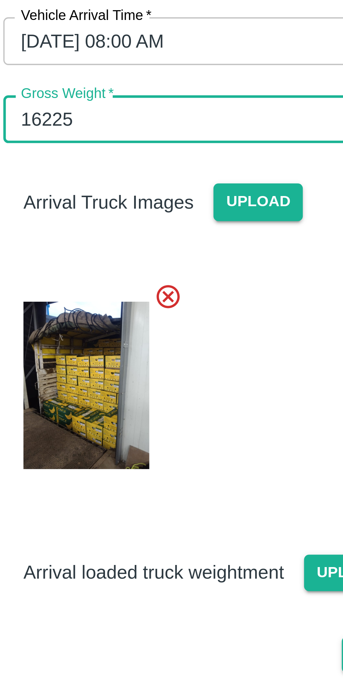
type input "16225"
click at [174, 161] on div at bounding box center [168, 174] width 164 height 65
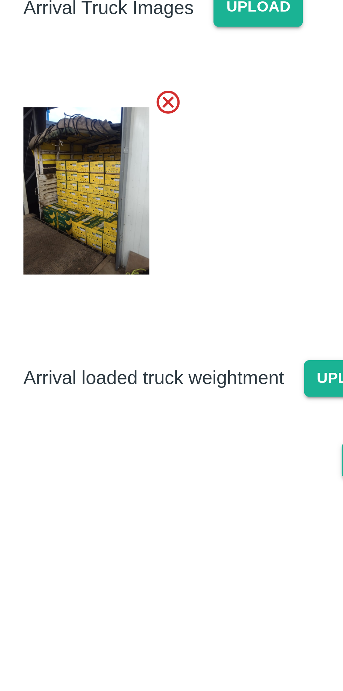
click at [183, 226] on span "Upload" at bounding box center [188, 229] width 25 height 10
click at [0, 0] on input "Upload" at bounding box center [0, 0] width 0 height 0
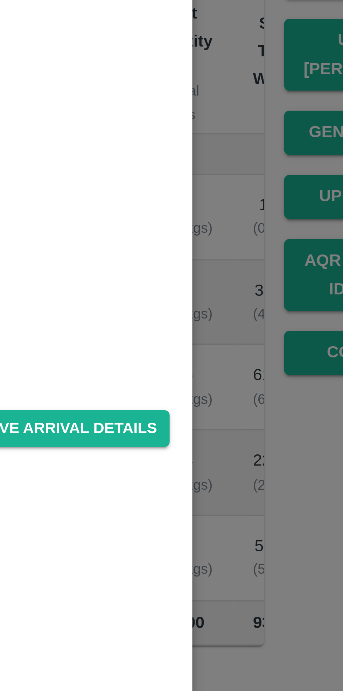
click at [229, 302] on button "Save Arrival Details" at bounding box center [218, 307] width 65 height 10
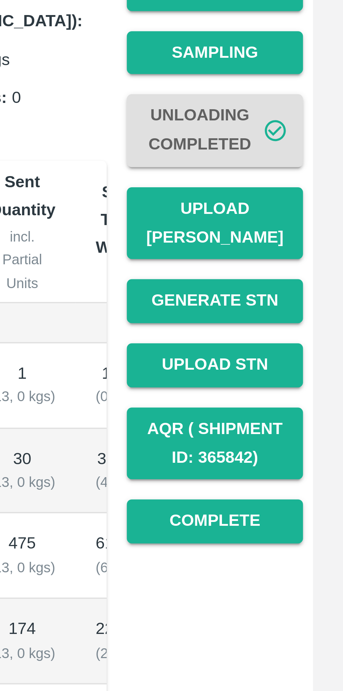
click at [309, 194] on button "Upload Tare Weight" at bounding box center [307, 203] width 49 height 20
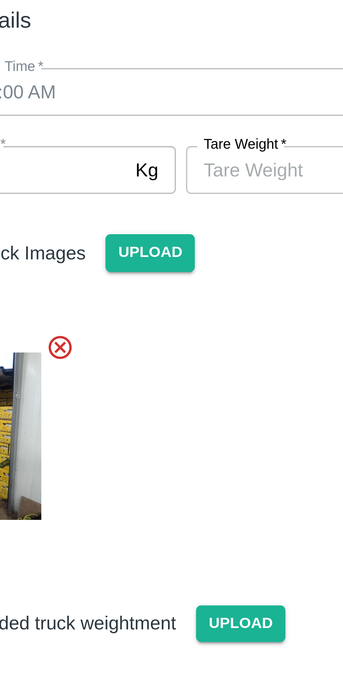
click at [197, 103] on input "Tare Weight   *" at bounding box center [205, 102] width 64 height 13
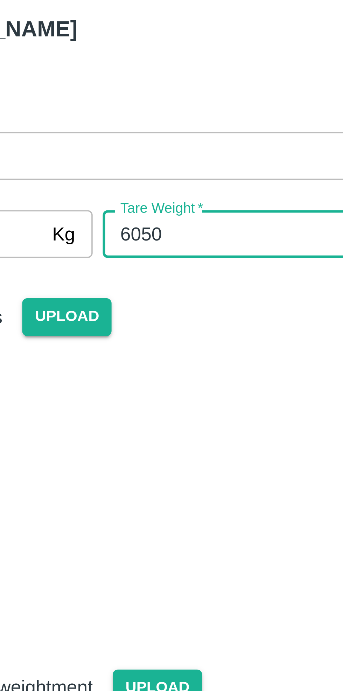
type input "6050"
click at [215, 136] on div "Arrival Truck Images Upload" at bounding box center [168, 158] width 164 height 108
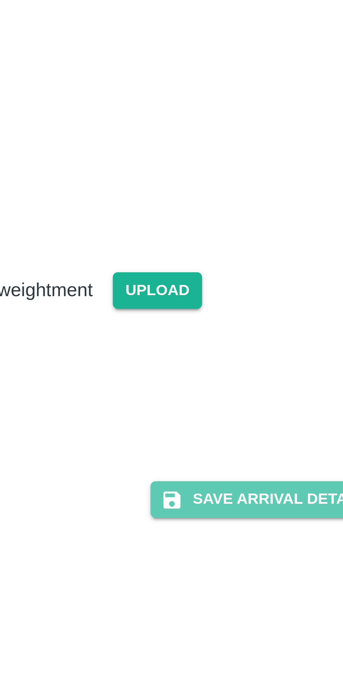
click at [221, 287] on button "Save Arrival Details" at bounding box center [218, 287] width 65 height 10
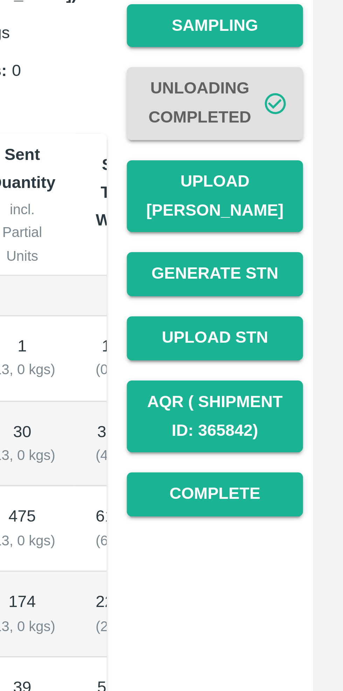
click at [316, 280] on button "Complete" at bounding box center [307, 286] width 49 height 12
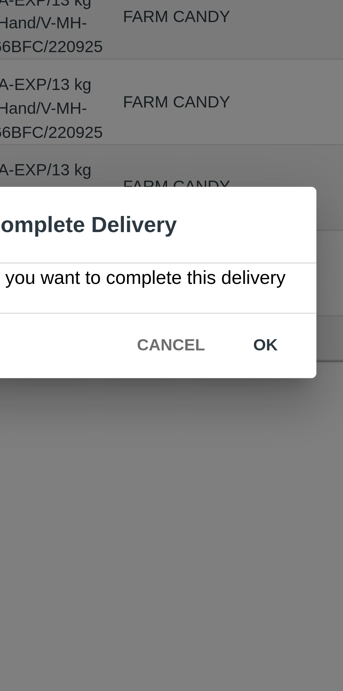
click at [224, 360] on button "ok" at bounding box center [220, 363] width 22 height 12
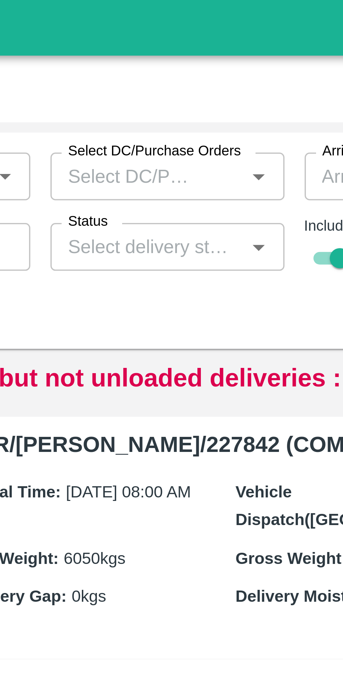
click at [224, 73] on input "checkbox" at bounding box center [227, 74] width 25 height 8
checkbox input "false"
click at [191, 70] on input "Status" at bounding box center [173, 70] width 49 height 9
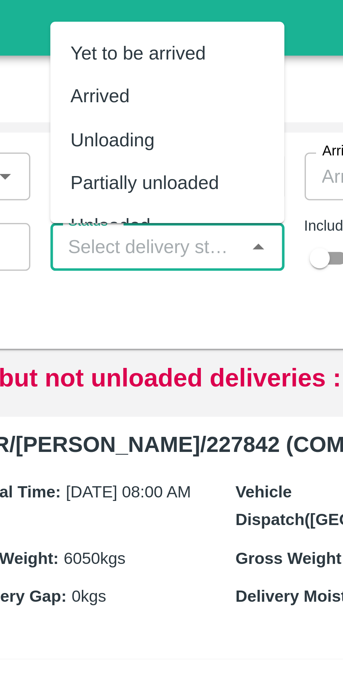
click at [184, 14] on div "Yet to be arrived" at bounding box center [171, 17] width 38 height 8
type input "Yet to be arrived"
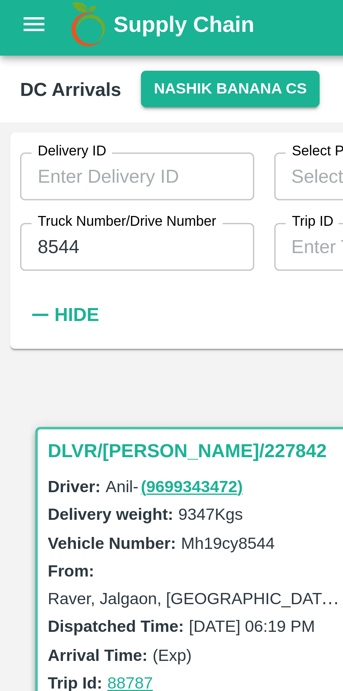
click at [47, 70] on input "8544" at bounding box center [38, 70] width 65 height 13
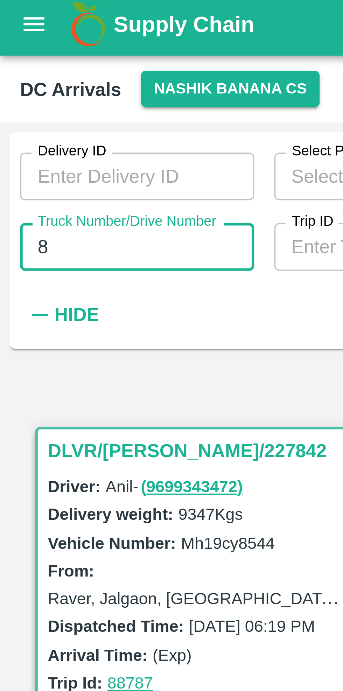
type input "8"
click at [40, 97] on div "Delivery ID Delivery ID Select Product Select Product   * Select DC/Purchase Or…" at bounding box center [171, 69] width 337 height 60
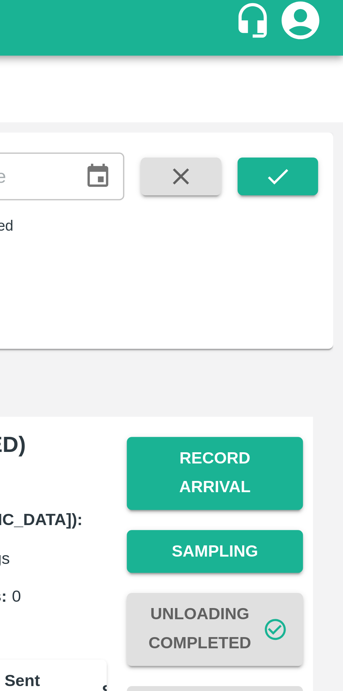
click at [326, 51] on icon "submit" at bounding box center [325, 51] width 8 height 8
